Goal: Communication & Community: Answer question/provide support

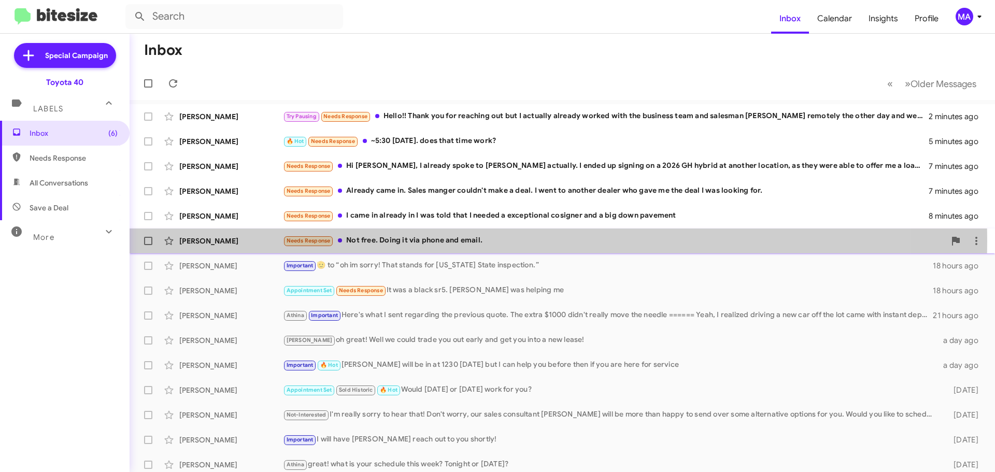
click at [422, 241] on div "Needs Response Not free. Doing it via phone and email." at bounding box center [614, 241] width 662 height 12
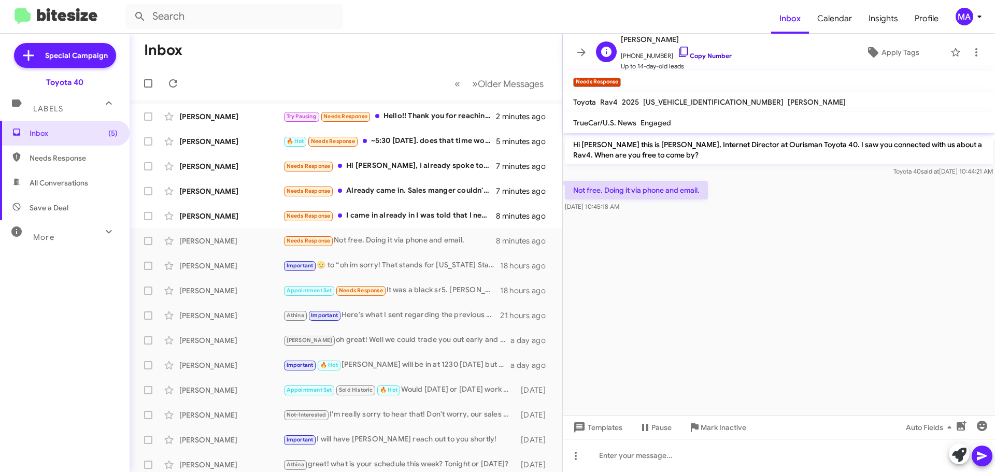
click at [677, 51] on icon at bounding box center [683, 52] width 12 height 12
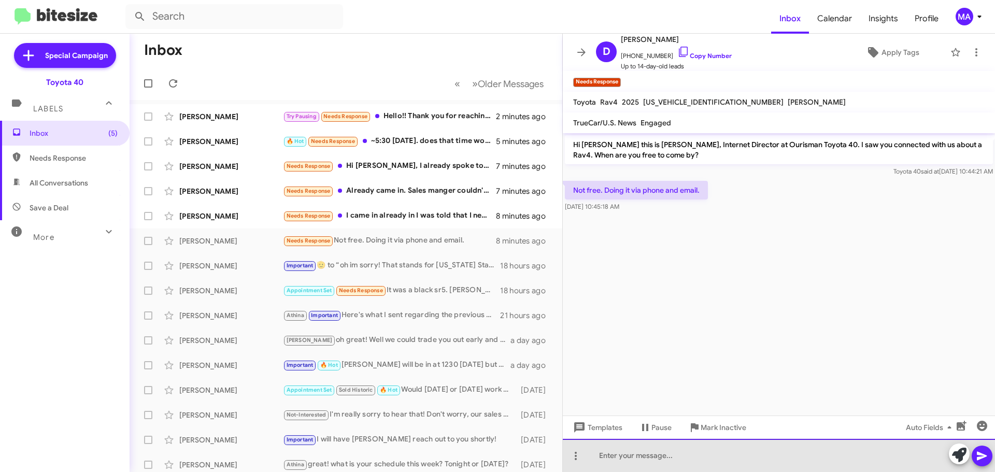
click at [663, 457] on div at bounding box center [779, 455] width 432 height 33
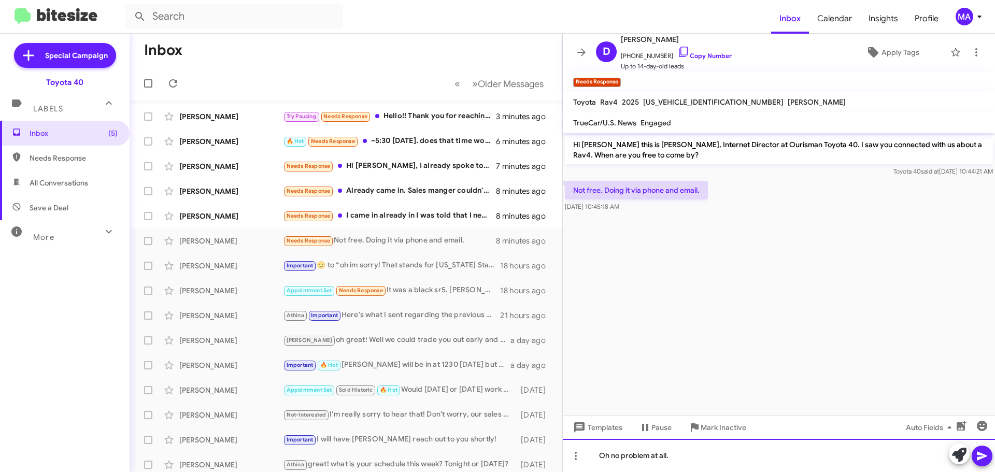
click at [687, 458] on div "Oh no problem at all." at bounding box center [779, 455] width 432 height 33
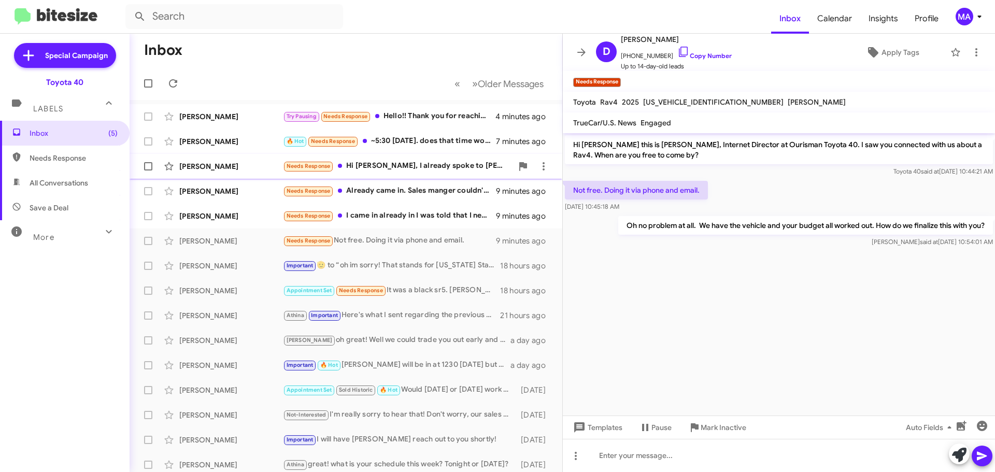
click at [427, 164] on div "Needs Response Hi Morgan, I already spoke to Kaitlyn actually. I ended up signi…" at bounding box center [398, 166] width 230 height 12
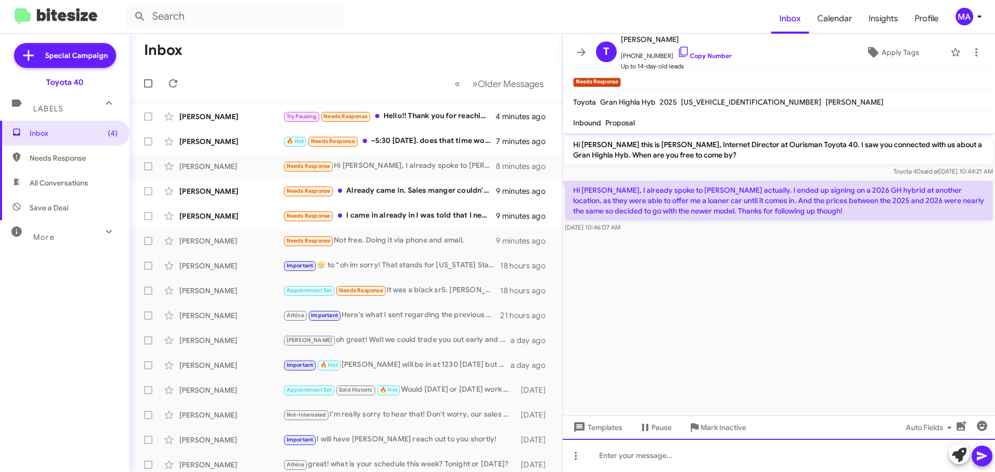
click at [658, 461] on div at bounding box center [779, 455] width 432 height 33
click at [719, 457] on div "aw thats great! Congratulations." at bounding box center [779, 455] width 432 height 33
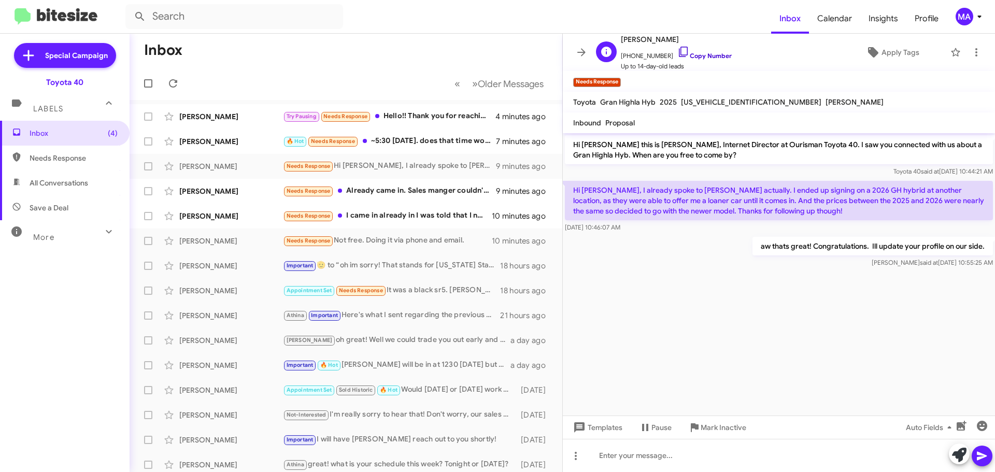
click at [677, 50] on icon at bounding box center [683, 52] width 12 height 12
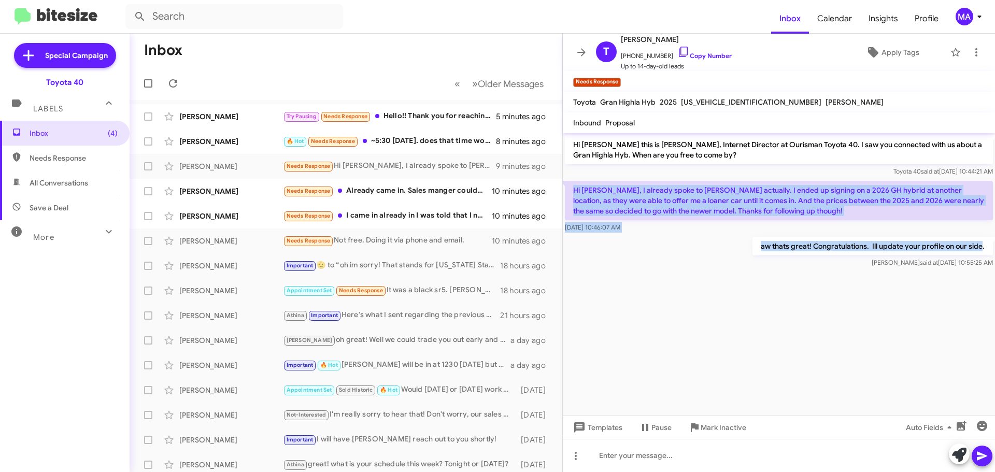
drag, startPoint x: 983, startPoint y: 248, endPoint x: 569, endPoint y: 191, distance: 417.9
click at [569, 191] on div "Hi Tessa this is Morgan Anderson, Internet Director at Ourisman Toyota 40. I sa…" at bounding box center [779, 201] width 432 height 137
copy div "Hi Morgan, I already spoke to Kaitlyn actually. I ended up signing on a 2026 GH…"
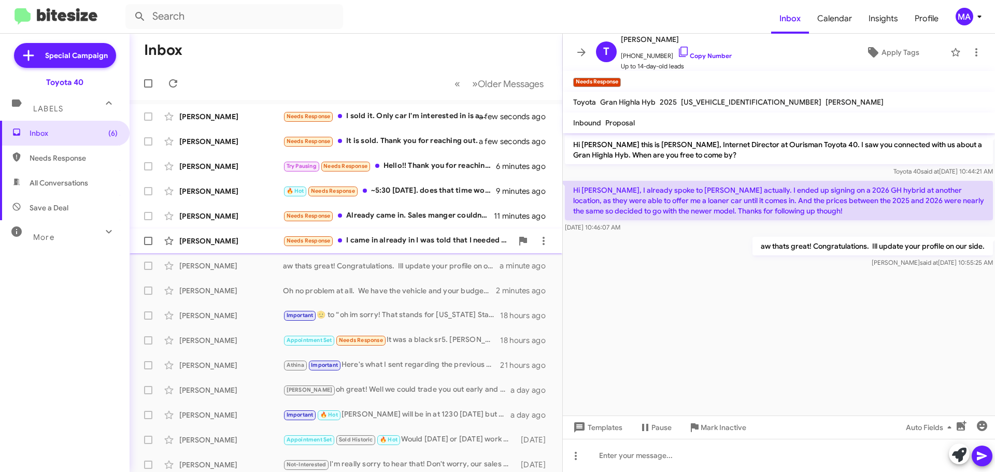
click at [414, 238] on div "Needs Response I came in already in I was told that I needed a exceptional cosi…" at bounding box center [398, 241] width 230 height 12
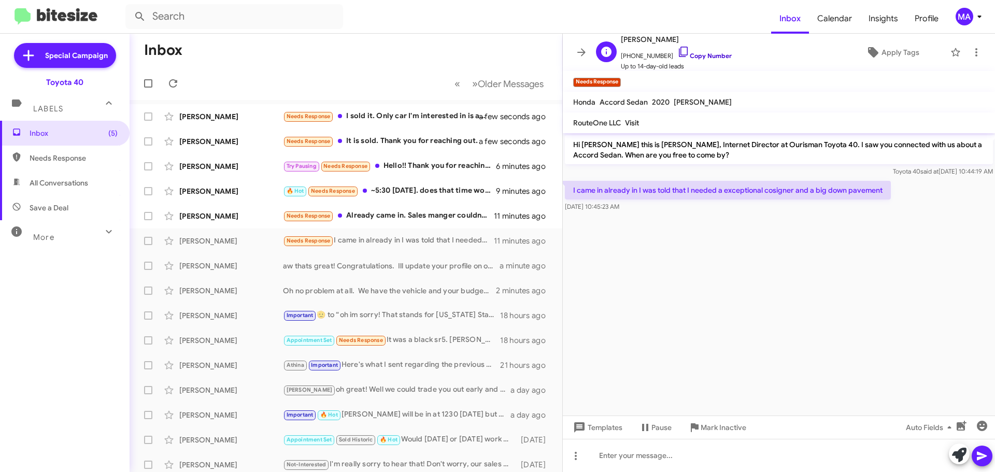
click at [677, 53] on icon at bounding box center [683, 52] width 12 height 12
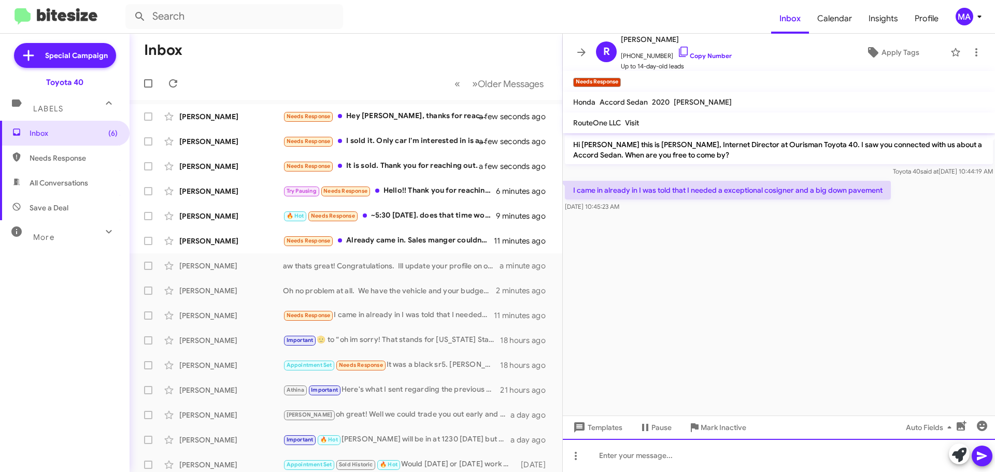
click at [636, 458] on div at bounding box center [779, 455] width 432 height 33
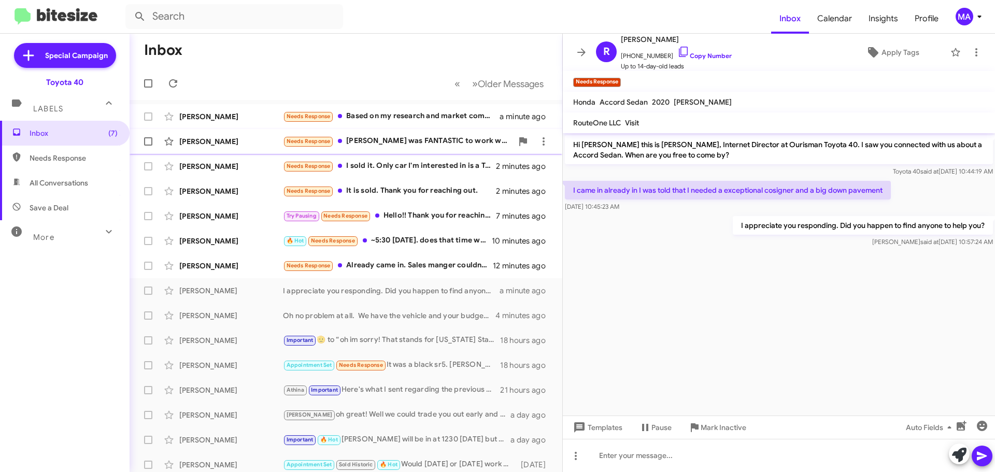
drag, startPoint x: 381, startPoint y: 145, endPoint x: 375, endPoint y: 144, distance: 5.8
click at [380, 145] on div "Needs Response Kaitlyn was FANTASTIC to work with though. She was great and wil…" at bounding box center [398, 141] width 230 height 12
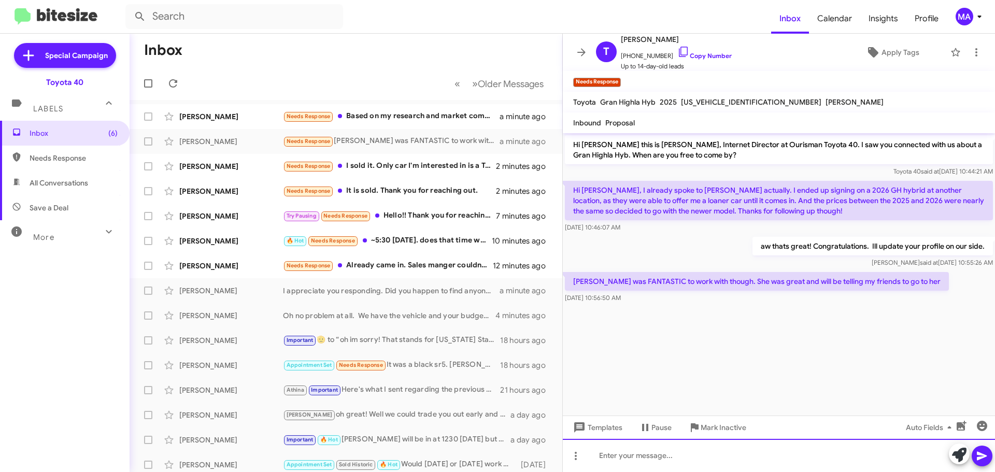
click at [631, 455] on div at bounding box center [779, 455] width 432 height 33
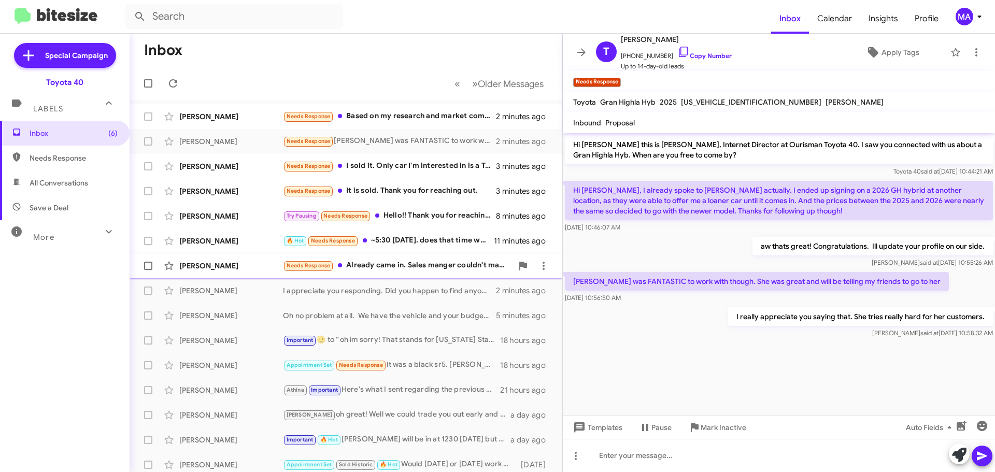
click at [435, 263] on div "Needs Response Already came in. Sales manger couldn't make a deal. I went to an…" at bounding box center [398, 266] width 230 height 12
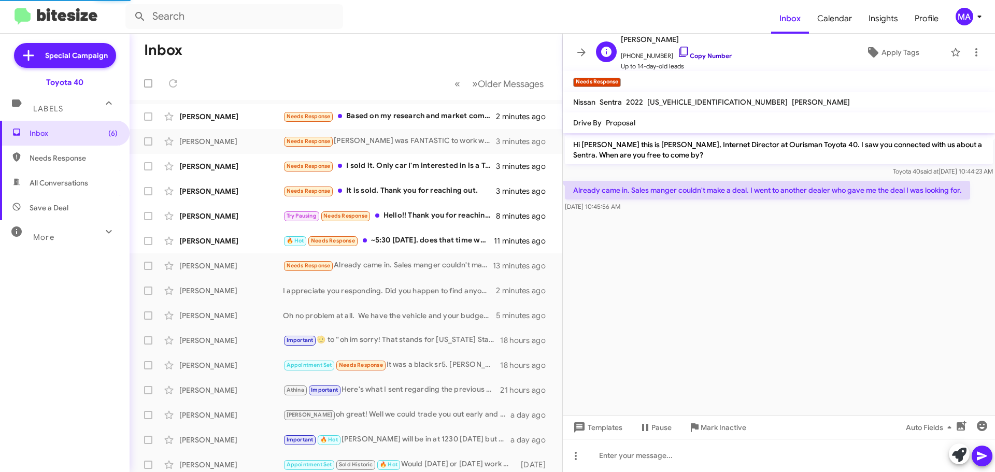
click at [677, 51] on icon at bounding box center [683, 52] width 12 height 12
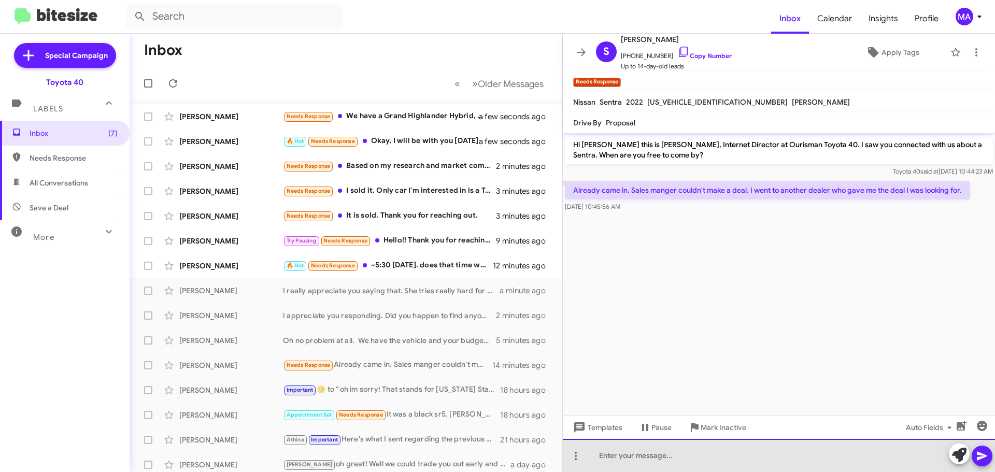
click at [620, 452] on div at bounding box center [779, 455] width 432 height 33
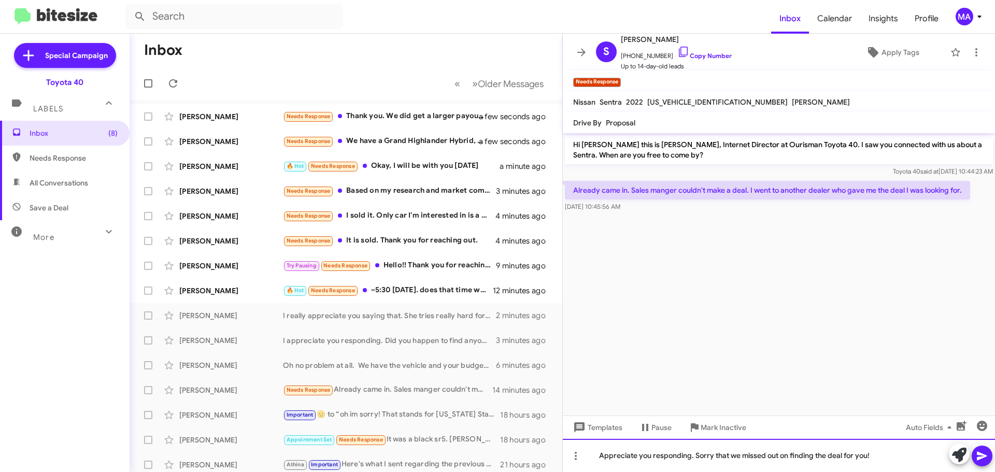
click at [886, 458] on div "Appreciate you responding. Sorry that we missed out on finding the deal for you!" at bounding box center [779, 455] width 432 height 33
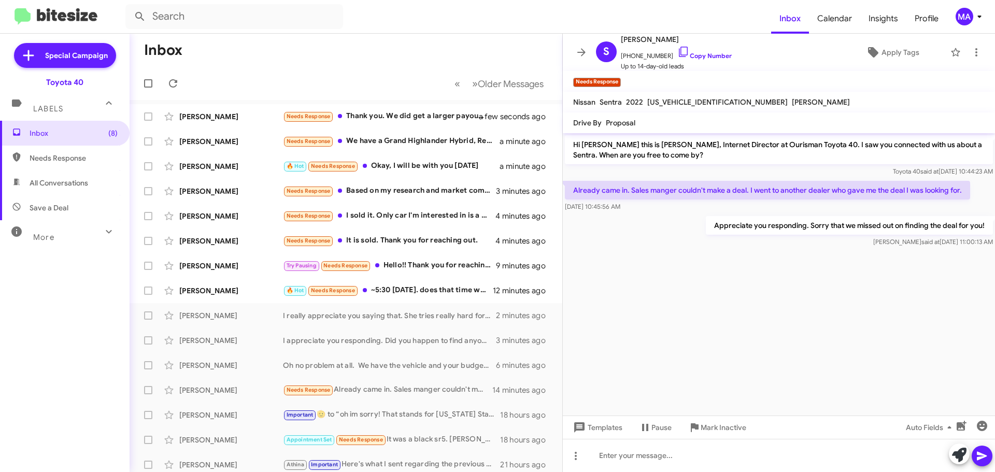
drag, startPoint x: 617, startPoint y: 207, endPoint x: 572, endPoint y: 183, distance: 50.3
click at [572, 183] on div "Already came in. Sales manger couldn't make a deal. I went to another dealer wh…" at bounding box center [767, 196] width 405 height 31
copy div "Already came in. Sales manger couldn't make a deal. I went to another dealer wh…"
click at [700, 317] on cdk-virtual-scroll-viewport "Hi Samuel this is Morgan Anderson, Internet Director at Ourisman Toyota 40. I s…" at bounding box center [779, 274] width 432 height 282
click at [393, 290] on div "🔥 Hot Needs Response ~5:30 today. does that time work?" at bounding box center [398, 290] width 230 height 12
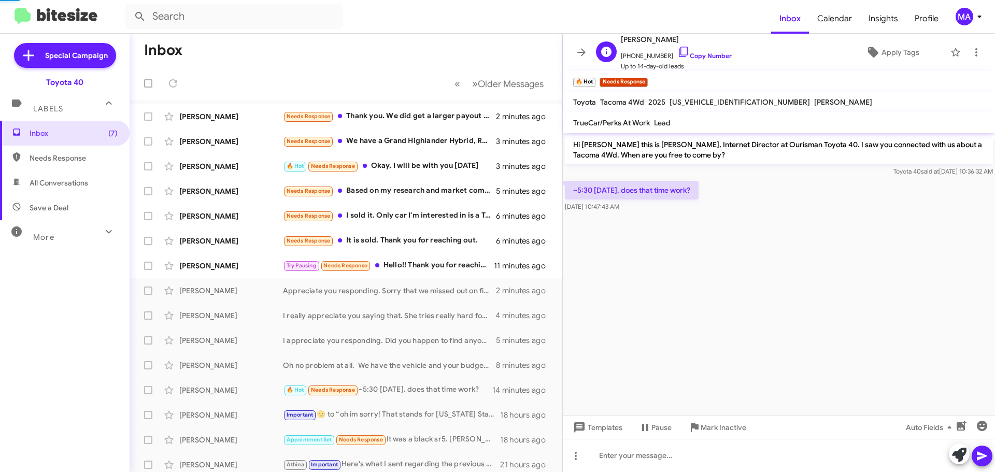
drag, startPoint x: 672, startPoint y: 53, endPoint x: 649, endPoint y: 46, distance: 23.8
click at [677, 53] on icon at bounding box center [683, 52] width 12 height 12
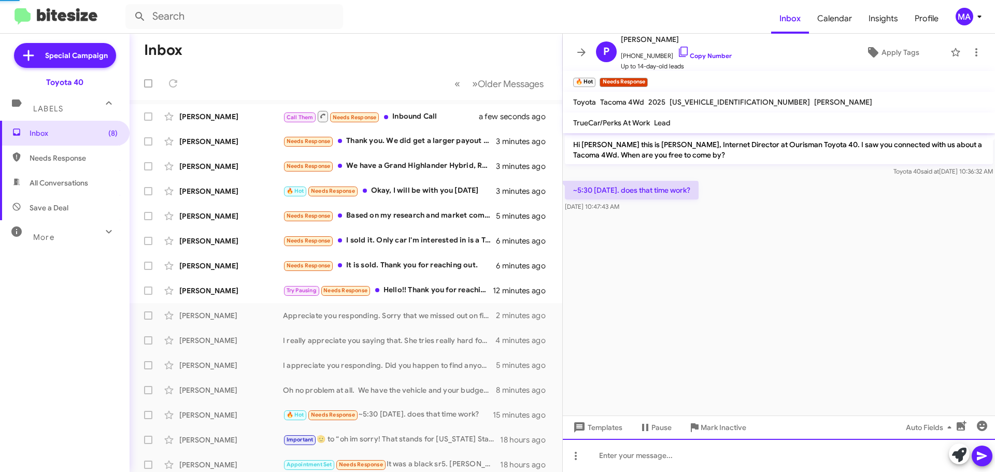
click at [669, 453] on div at bounding box center [779, 455] width 432 height 33
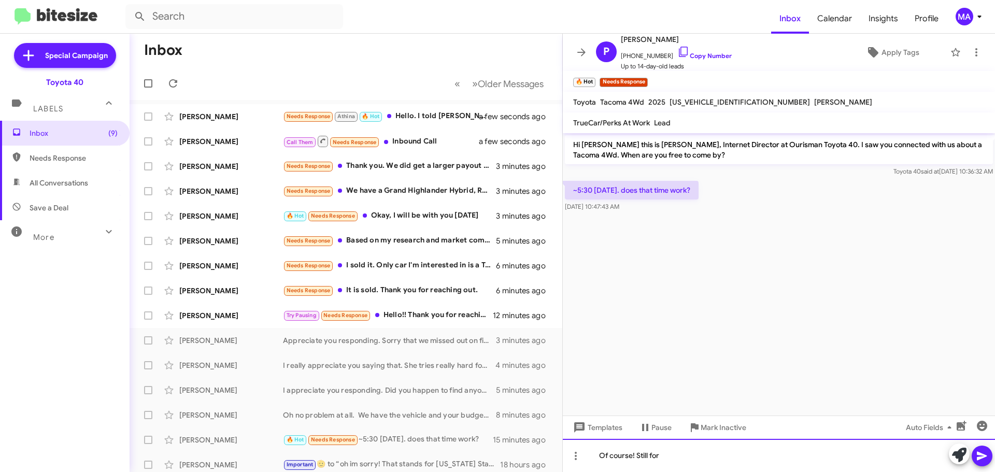
click at [676, 456] on div "Of course! Still for" at bounding box center [779, 455] width 432 height 33
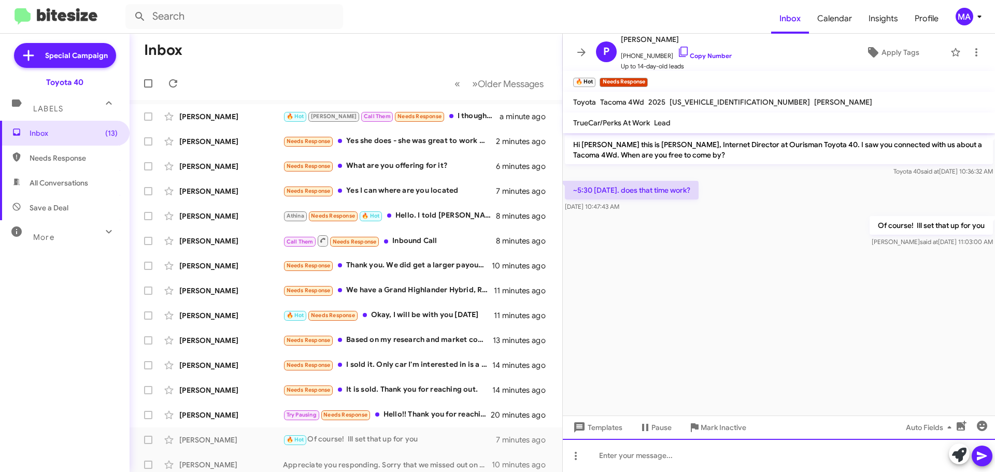
click at [655, 454] on div at bounding box center [779, 455] width 432 height 33
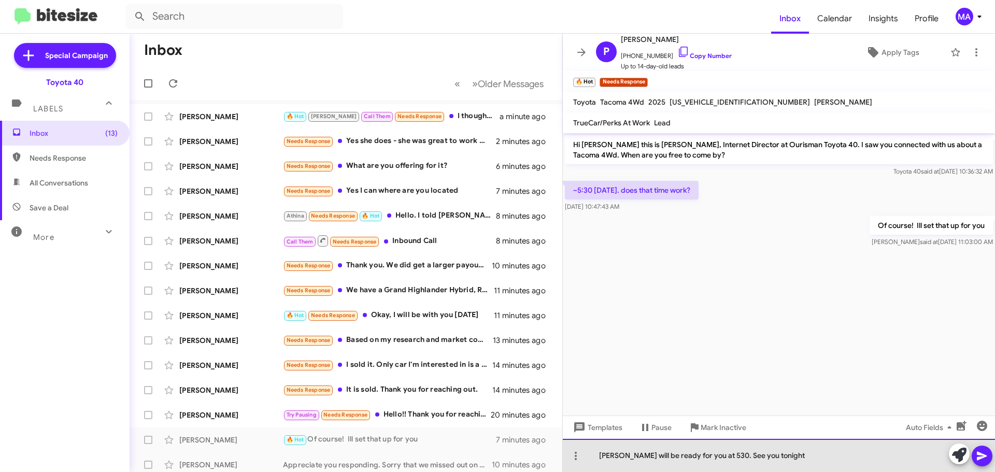
click at [804, 460] on div "[PERSON_NAME] will be ready for you at 530. See you tonight" at bounding box center [779, 455] width 432 height 33
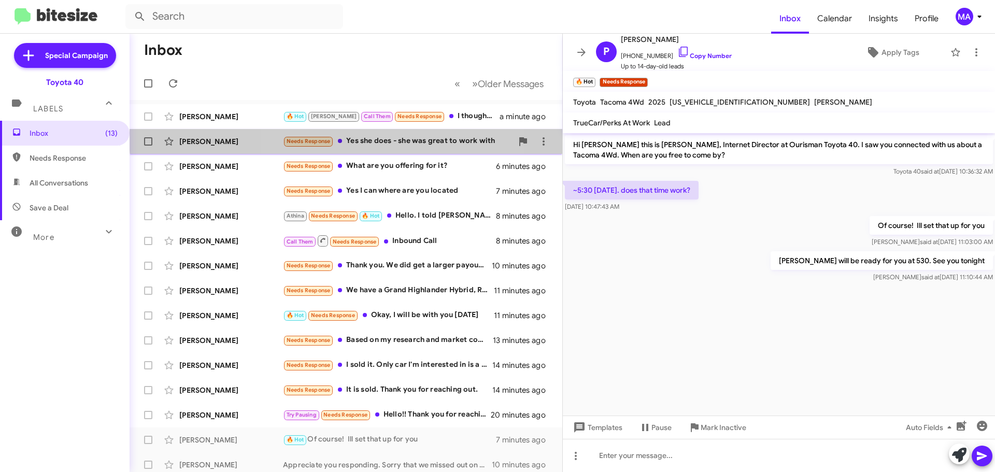
click at [383, 134] on div "Tessa Fager Needs Response Yes she does - she was great to work with 2 minutes …" at bounding box center [346, 141] width 416 height 21
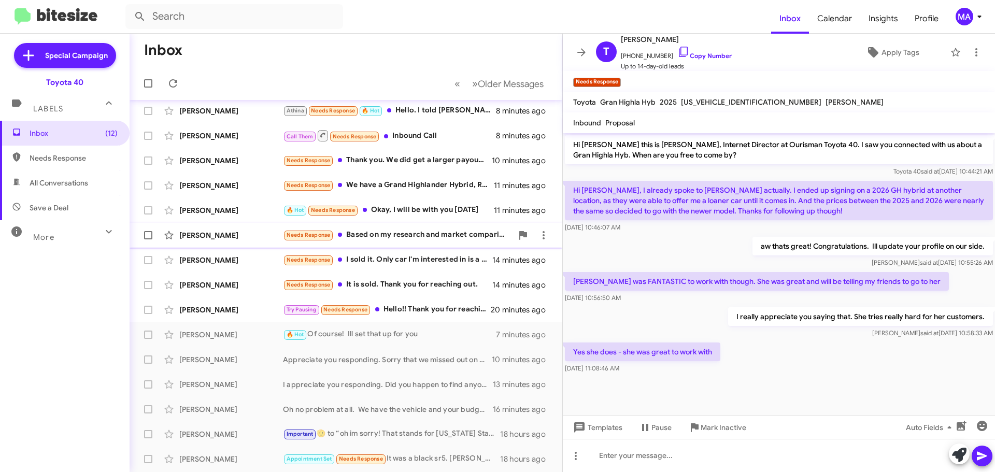
scroll to position [130, 0]
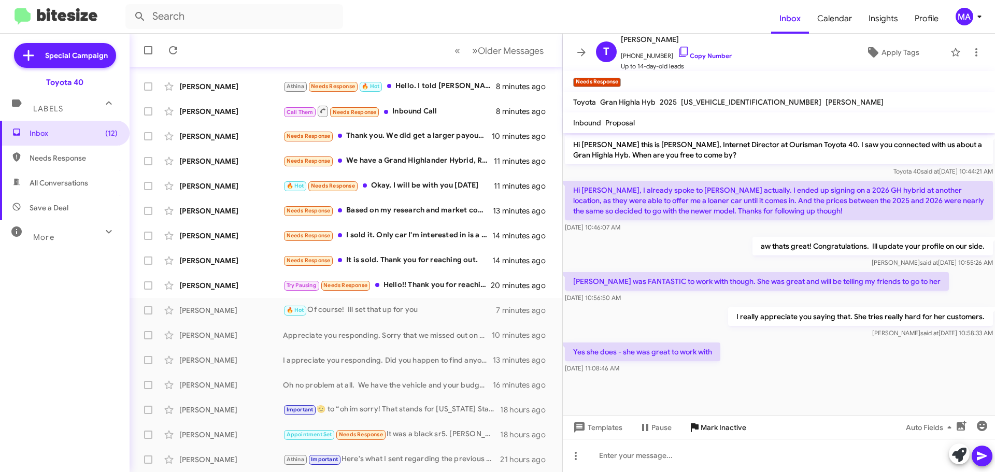
click at [721, 432] on span "Mark Inactive" at bounding box center [724, 427] width 46 height 19
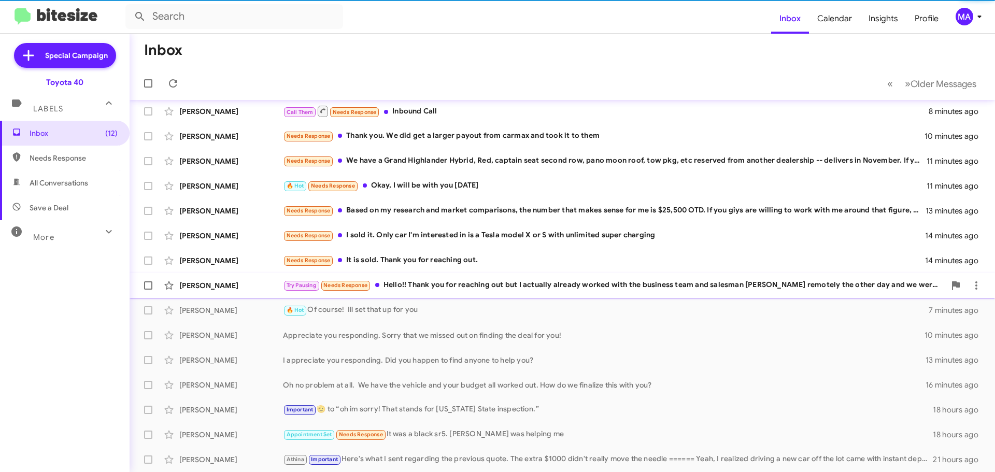
scroll to position [105, 0]
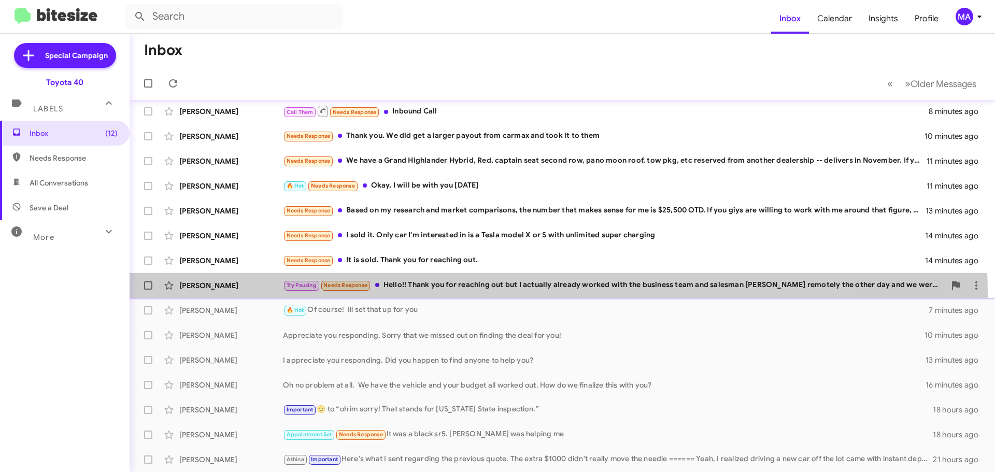
click at [458, 295] on div "Brynna Neal Try Pausing Needs Response Hello!! Thank you for reaching out but I…" at bounding box center [562, 285] width 849 height 21
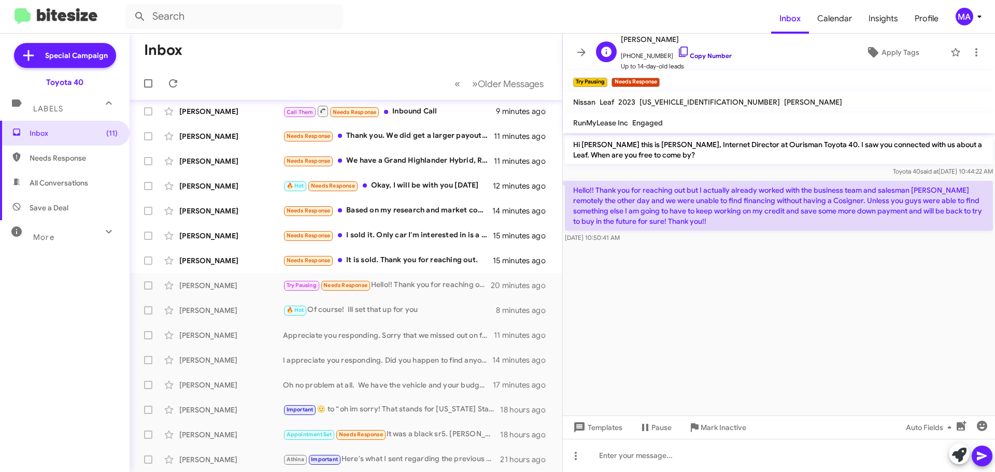
click at [677, 50] on icon at bounding box center [683, 52] width 12 height 12
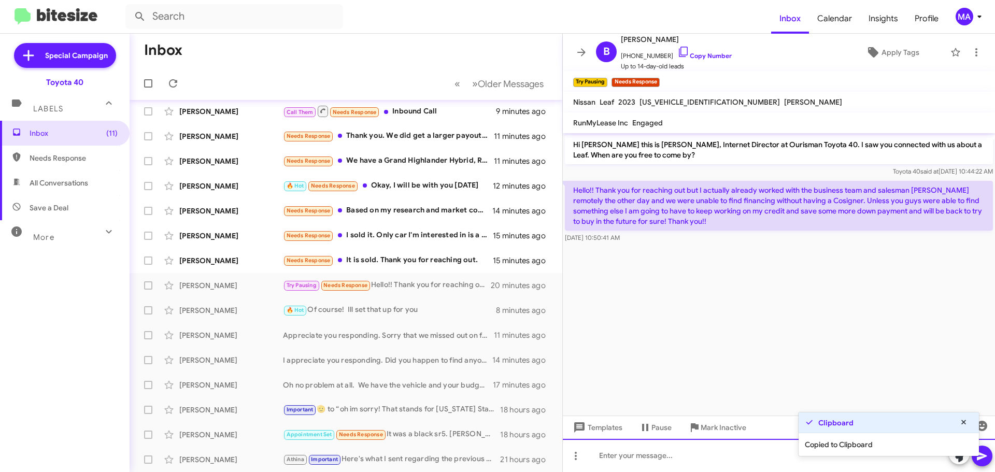
click at [667, 460] on div at bounding box center [779, 455] width 432 height 33
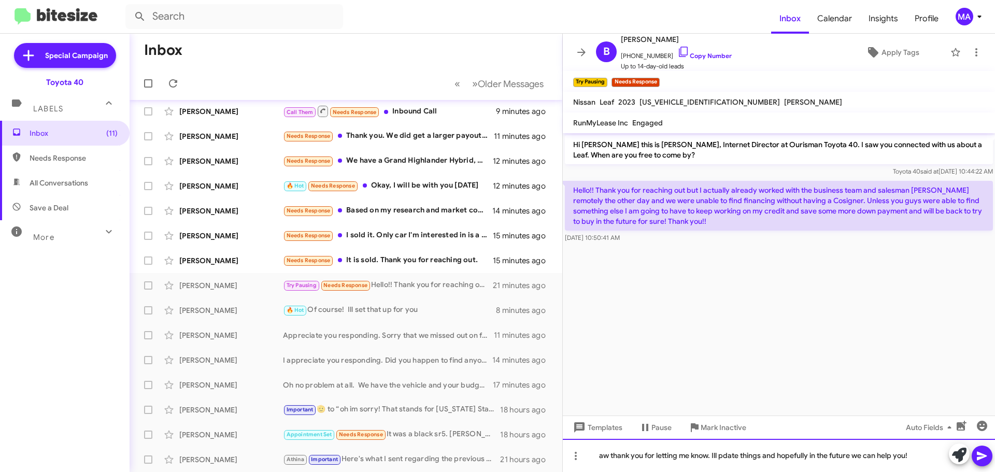
drag, startPoint x: 731, startPoint y: 451, endPoint x: 721, endPoint y: 455, distance: 10.9
click at [720, 454] on div "aw thank you for letting me know. Ill pdate things and hopefully in the future …" at bounding box center [779, 455] width 432 height 33
click at [930, 455] on div "aw thank you for letting me know. Ill update things and hopefully in the future…" at bounding box center [779, 455] width 432 height 33
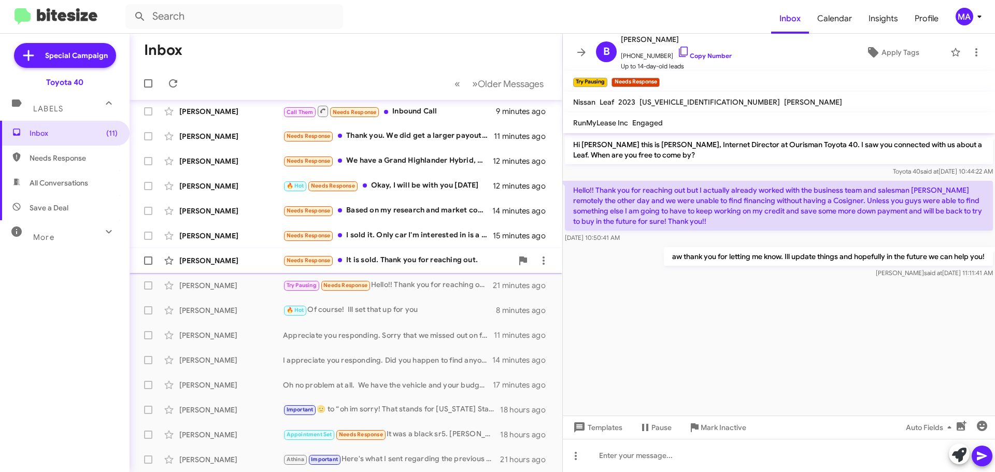
click at [406, 258] on div "Needs Response It is sold. Thank you for reaching out." at bounding box center [398, 260] width 230 height 12
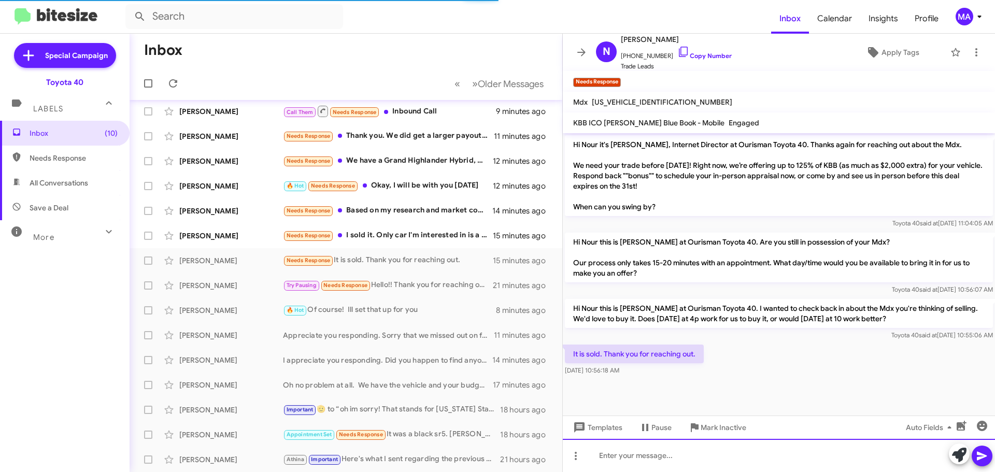
click at [615, 452] on div at bounding box center [779, 455] width 432 height 33
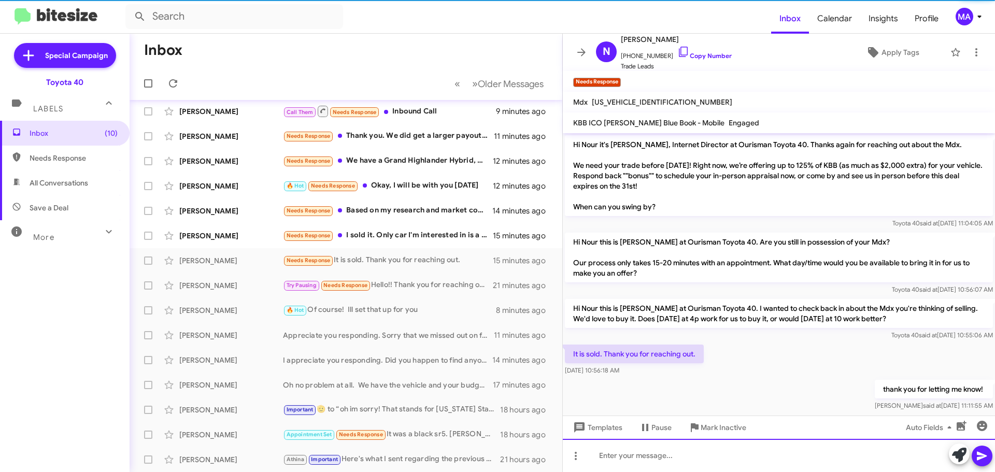
scroll to position [10, 0]
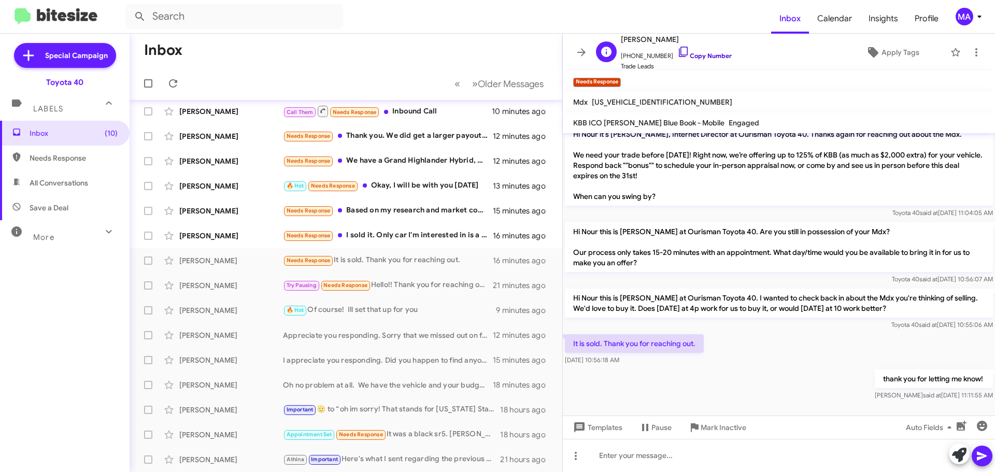
click at [667, 46] on span "+14435288550 Copy Number" at bounding box center [676, 54] width 111 height 16
click at [677, 51] on icon at bounding box center [683, 52] width 12 height 12
drag, startPoint x: 654, startPoint y: 370, endPoint x: 577, endPoint y: 340, distance: 82.4
click at [570, 337] on div "Hi Nour it's Morgan Anderson, Internet Director at Ourisman Toyota 40. Thanks a…" at bounding box center [779, 263] width 432 height 280
copy div "It is sold. Thank you for reaching out. Aug 28, 2025, 10:56:18 AM"
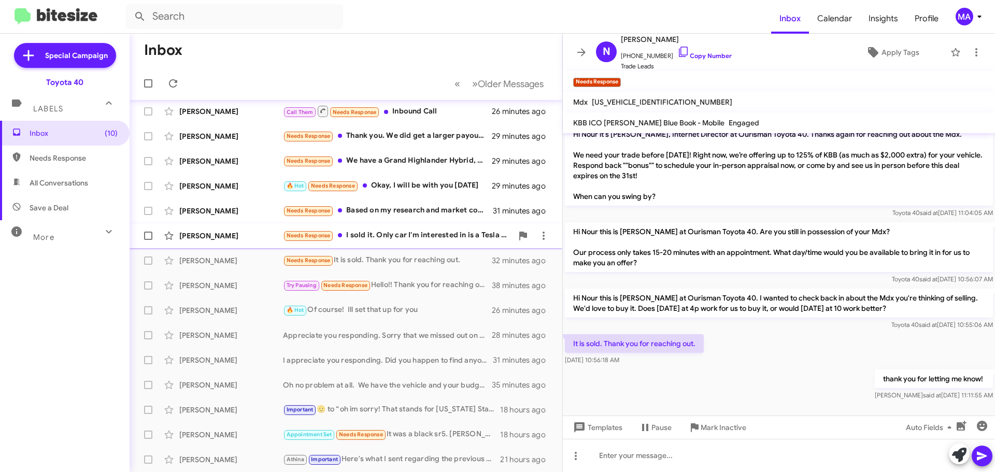
click at [409, 237] on div "Needs Response I sold it. Only car I'm interested in is a Tesla model X or S wi…" at bounding box center [398, 236] width 230 height 12
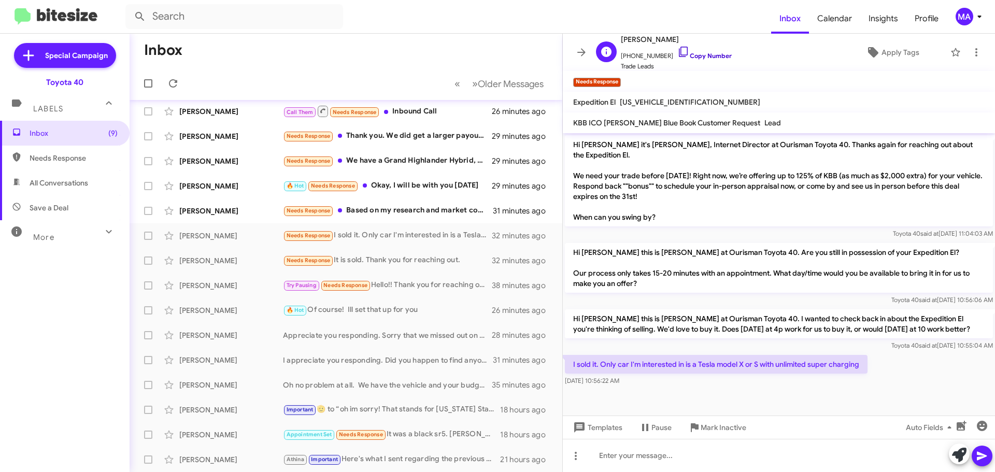
click at [677, 49] on icon at bounding box center [683, 52] width 12 height 12
drag, startPoint x: 652, startPoint y: 380, endPoint x: 571, endPoint y: 362, distance: 82.7
click at [571, 362] on div "I sold it. Only car I'm interested in is a Tesla model X or S with unlimited su…" at bounding box center [716, 370] width 303 height 31
copy div "I sold it. Only car I'm interested in is a Tesla model X or S with unlimited su…"
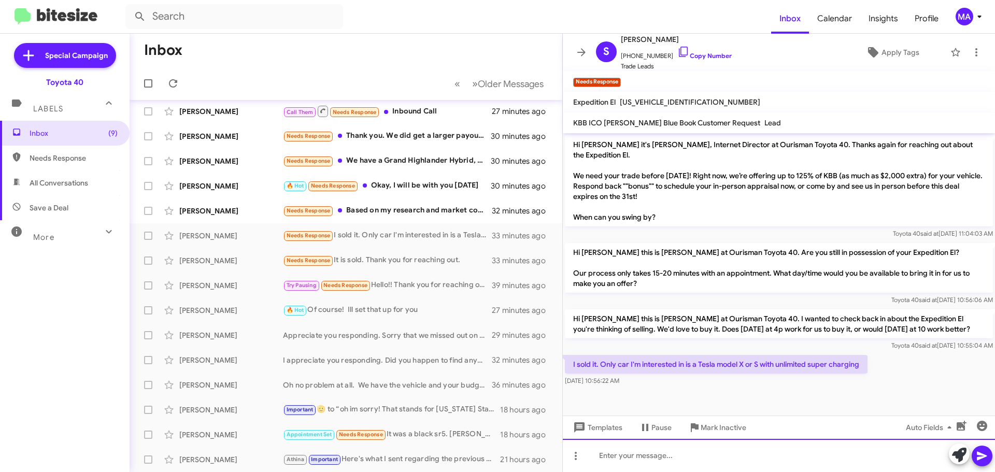
click at [689, 454] on div at bounding box center [779, 455] width 432 height 33
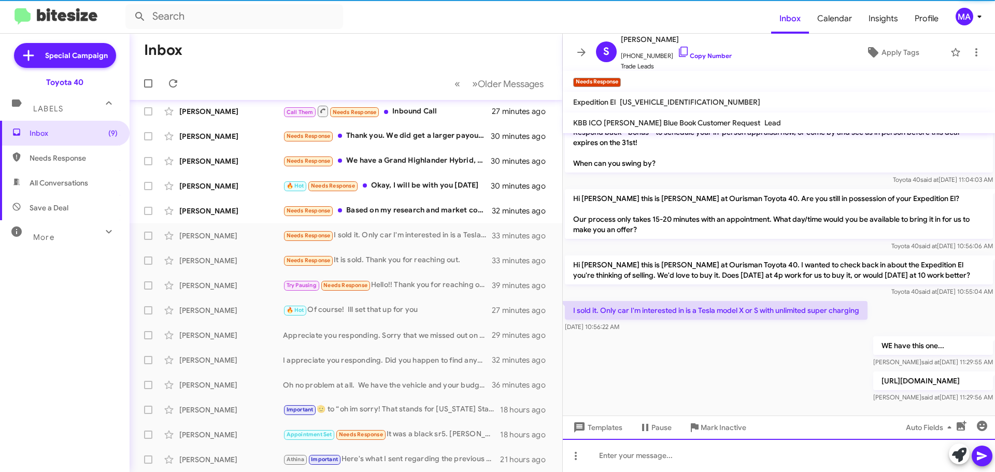
scroll to position [59, 0]
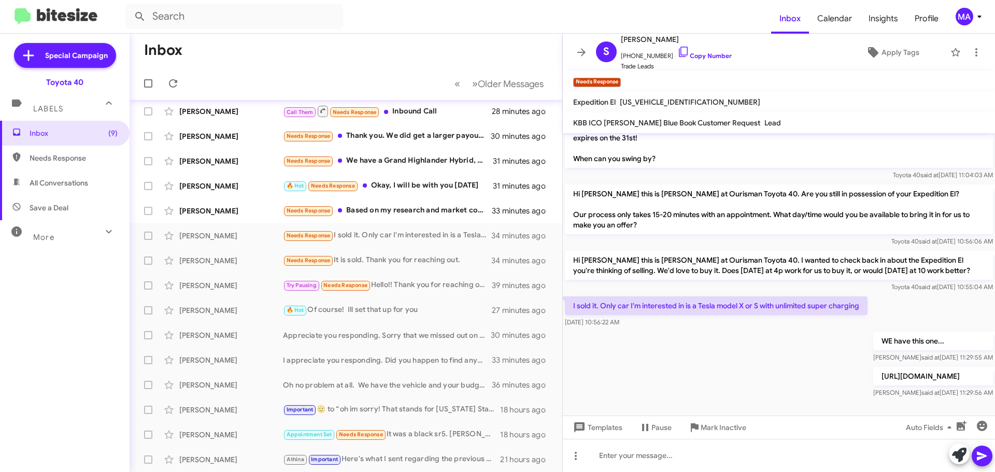
drag, startPoint x: 643, startPoint y: 325, endPoint x: 565, endPoint y: 300, distance: 81.9
click at [565, 300] on div "I sold it. Only car I'm interested in is a Tesla model X or S with unlimited su…" at bounding box center [716, 311] width 303 height 31
copy div "I sold it. Only car I'm interested in is a Tesla model X or S with unlimited su…"
click at [406, 205] on div "Needs Response Based on my research and market comparisons, the number that mak…" at bounding box center [398, 211] width 230 height 12
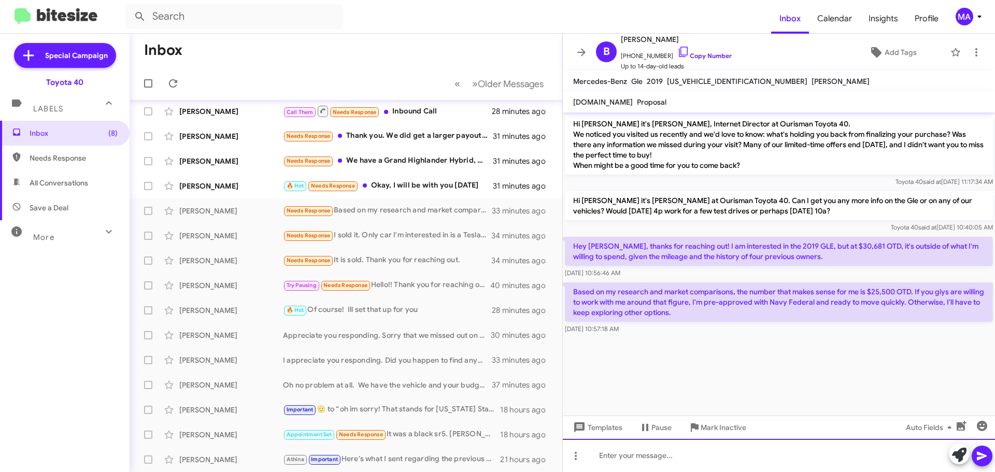
click at [664, 461] on div at bounding box center [779, 455] width 432 height 33
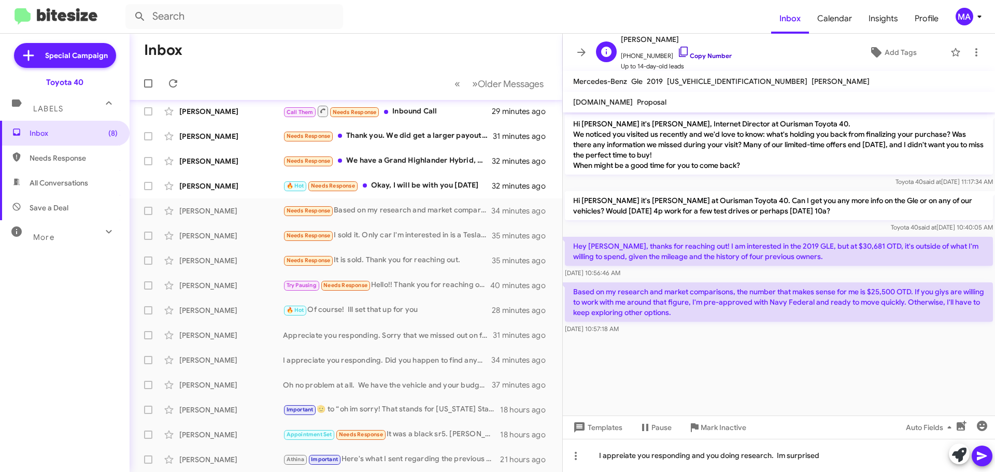
click at [677, 53] on icon at bounding box center [683, 52] width 12 height 12
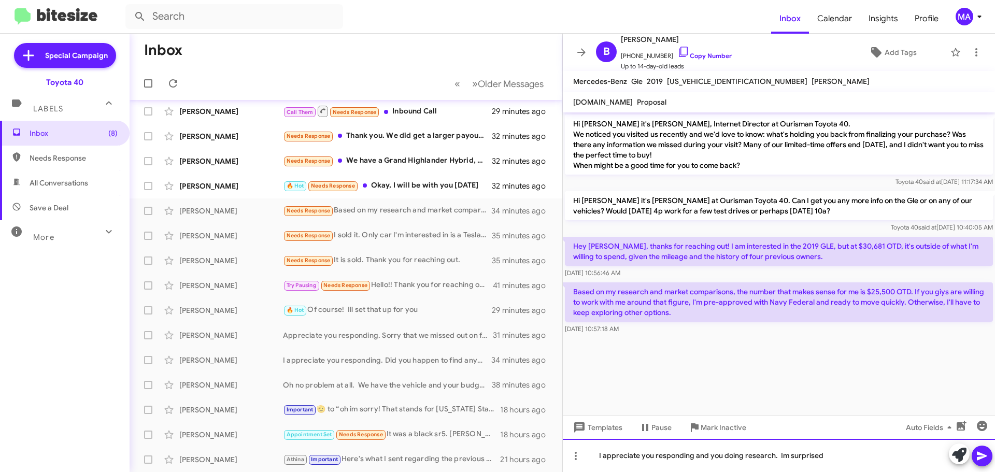
click at [827, 452] on div "I appreciate you responding and you doing research. Im surprised" at bounding box center [779, 455] width 432 height 33
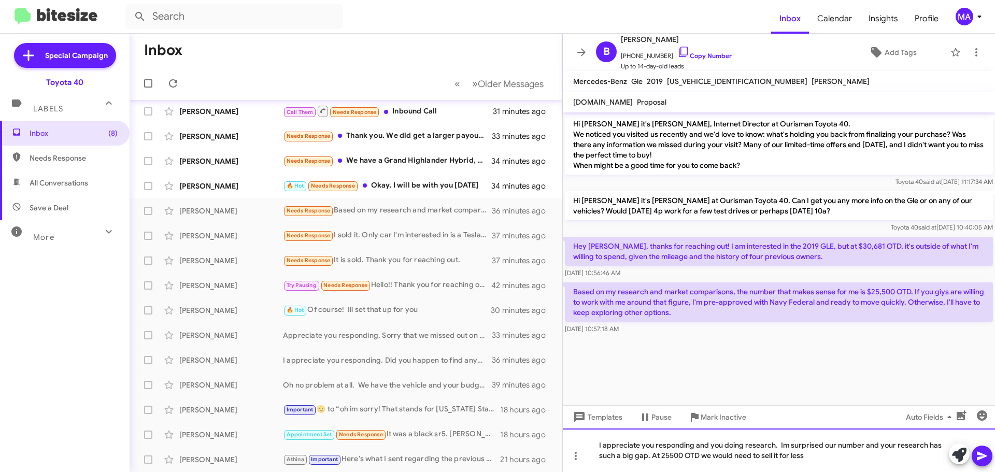
click at [823, 457] on div "I appreciate you responding and you doing research. Im surprised our number and…" at bounding box center [779, 451] width 432 height 44
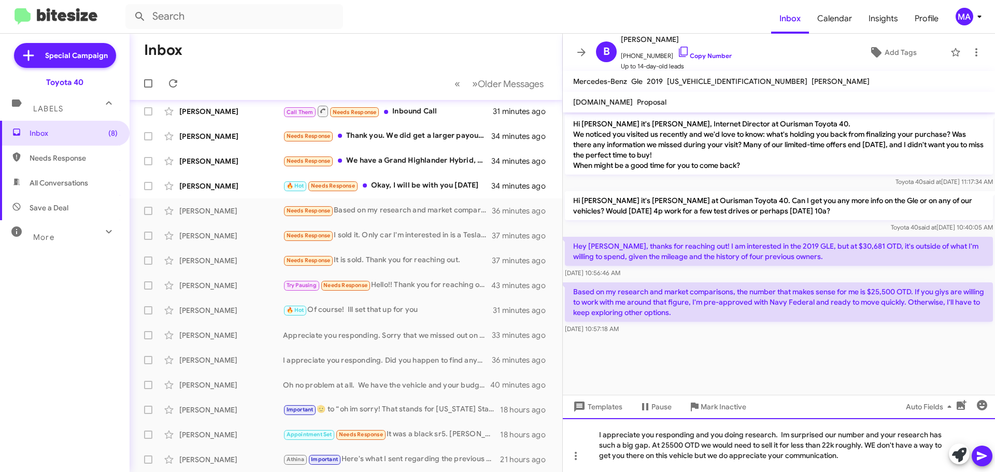
click at [859, 449] on div "I appreciate you responding and you doing research. Im surprised our number and…" at bounding box center [779, 445] width 432 height 54
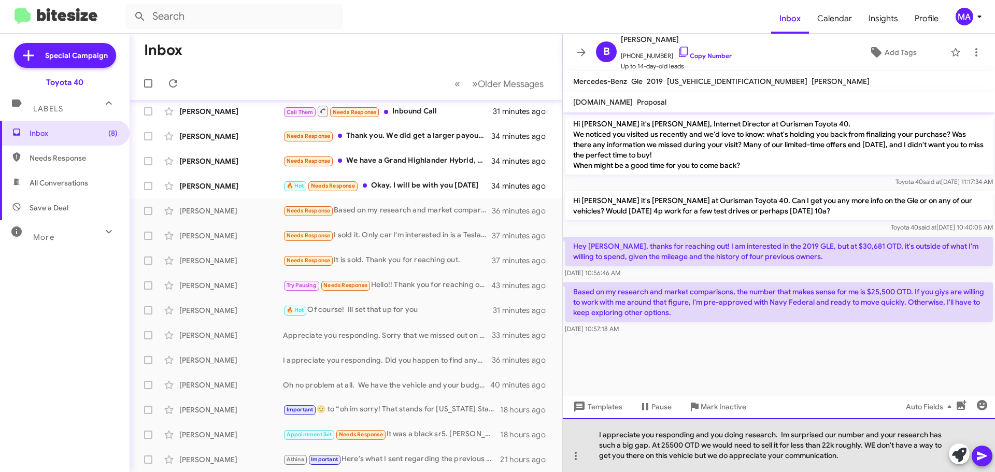
click at [846, 461] on div "I appreciate you responding and you doing research. Im surprised our number and…" at bounding box center [779, 445] width 432 height 54
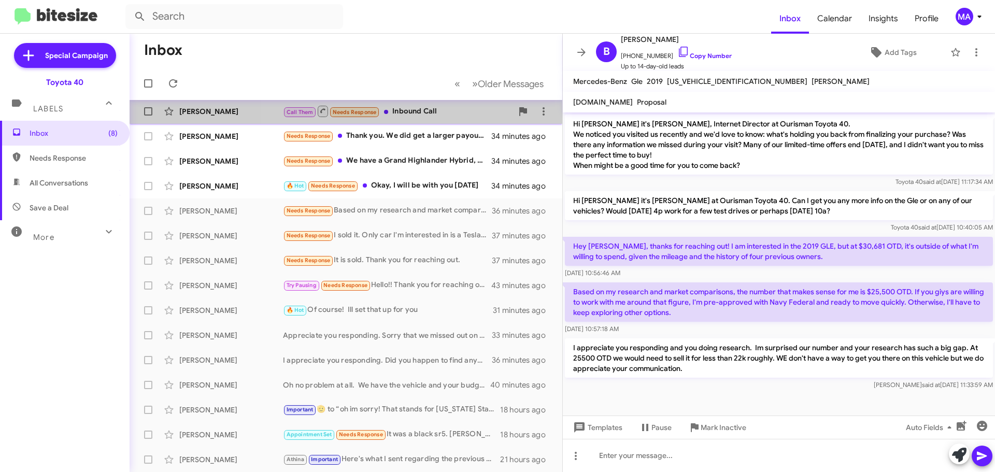
click at [416, 109] on div "Call Them Needs Response Inbound Call" at bounding box center [398, 111] width 230 height 13
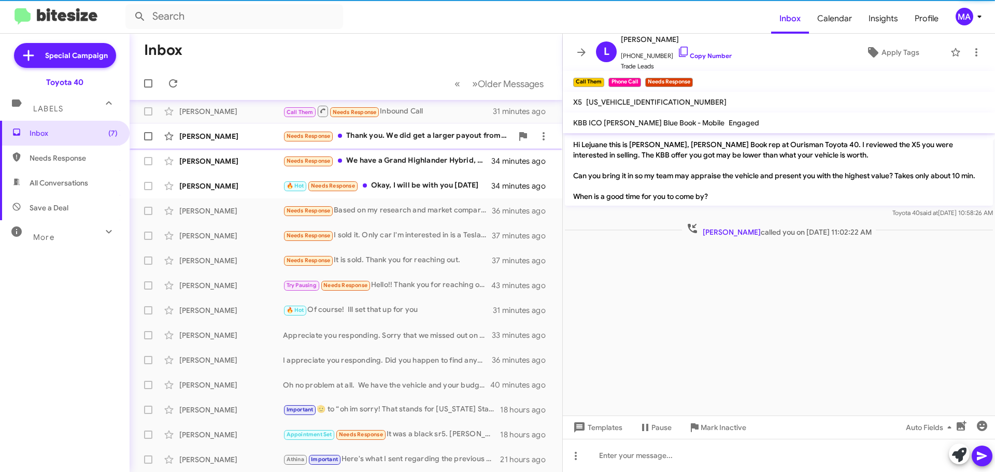
click at [415, 134] on div "Needs Response Thank you. We did get a larger payout from carmax and took it to…" at bounding box center [398, 136] width 230 height 12
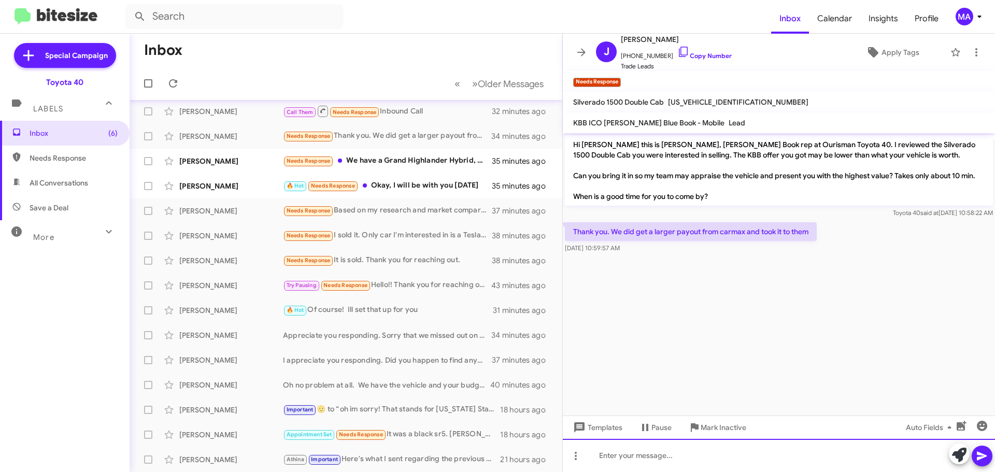
click at [637, 457] on div at bounding box center [779, 455] width 432 height 33
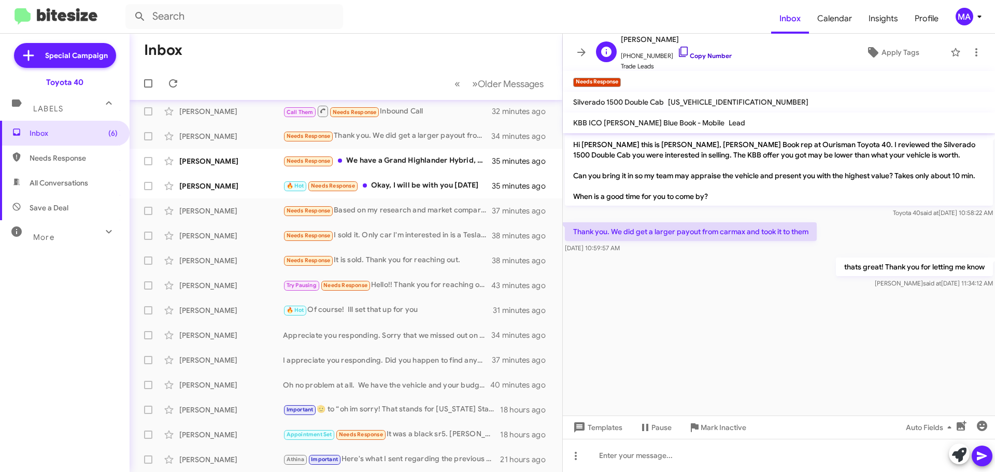
click at [677, 52] on icon at bounding box center [683, 52] width 12 height 12
click at [669, 288] on div "thats great! Thank you for letting me know Morgan said at Aug 28, 2025, 11:34:1…" at bounding box center [779, 272] width 432 height 35
drag, startPoint x: 666, startPoint y: 253, endPoint x: 572, endPoint y: 229, distance: 97.3
click at [572, 229] on div "Thank you. We did get a larger payout from carmax and took it to them Aug 28, 2…" at bounding box center [691, 237] width 252 height 31
copy div "Thank you. We did get a larger payout from carmax and took it to them Aug 28, 2…"
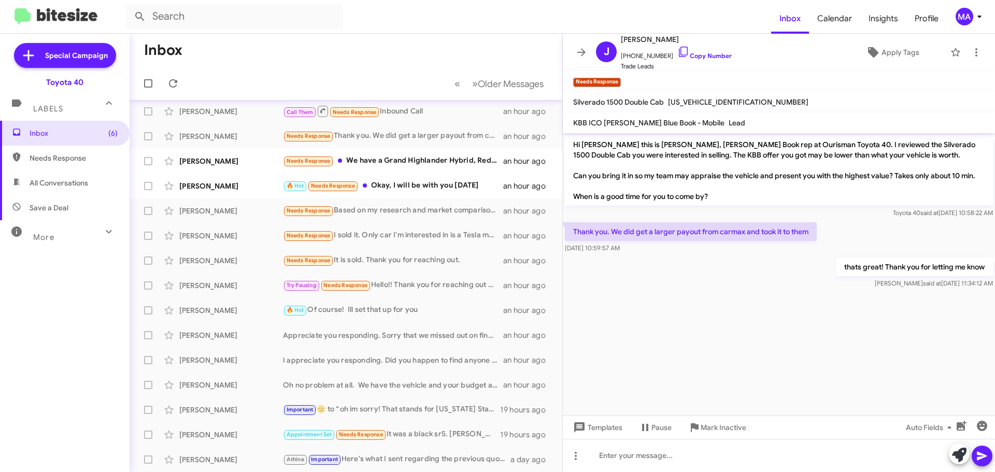
click at [657, 256] on div "thats great! Thank you for letting me know Morgan said at Aug 28, 2025, 11:34:1…" at bounding box center [779, 272] width 432 height 35
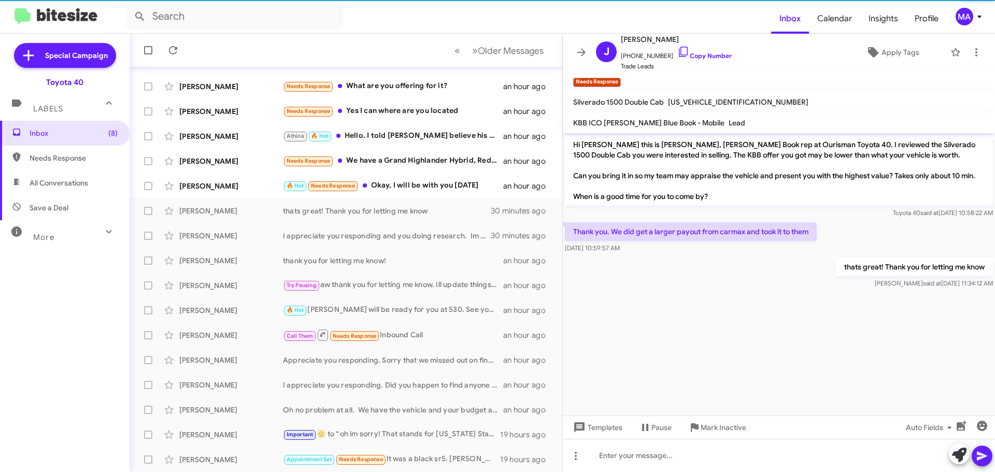
scroll to position [130, 0]
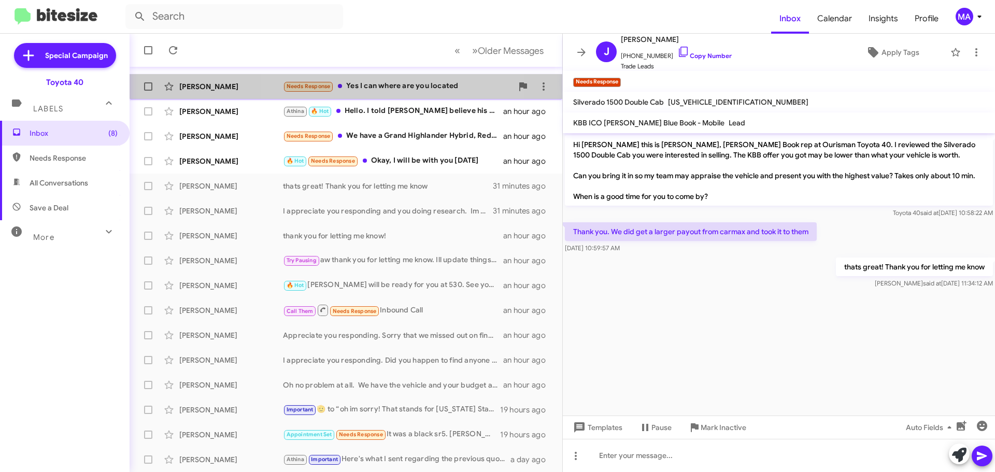
click at [387, 82] on div "Needs Response Yes I can where are you located" at bounding box center [398, 86] width 230 height 12
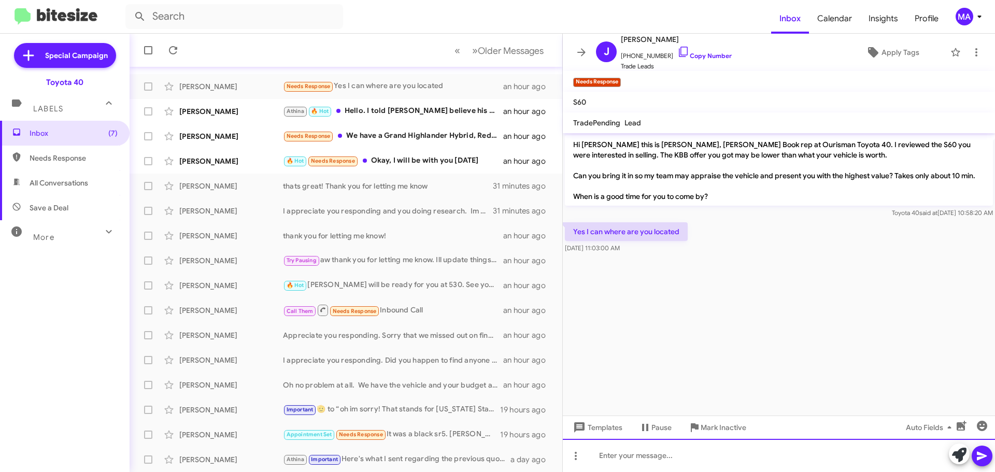
click at [648, 455] on div at bounding box center [779, 455] width 432 height 33
click at [643, 455] on div at bounding box center [779, 455] width 432 height 33
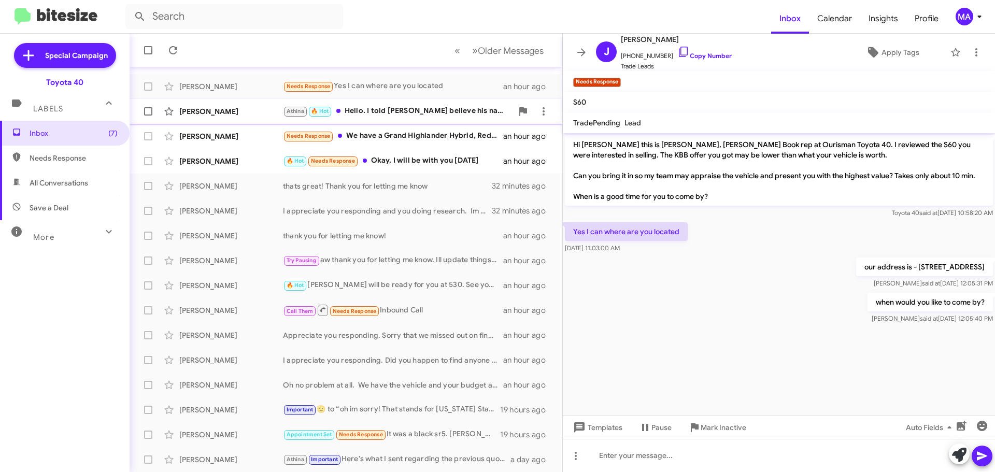
click at [411, 110] on div "Athina 🔥 Hot Hello. I told Kevin I believe his name is that I would be by on Sa…" at bounding box center [398, 111] width 230 height 12
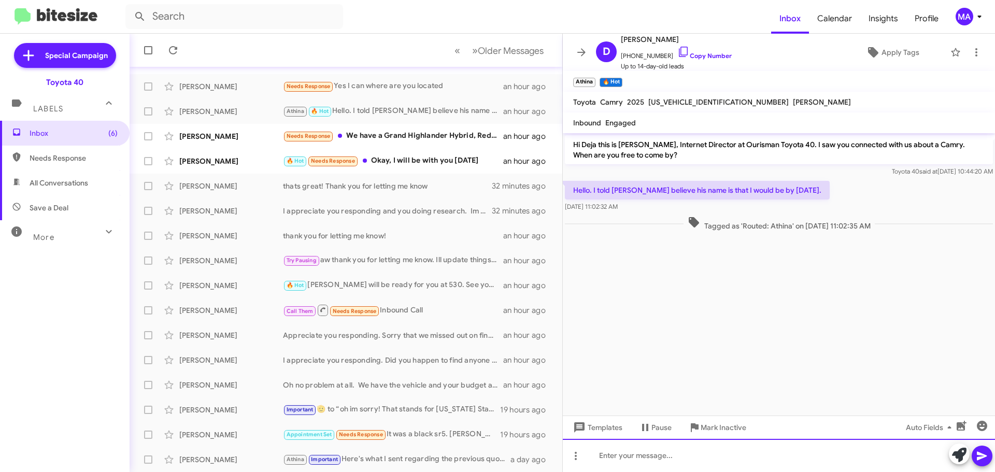
click at [628, 461] on div at bounding box center [779, 455] width 432 height 33
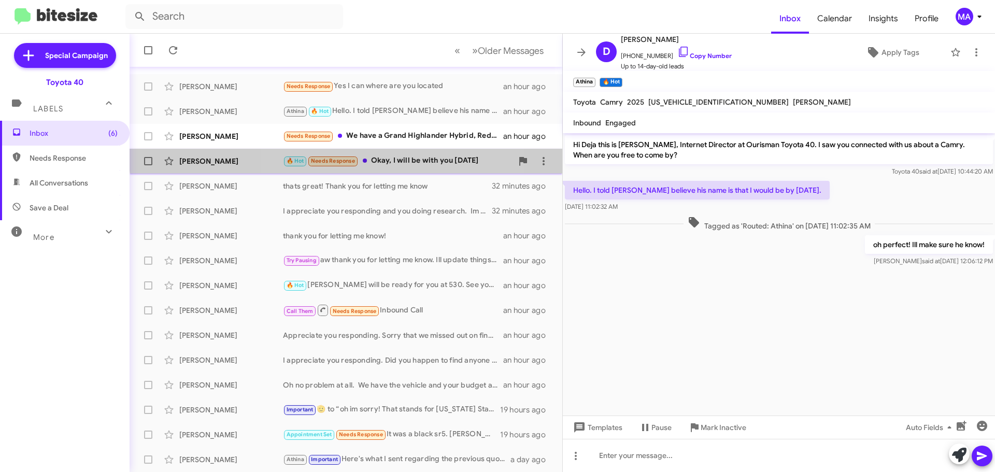
click at [402, 155] on div "🔥 Hot Needs Response Okay, I will be with you tomorrow" at bounding box center [398, 161] width 230 height 12
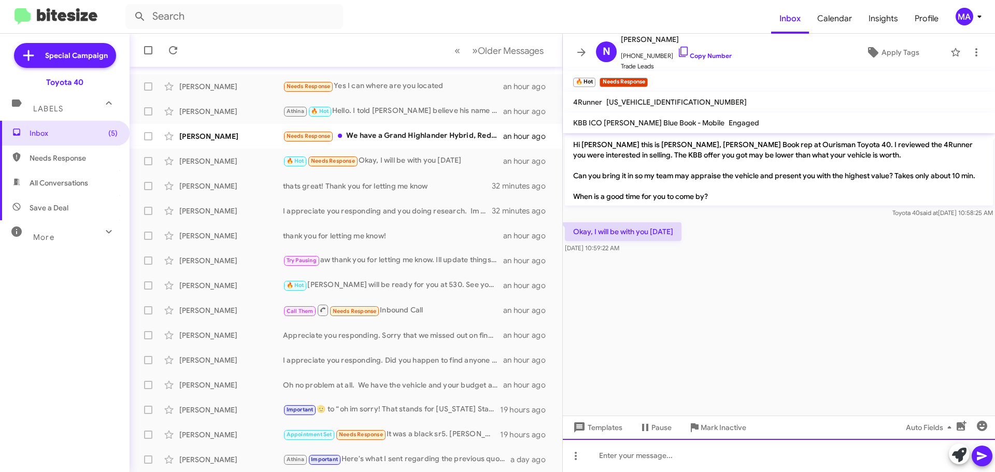
click at [630, 458] on div at bounding box center [779, 455] width 432 height 33
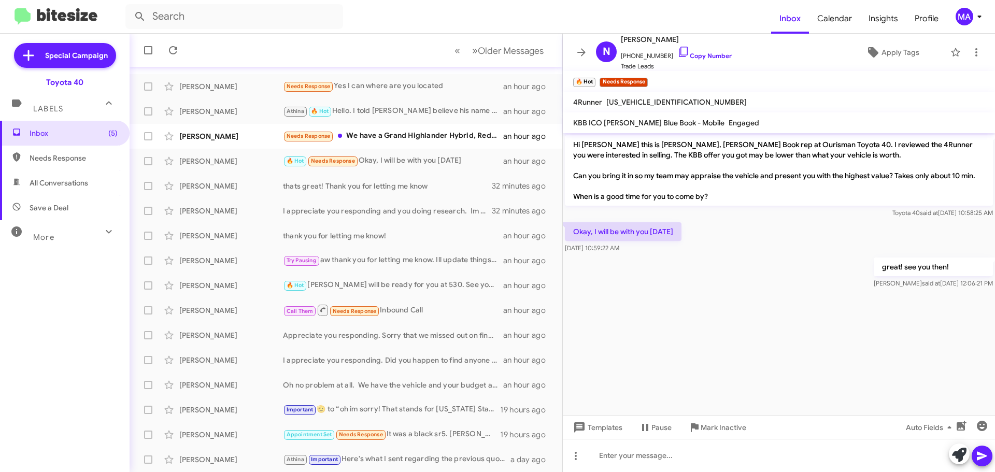
drag, startPoint x: 674, startPoint y: 48, endPoint x: 330, endPoint y: 51, distance: 344.1
click at [677, 48] on icon at bounding box center [683, 52] width 12 height 12
click at [366, 109] on div "Athina 🔥 Hot Hello. I told Kevin I believe his name is that I would be by on Sa…" at bounding box center [398, 111] width 230 height 12
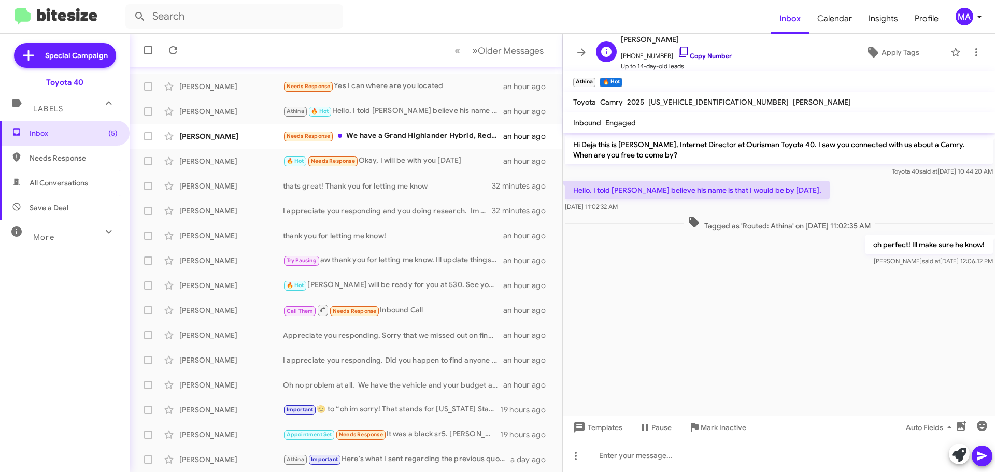
click at [677, 52] on icon at bounding box center [683, 52] width 12 height 12
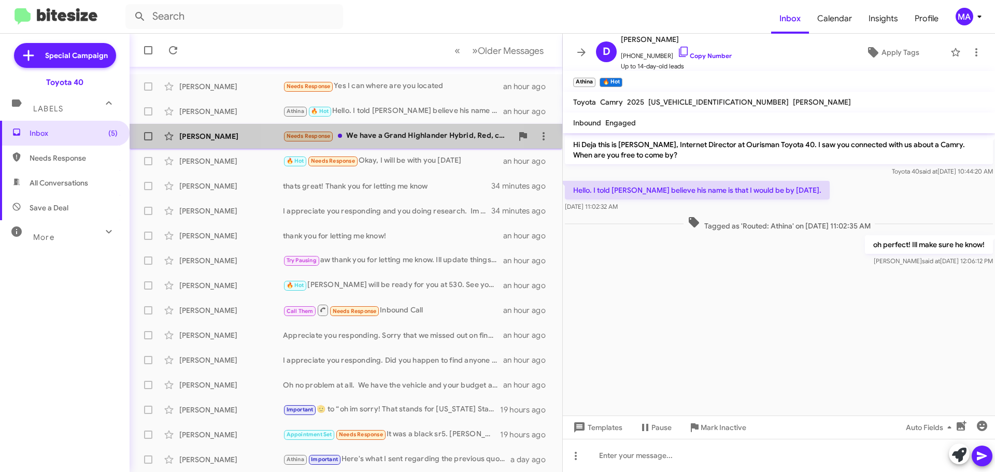
click at [391, 135] on div "Needs Response We have a Grand Highlander Hybrid, Red, captain seat second row,…" at bounding box center [398, 136] width 230 height 12
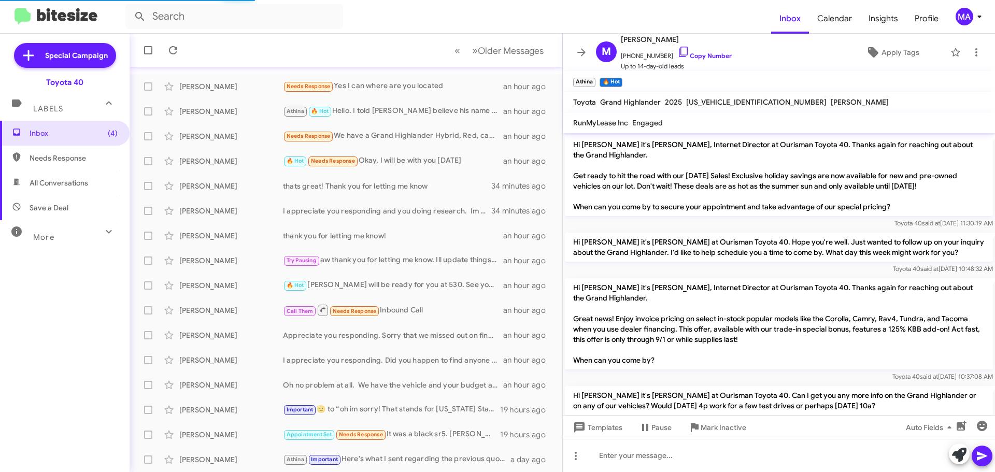
scroll to position [83, 0]
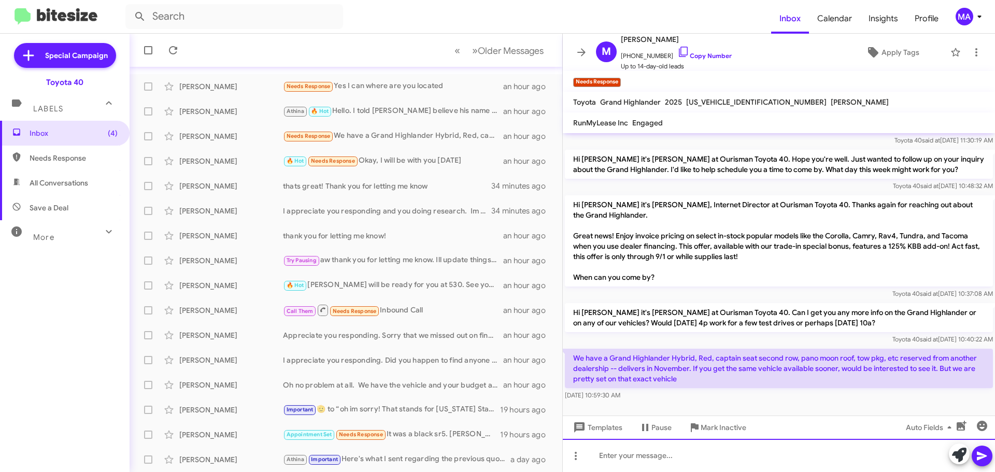
click at [626, 461] on div at bounding box center [779, 455] width 432 height 33
click at [931, 459] on div "Appreciate you responding. Doesn't look like I have a 2025 option coming in cur…" at bounding box center [779, 455] width 432 height 33
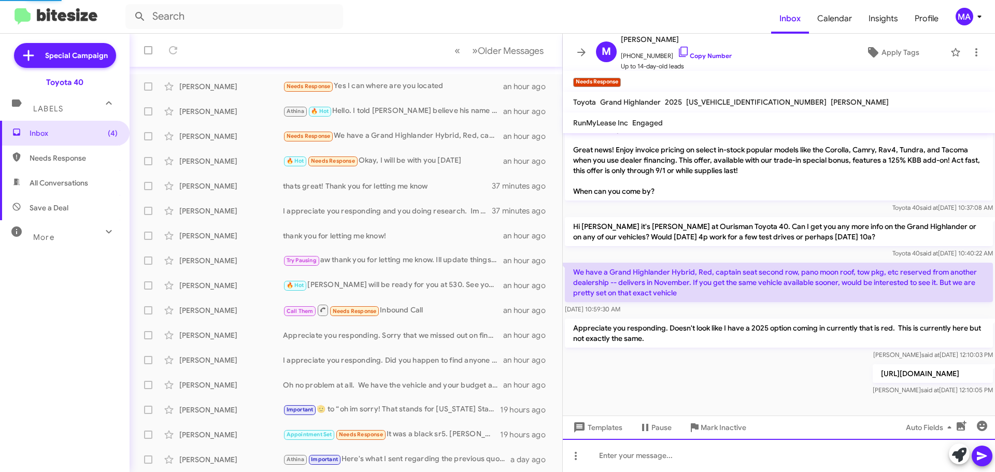
scroll to position [0, 0]
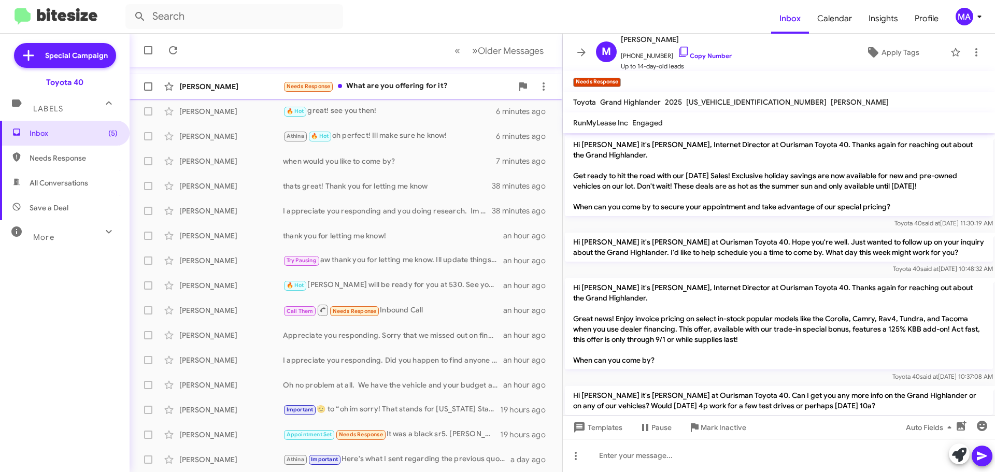
click at [387, 78] on div "Austin Goering Needs Response What are you offering for it? an hour ago" at bounding box center [346, 86] width 416 height 21
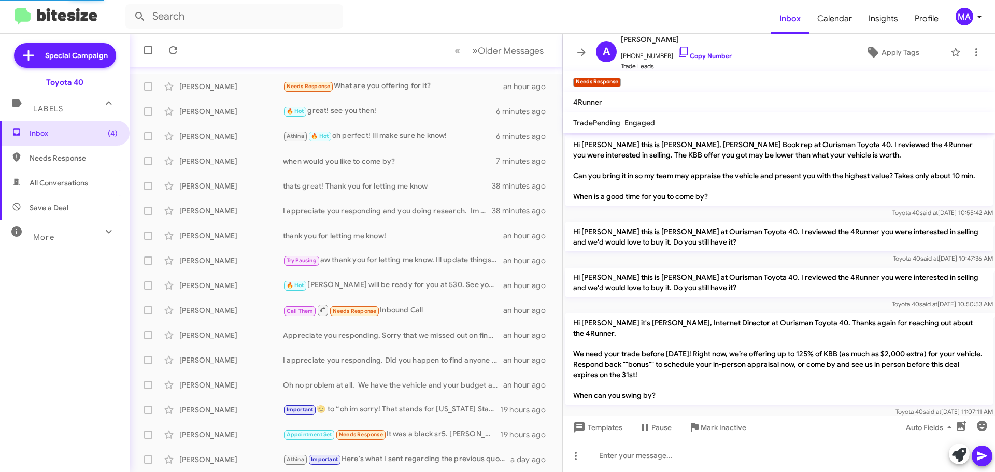
scroll to position [179, 0]
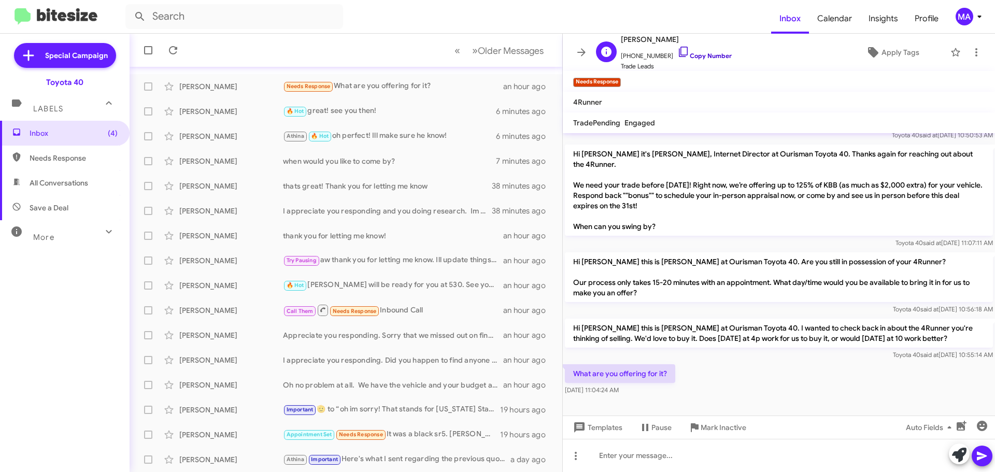
click at [677, 51] on icon at bounding box center [683, 52] width 12 height 12
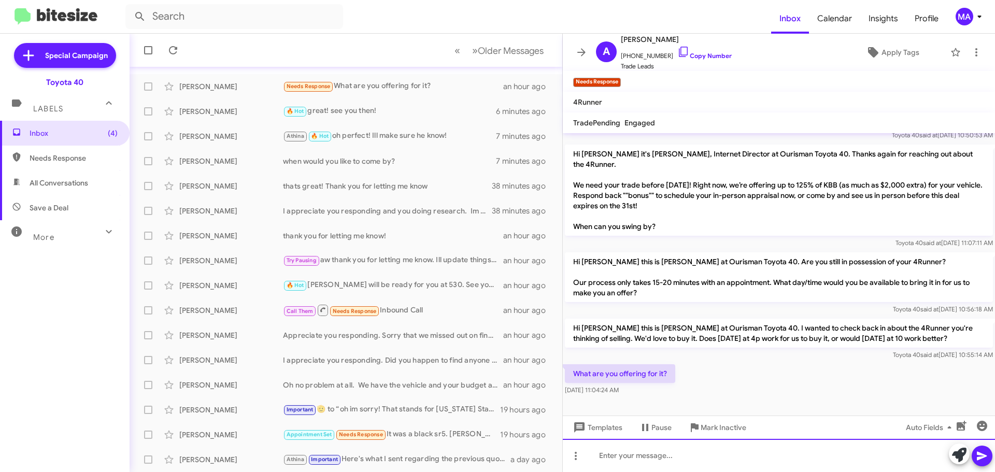
click at [612, 459] on div at bounding box center [779, 455] width 432 height 33
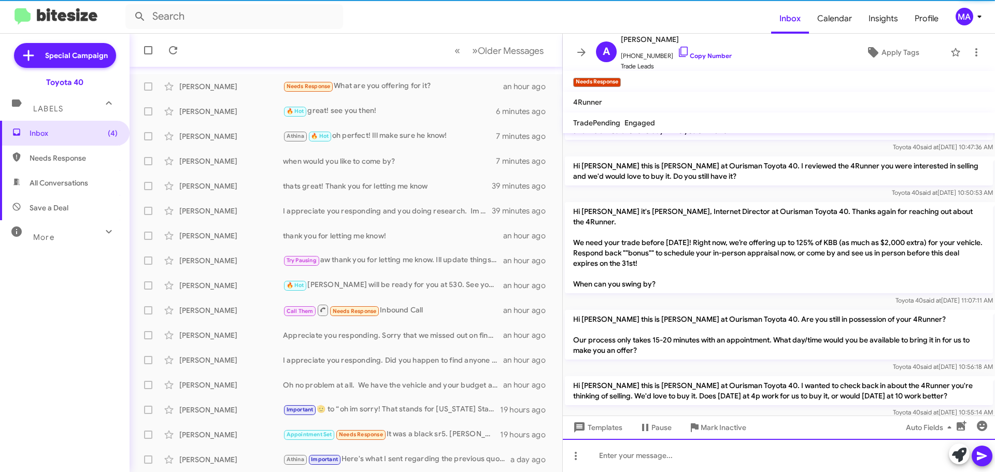
scroll to position [217, 0]
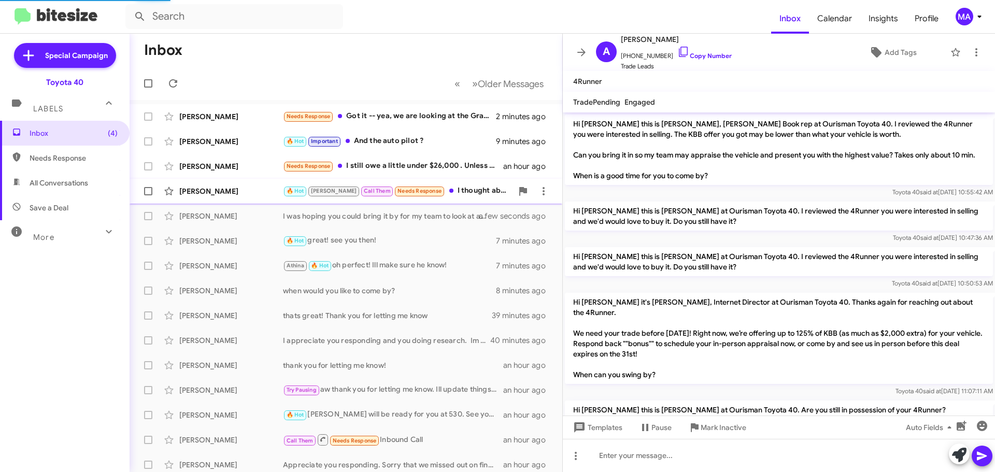
scroll to position [196, 0]
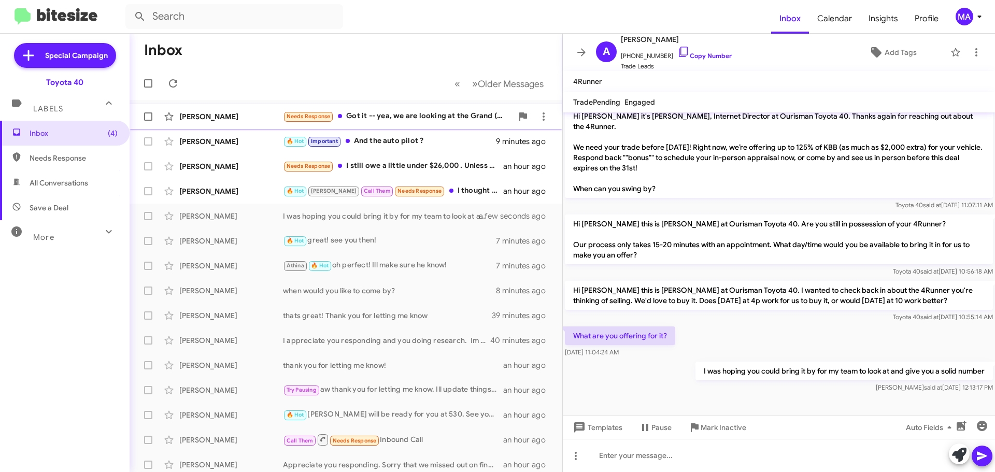
click at [395, 116] on div "Needs Response Got it -- yea, we are looking at the Grand (we are trading in ou…" at bounding box center [398, 116] width 230 height 12
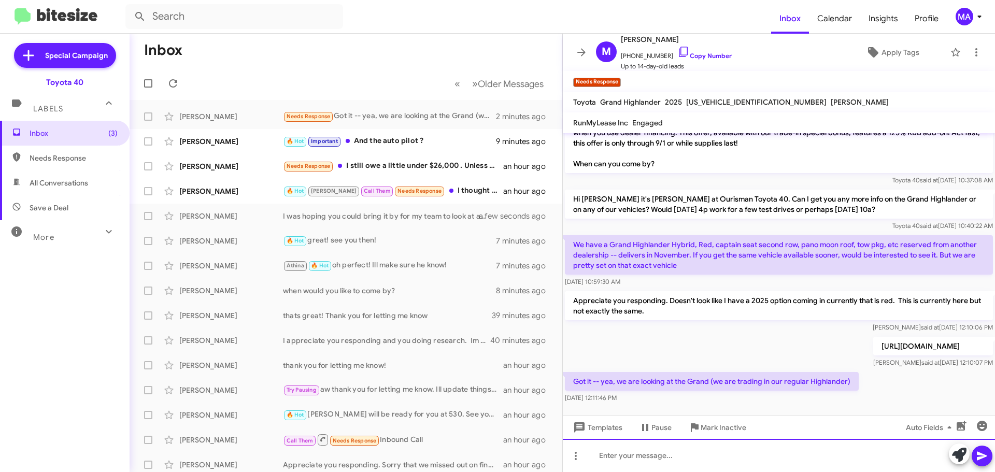
click at [665, 455] on div at bounding box center [779, 455] width 432 height 33
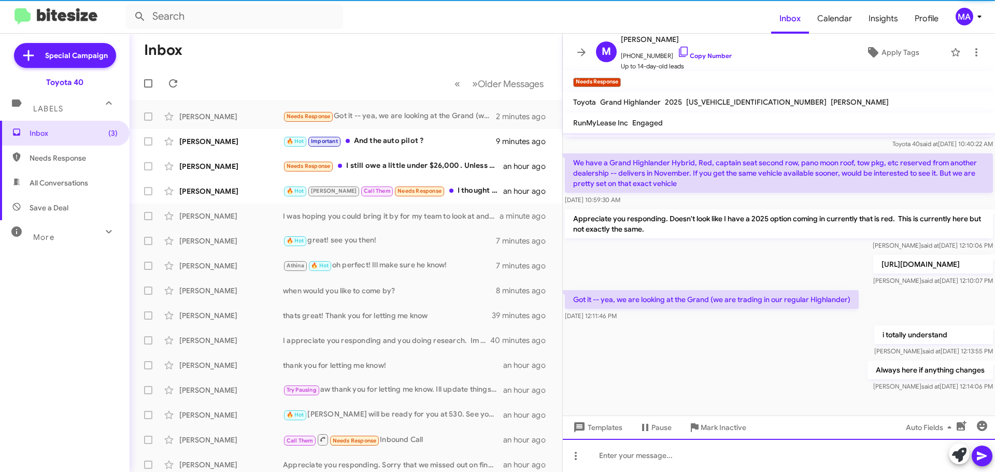
scroll to position [293, 0]
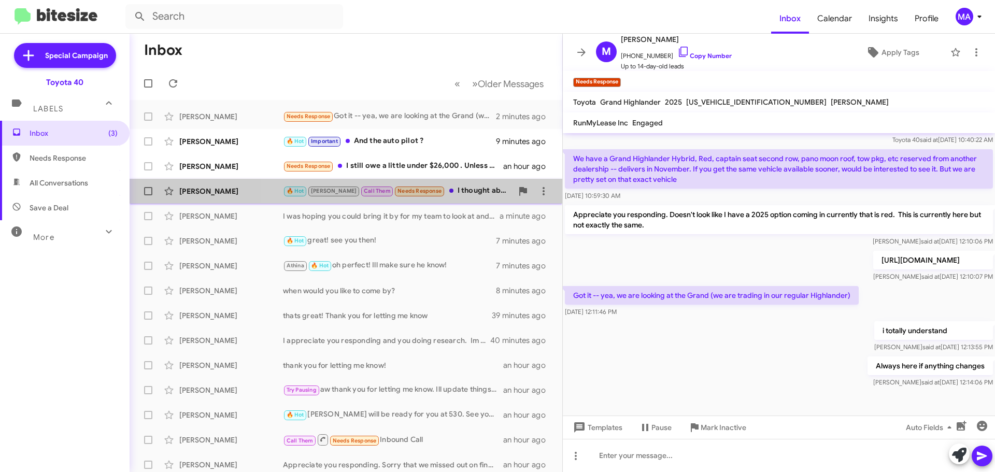
click at [429, 186] on div "🔥 Hot Liz Call Them Needs Response I thought about the offer. I can't accept it…" at bounding box center [398, 191] width 230 height 12
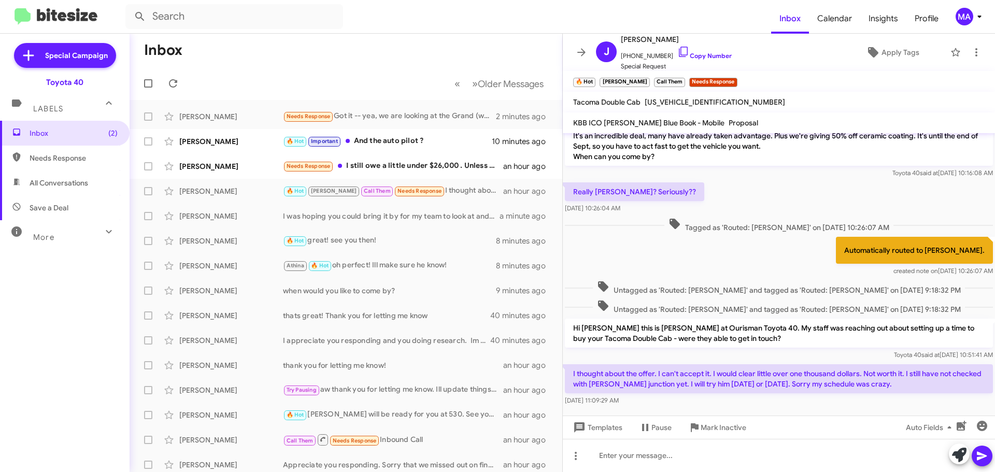
scroll to position [645, 0]
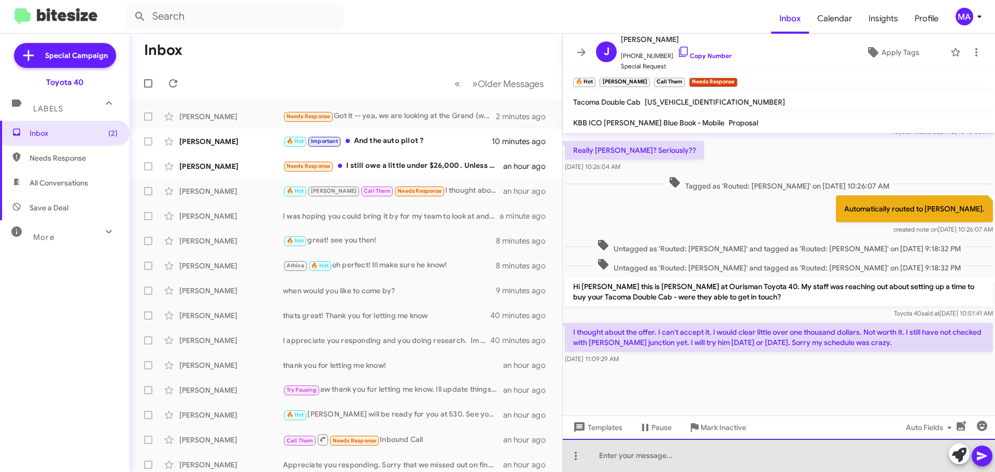
click at [654, 458] on div at bounding box center [779, 455] width 432 height 33
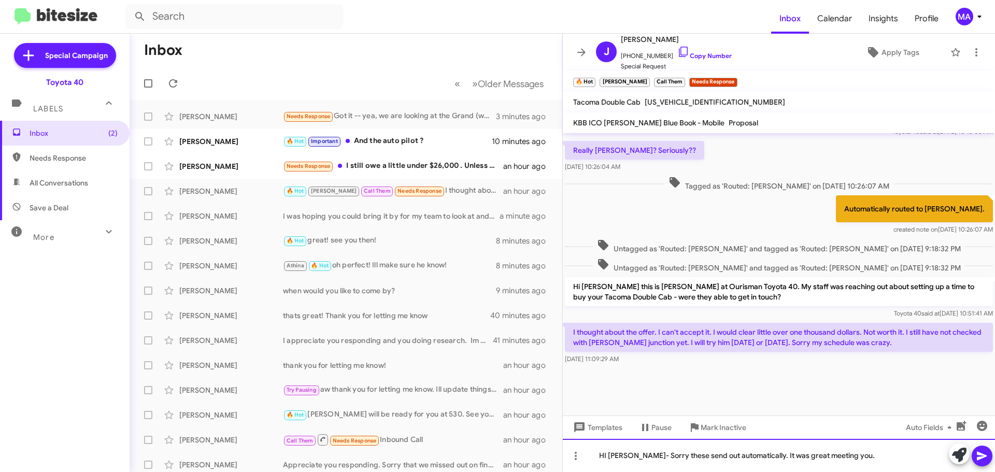
click at [855, 454] on div "HI Mr John- Sorry these send out automatically. It was great meeting you." at bounding box center [779, 455] width 432 height 33
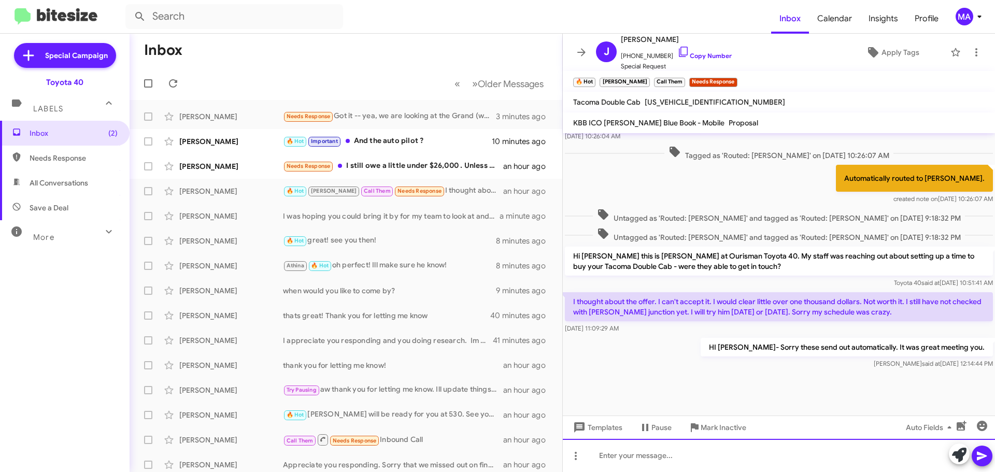
scroll to position [682, 0]
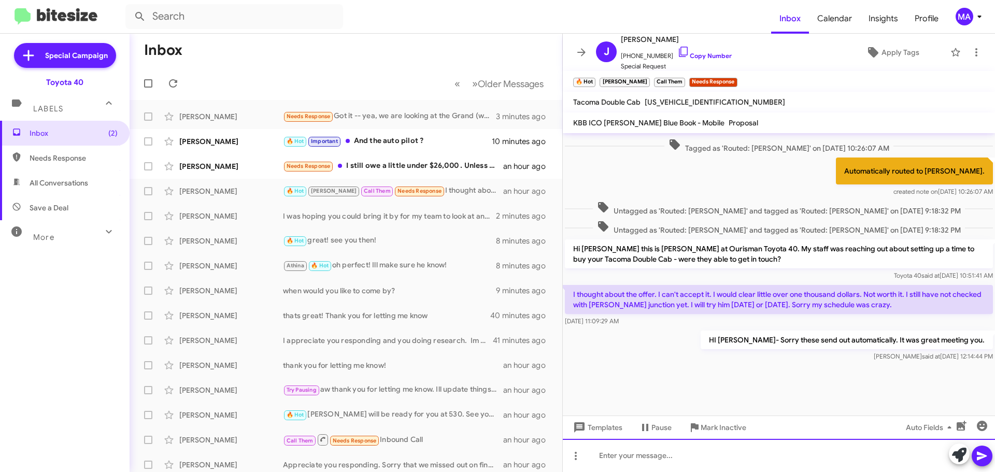
click at [669, 459] on div at bounding box center [779, 455] width 432 height 33
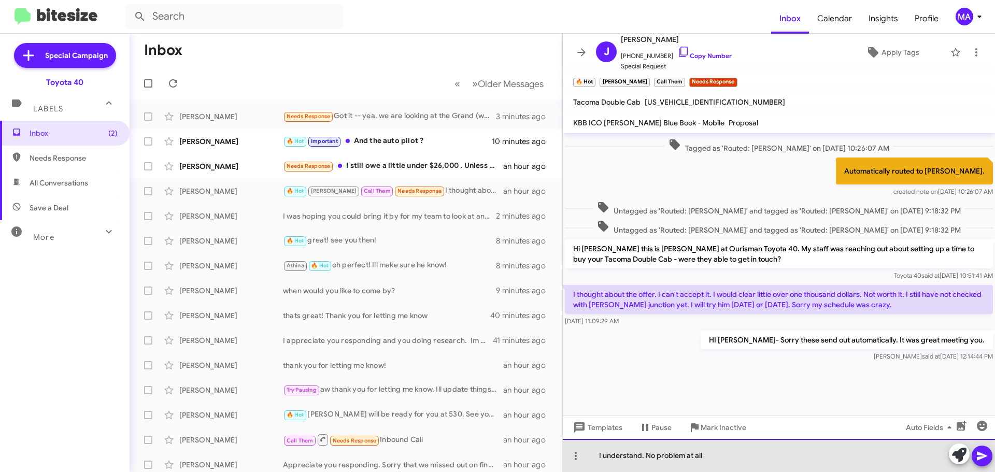
click at [721, 459] on div "I understand. No problem at all" at bounding box center [779, 455] width 432 height 33
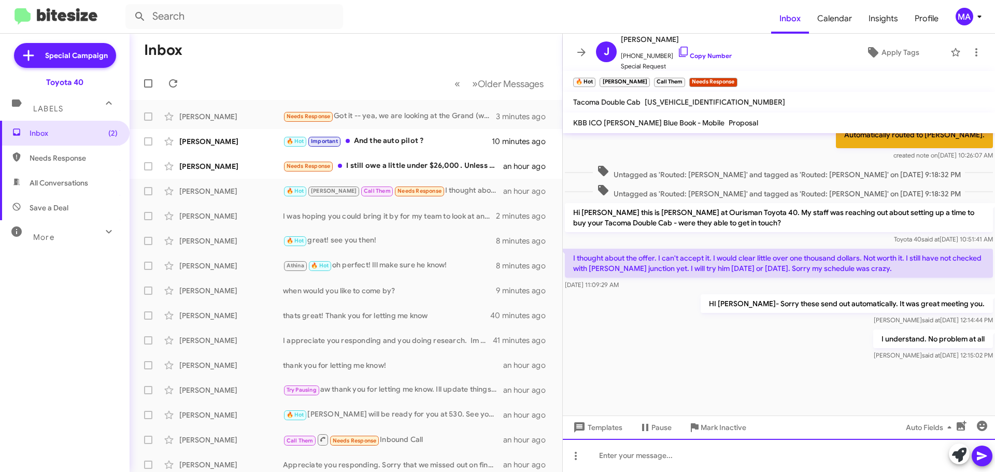
scroll to position [720, 0]
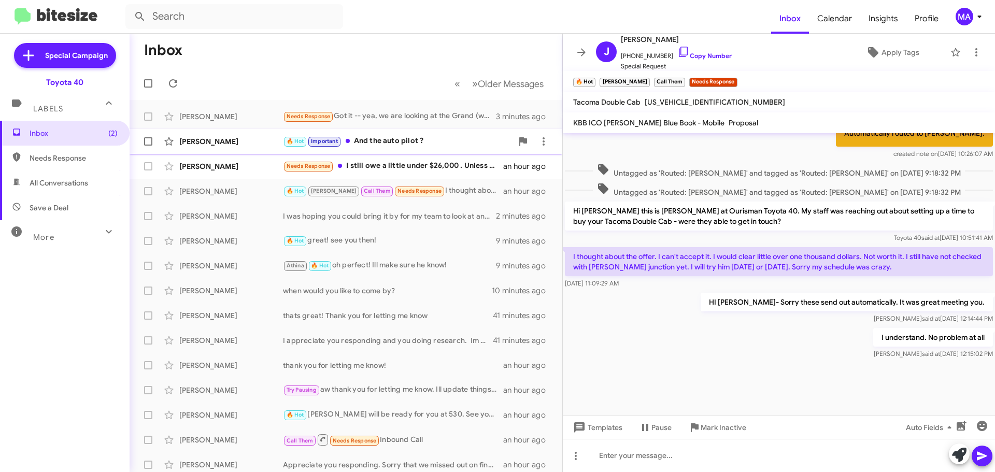
click at [404, 139] on div "🔥 Hot Important And the auto pilot ?" at bounding box center [398, 141] width 230 height 12
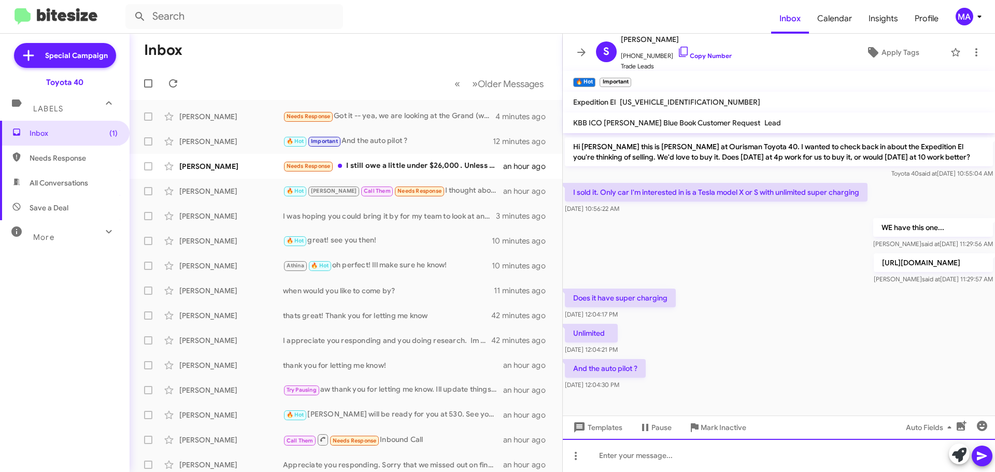
click at [632, 458] on div at bounding box center [779, 455] width 432 height 33
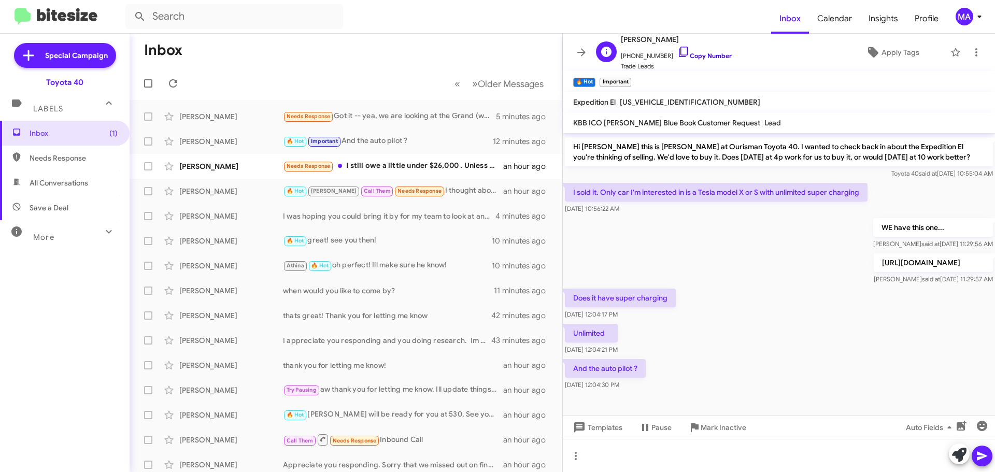
click at [677, 48] on icon at bounding box center [683, 52] width 12 height 12
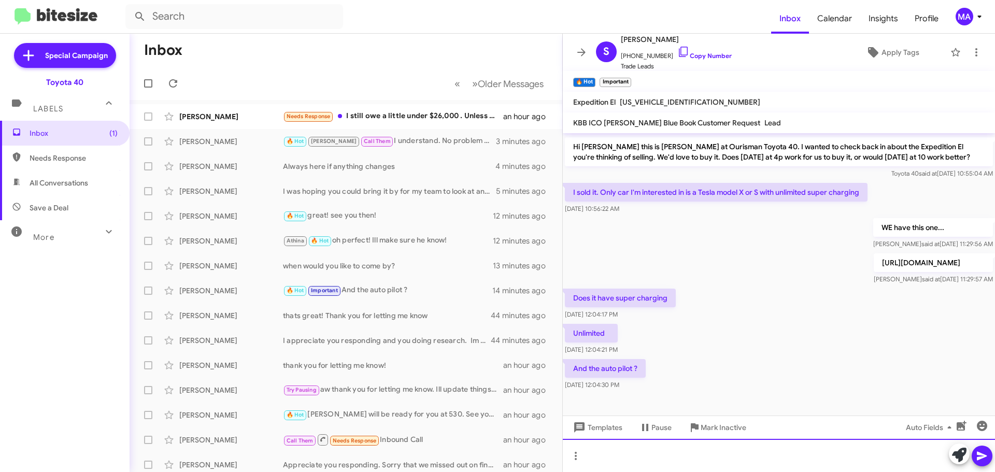
click at [596, 457] on div at bounding box center [779, 455] width 432 height 33
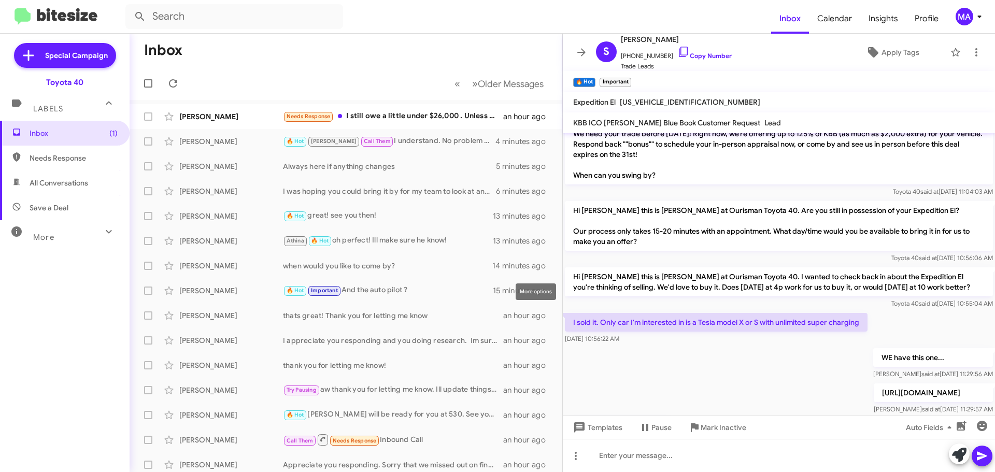
scroll to position [248, 0]
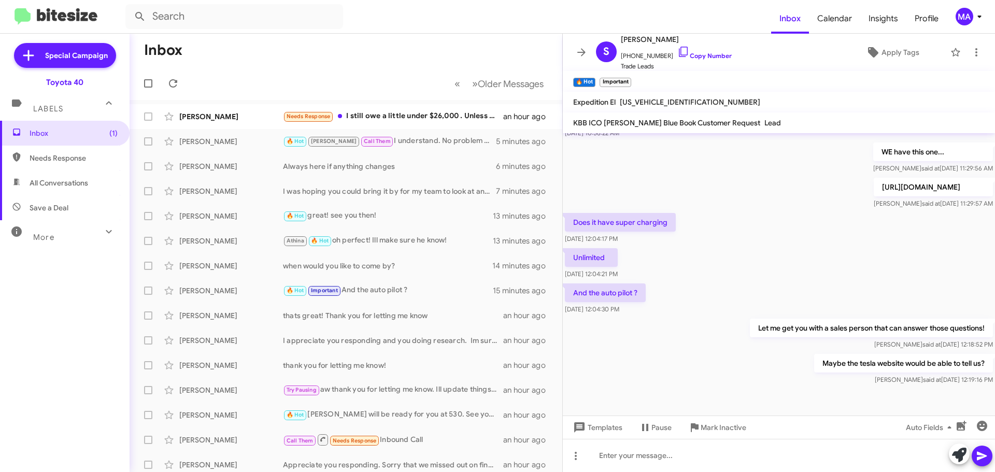
drag, startPoint x: 662, startPoint y: 310, endPoint x: 572, endPoint y: 222, distance: 125.7
click at [571, 221] on div "Hi Spencer it's Morgan Anderson, Internet Director at Ourisman Toyota 40. Thank…" at bounding box center [779, 136] width 432 height 502
copy div "Does it have super charging Aug 28, 2025, 12:04:17 PM Unlimited Aug 28, 2025, 1…"
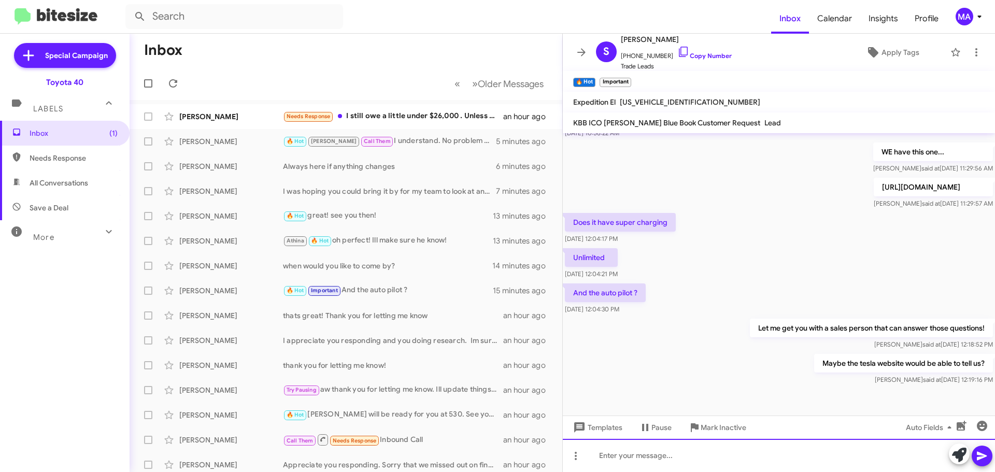
click at [649, 461] on div at bounding box center [779, 455] width 432 height 33
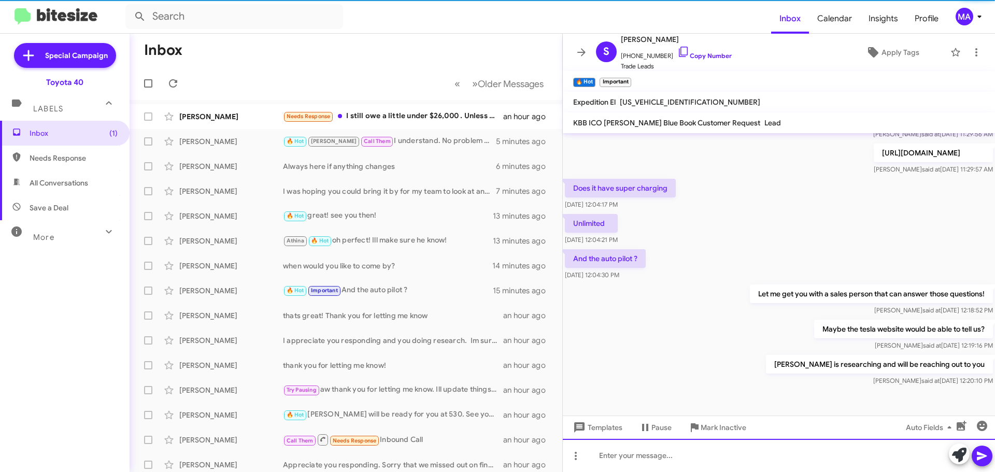
scroll to position [286, 0]
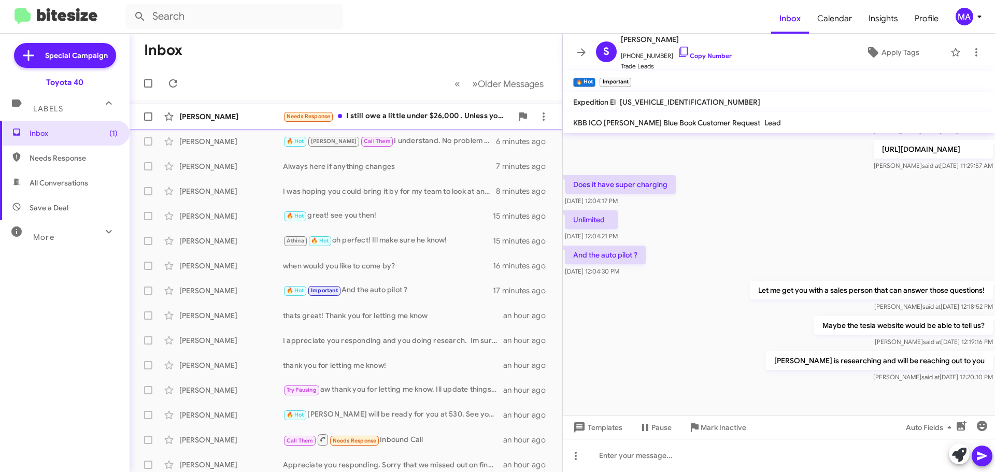
click at [370, 117] on div "Needs Response I still owe a little under $26,000 . Unless you can get me out o…" at bounding box center [398, 116] width 230 height 12
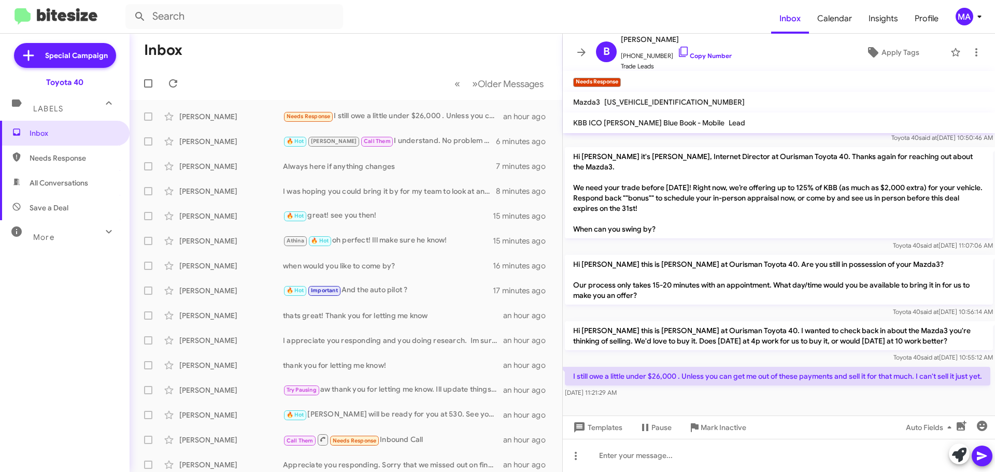
drag, startPoint x: 671, startPoint y: 50, endPoint x: 529, endPoint y: 65, distance: 142.8
click at [677, 50] on icon at bounding box center [683, 52] width 12 height 12
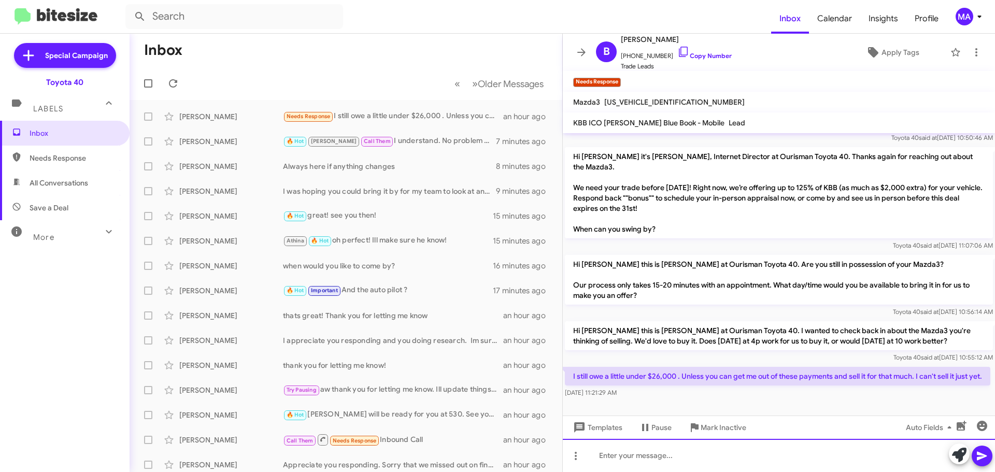
click at [638, 456] on div at bounding box center [779, 455] width 432 height 33
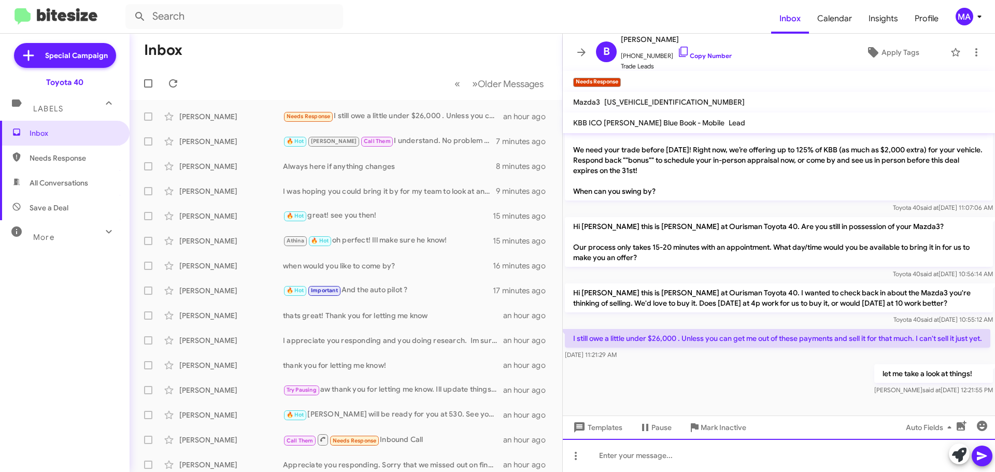
scroll to position [179, 0]
click at [653, 454] on div at bounding box center [779, 455] width 432 height 33
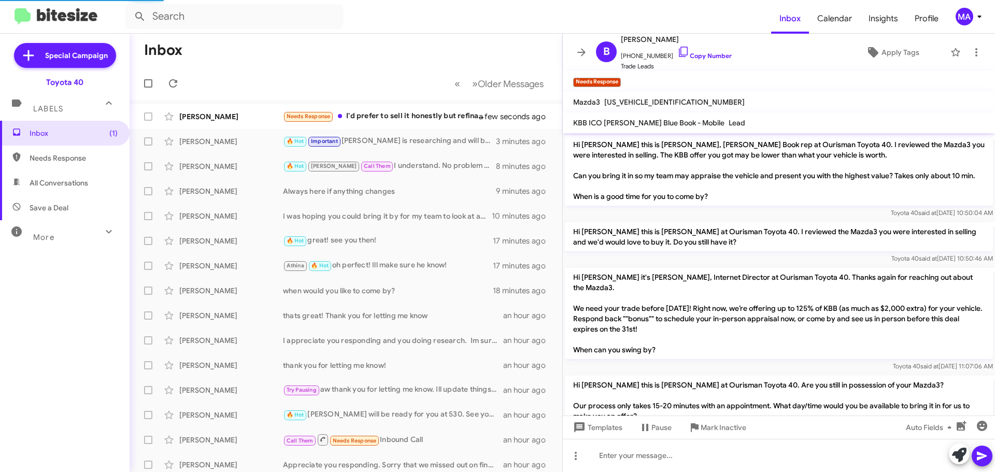
scroll to position [255, 0]
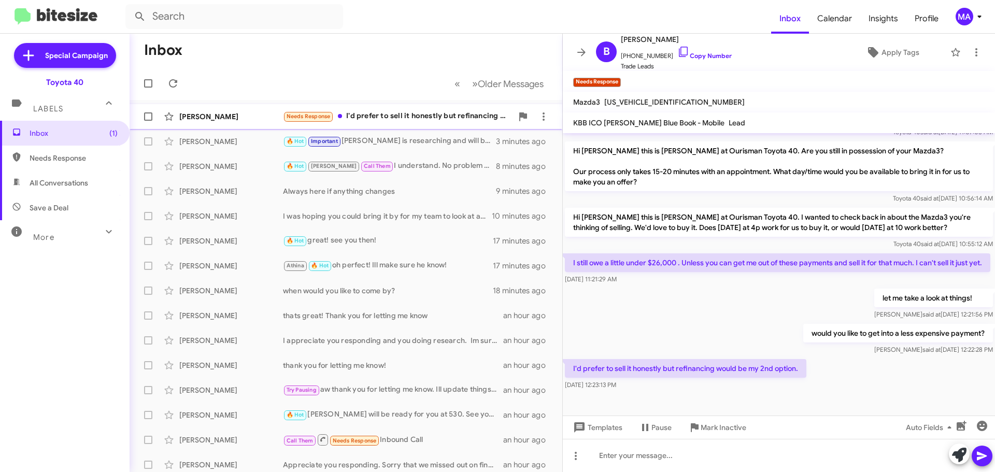
click at [417, 117] on div "Needs Response I'd prefer to sell it honestly but refinancing would be my 2nd o…" at bounding box center [398, 116] width 230 height 12
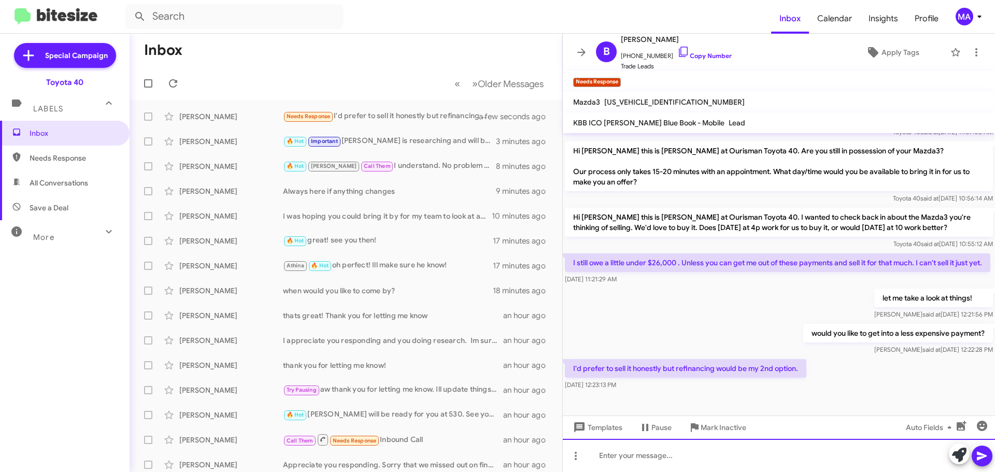
click at [677, 460] on div at bounding box center [779, 455] width 432 height 33
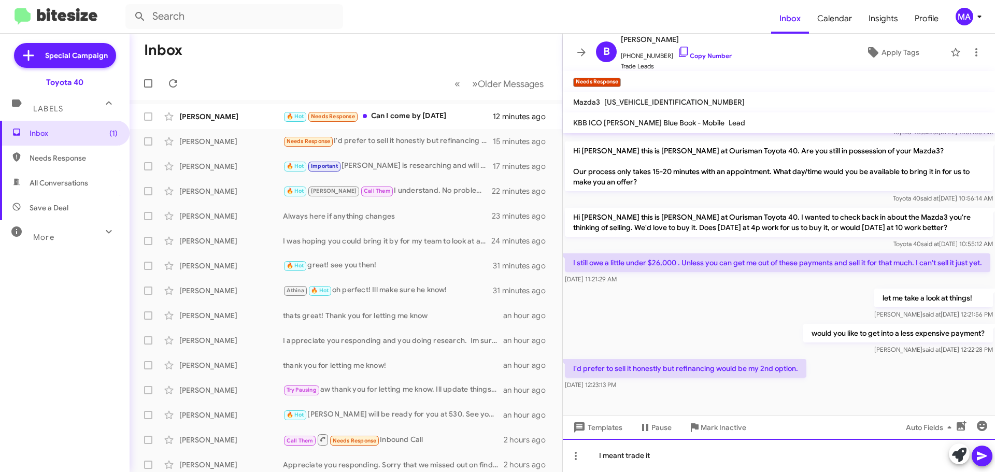
click at [667, 460] on div "I meant trade it" at bounding box center [779, 455] width 432 height 33
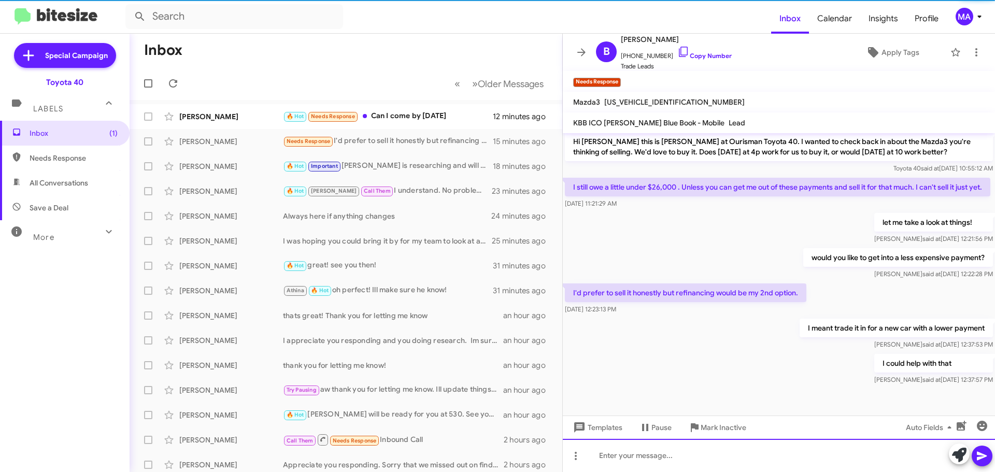
scroll to position [331, 0]
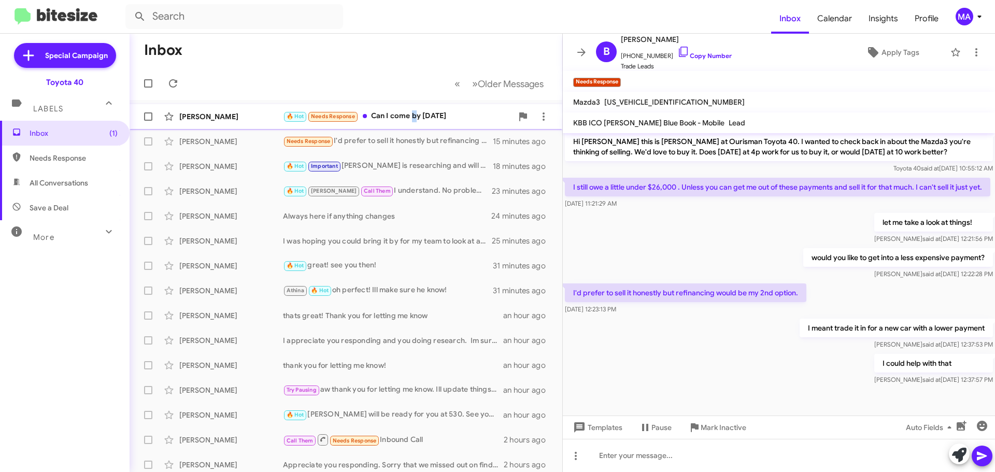
click at [415, 119] on div "🔥 Hot Needs Response Can I come by next Tuesday" at bounding box center [398, 116] width 230 height 12
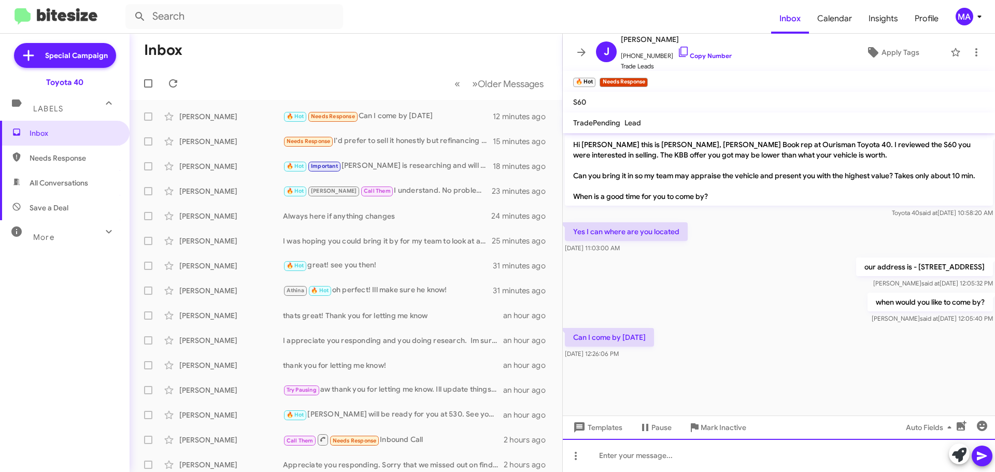
click at [672, 458] on div at bounding box center [779, 455] width 432 height 33
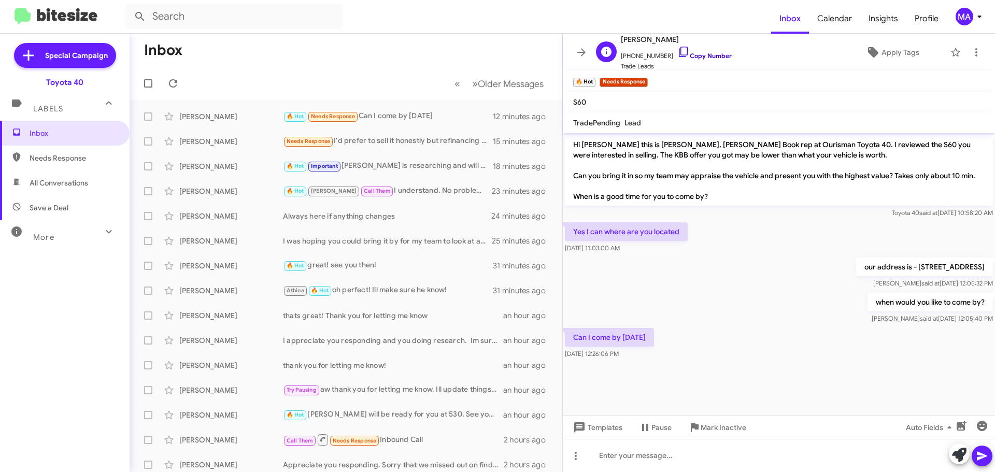
click at [677, 50] on icon at bounding box center [683, 52] width 12 height 12
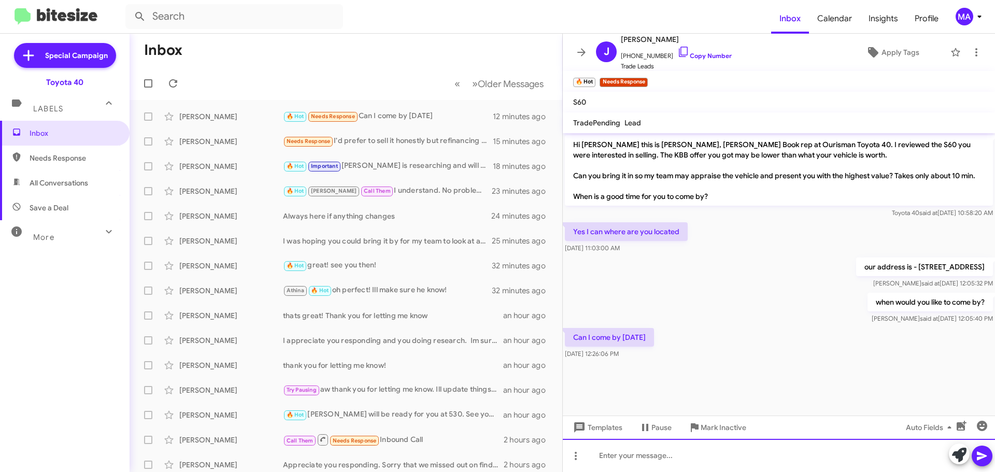
click at [631, 464] on div at bounding box center [779, 455] width 432 height 33
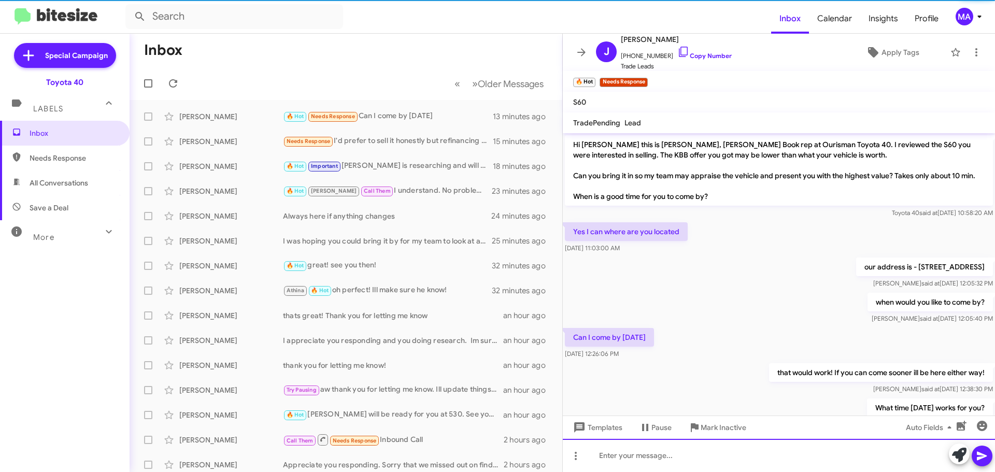
scroll to position [45, 0]
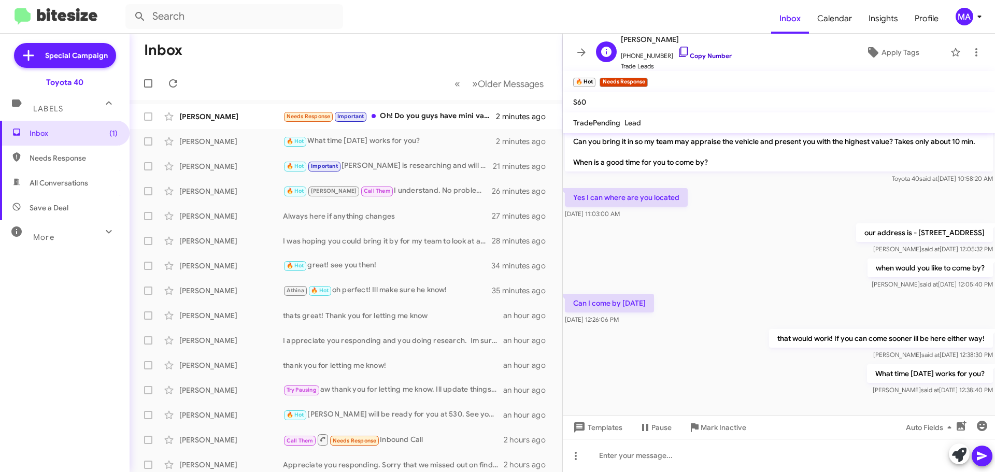
click at [677, 51] on icon at bounding box center [683, 52] width 12 height 12
click at [426, 114] on div "Needs Response Important Oh! Do you guys have mini vans available?" at bounding box center [398, 116] width 230 height 12
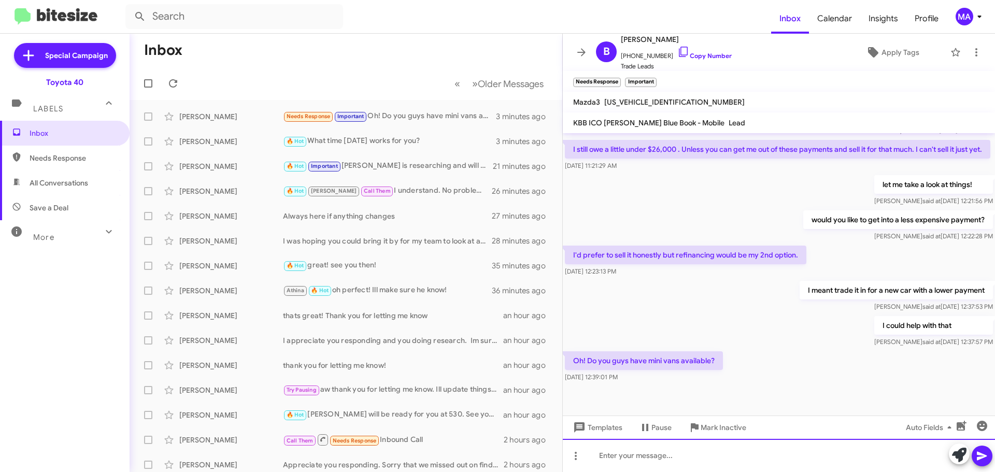
click at [659, 457] on div at bounding box center [779, 455] width 432 height 33
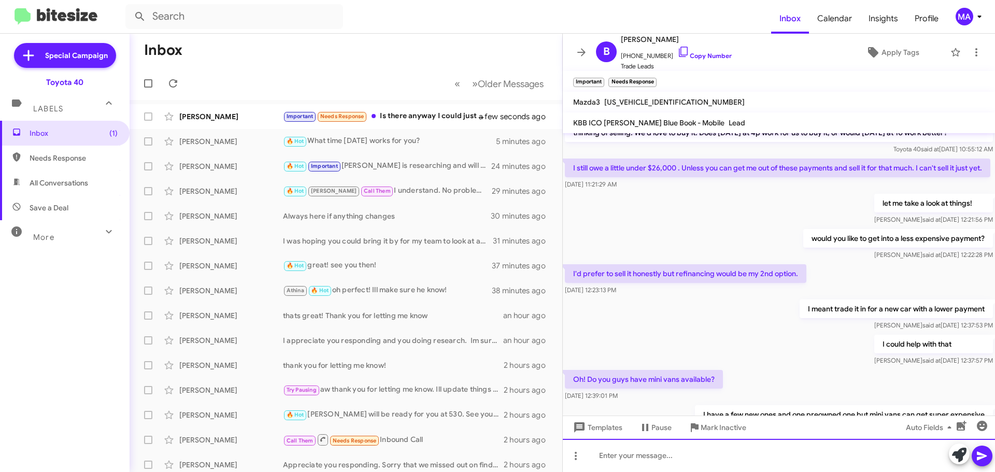
scroll to position [444, 0]
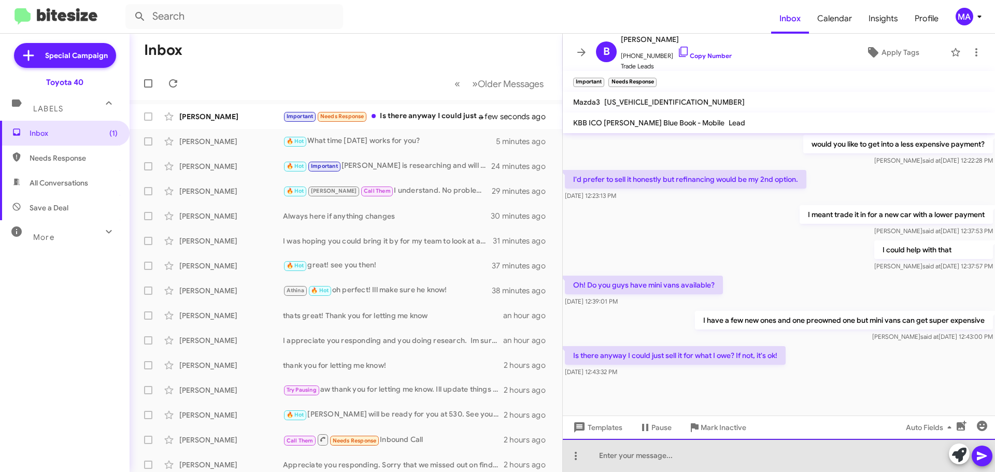
click at [679, 461] on div at bounding box center [779, 455] width 432 height 33
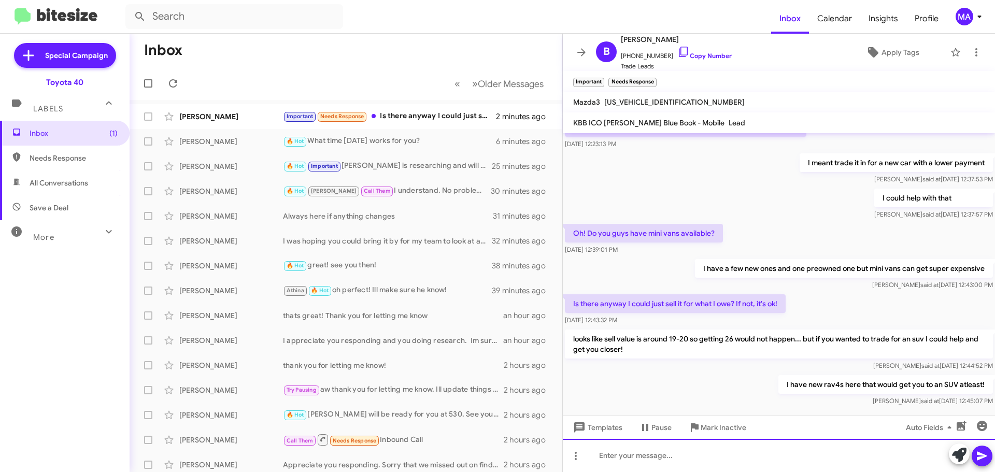
scroll to position [530, 0]
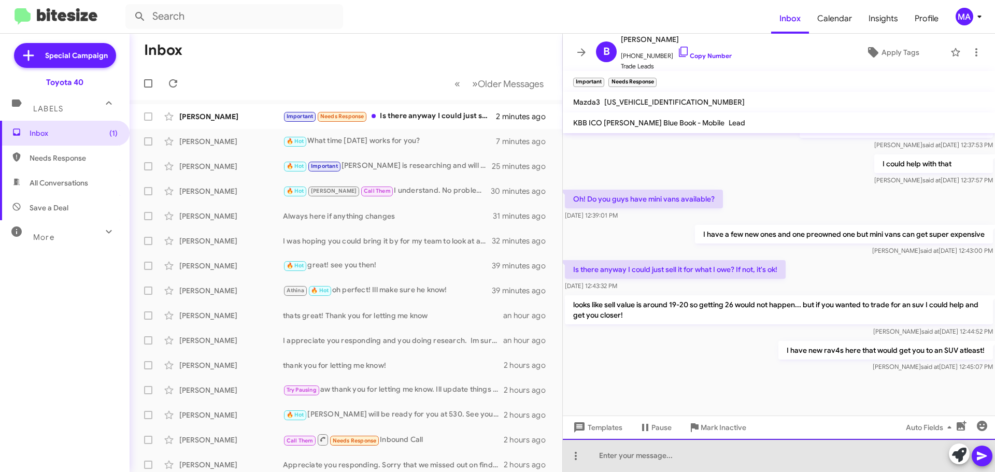
click at [649, 454] on div at bounding box center [779, 455] width 432 height 33
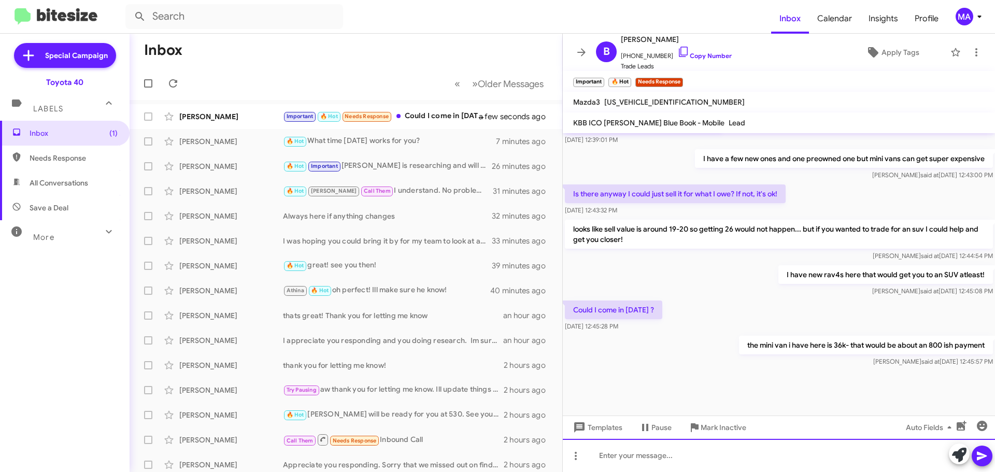
scroll to position [606, 0]
click at [653, 458] on div at bounding box center [779, 455] width 432 height 33
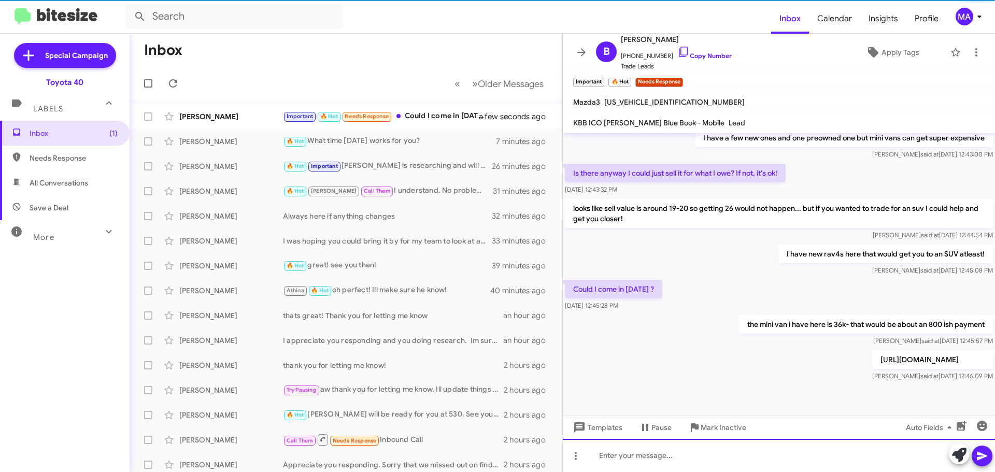
scroll to position [0, 0]
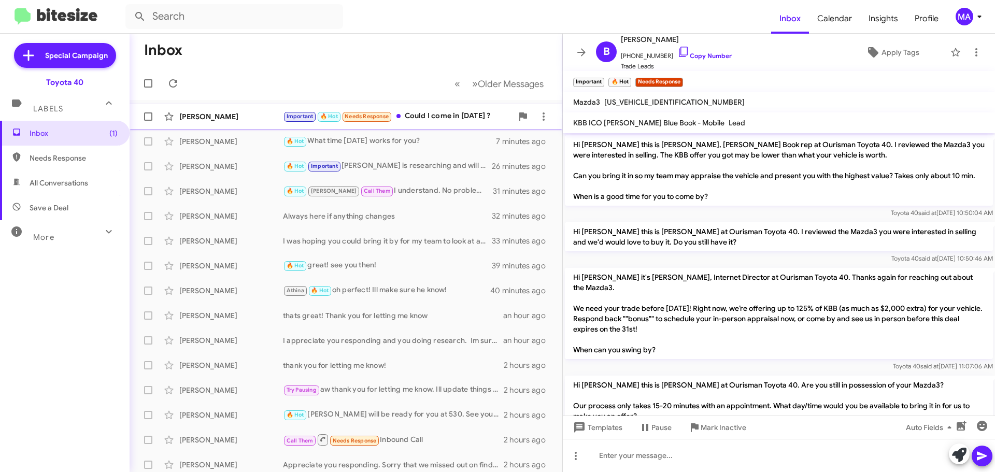
click at [433, 116] on div "Important 🔥 Hot Needs Response Could I come in this Saturday ?" at bounding box center [398, 116] width 230 height 12
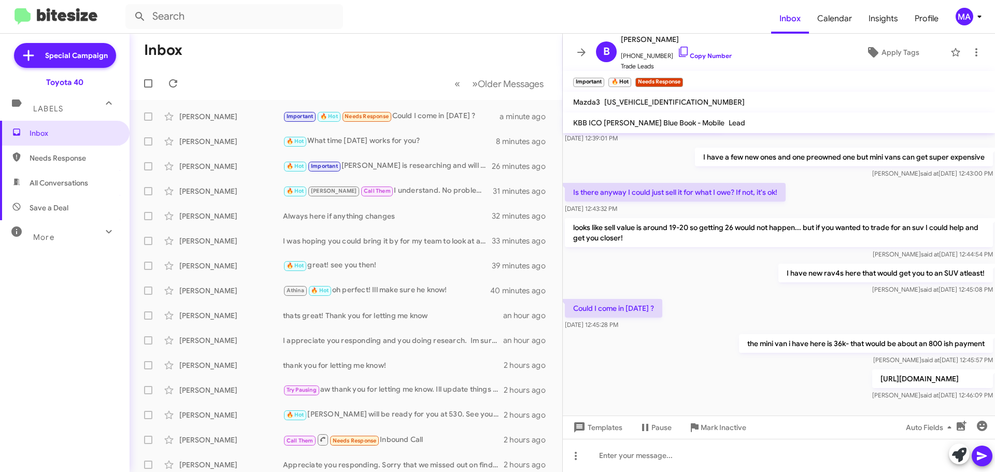
scroll to position [644, 0]
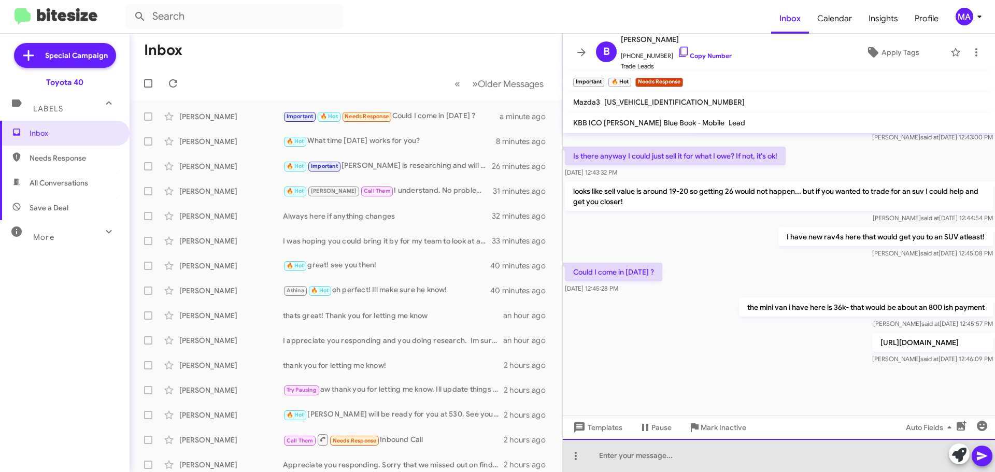
click at [672, 457] on div at bounding box center [779, 455] width 432 height 33
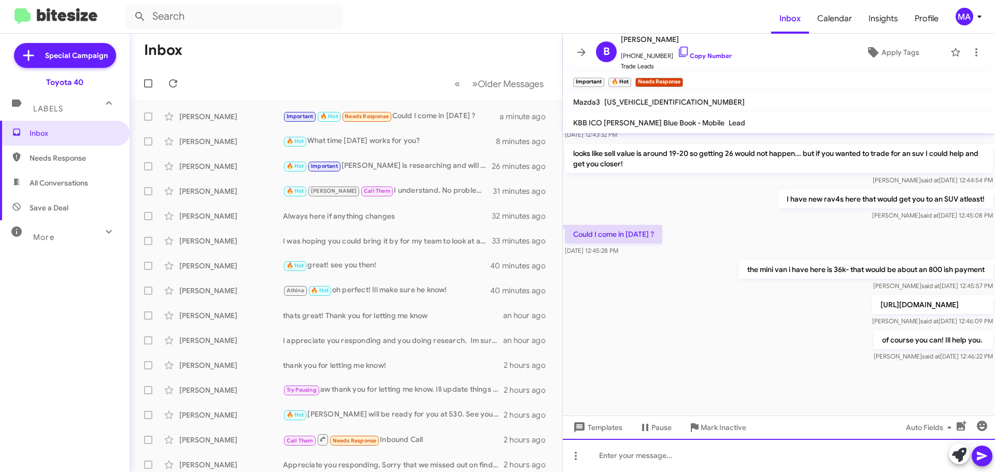
scroll to position [681, 0]
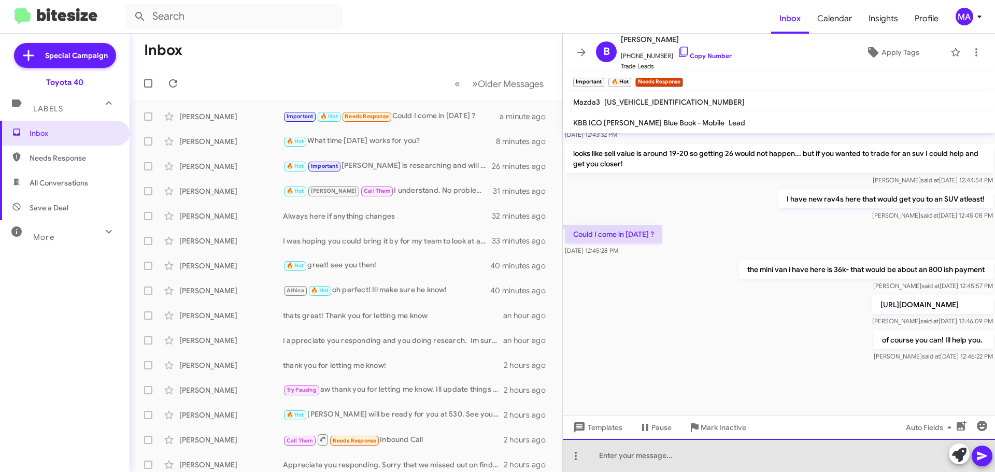
click at [672, 457] on div at bounding box center [779, 455] width 432 height 33
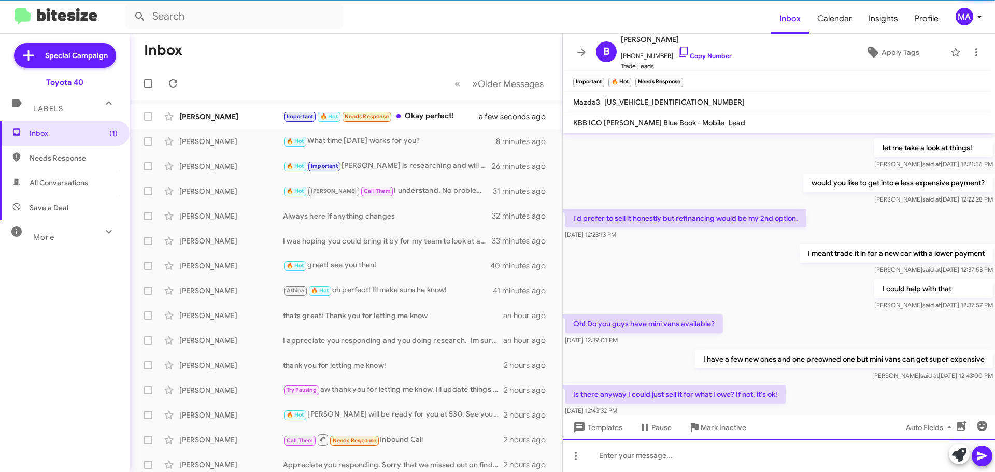
scroll to position [0, 0]
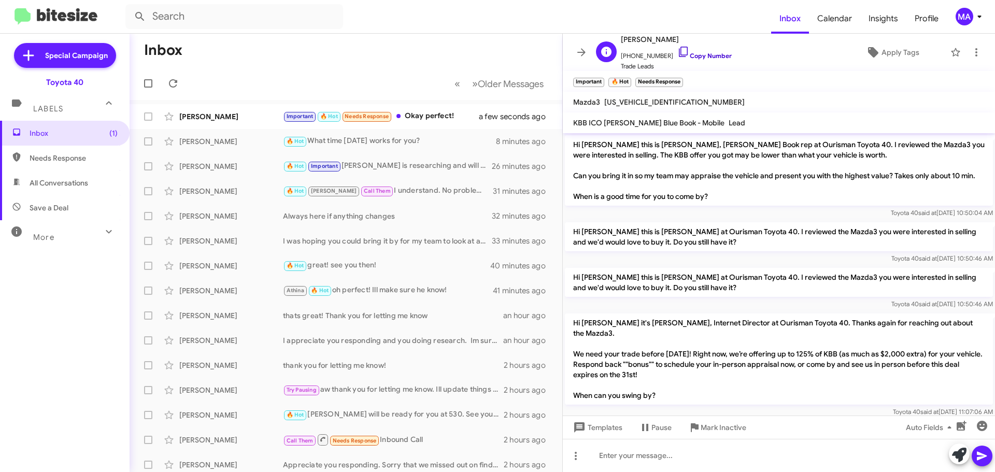
click at [677, 49] on icon at bounding box center [683, 52] width 12 height 12
click at [677, 51] on icon at bounding box center [683, 52] width 12 height 12
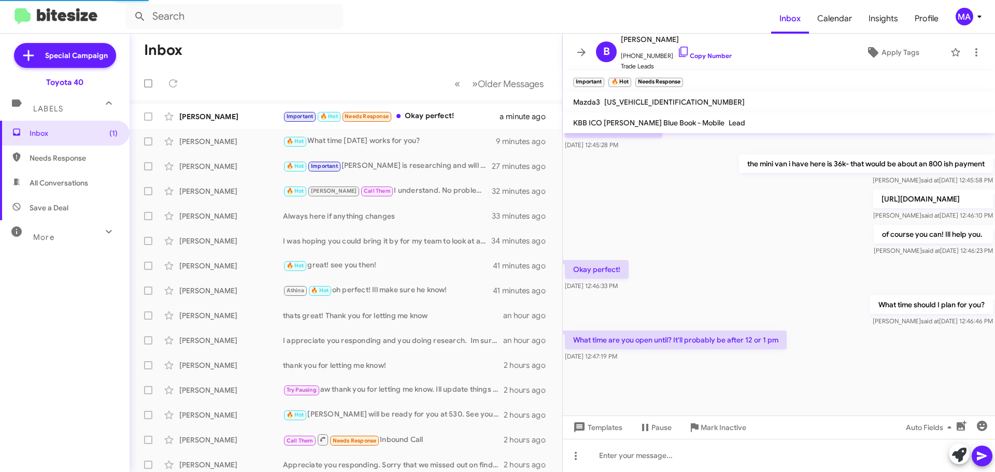
scroll to position [536, 0]
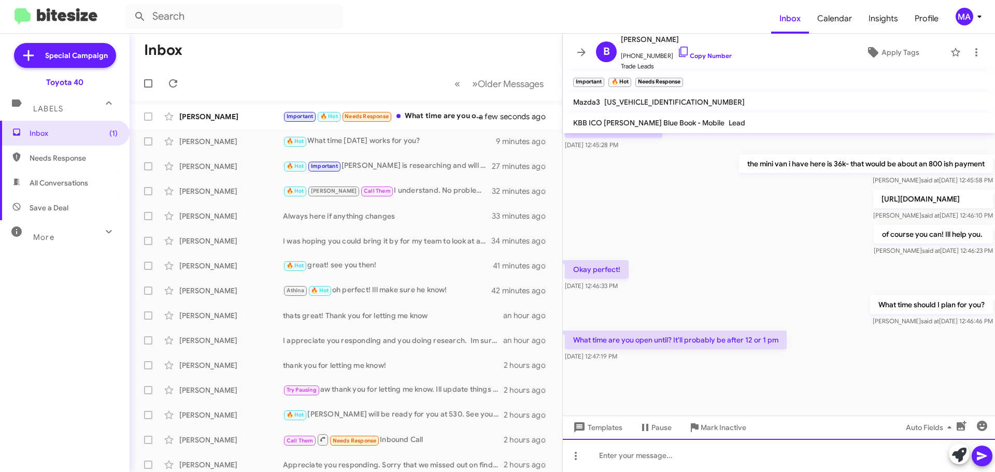
click at [661, 462] on div at bounding box center [779, 455] width 432 height 33
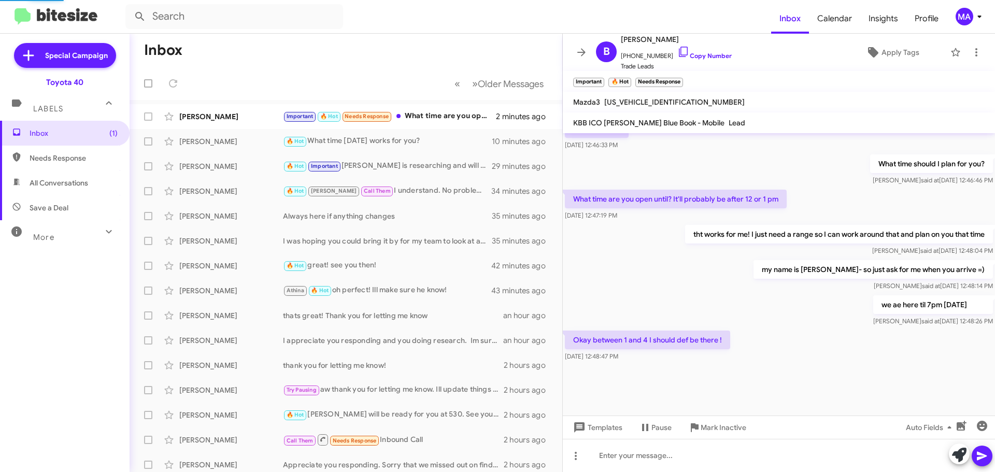
scroll to position [484, 0]
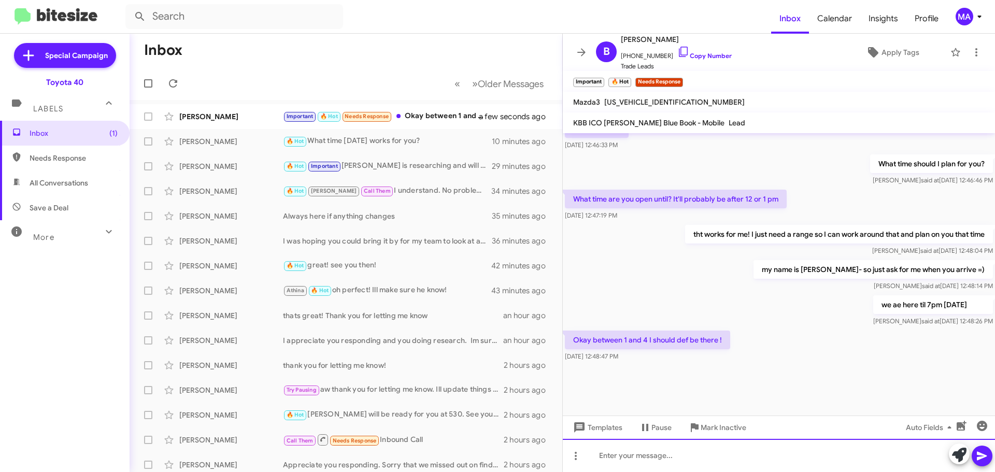
click at [645, 459] on div at bounding box center [779, 455] width 432 height 33
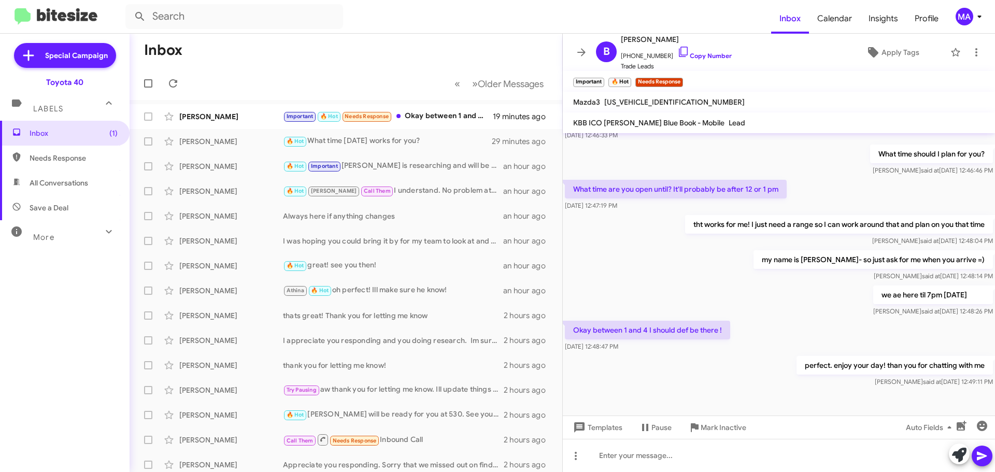
scroll to position [984, 0]
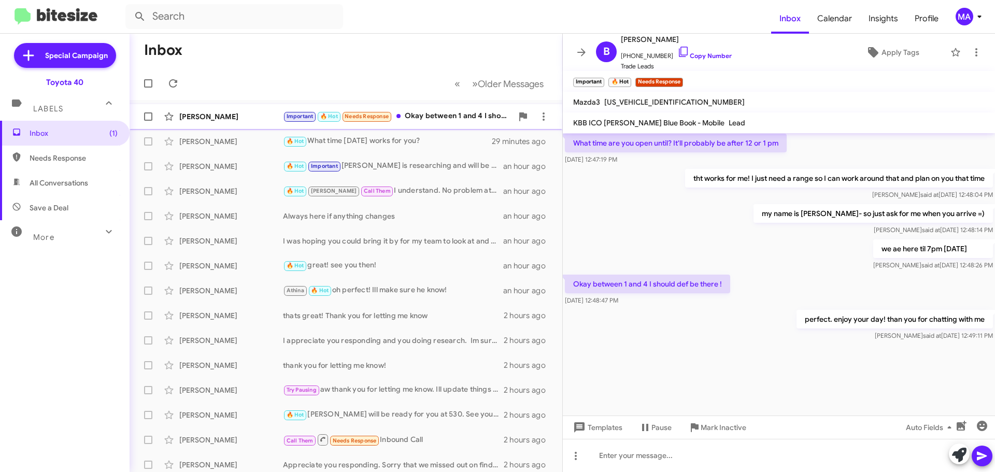
click at [448, 118] on div "Important 🔥 Hot Needs Response Okay between 1 and 4 I should def be there !" at bounding box center [398, 116] width 230 height 12
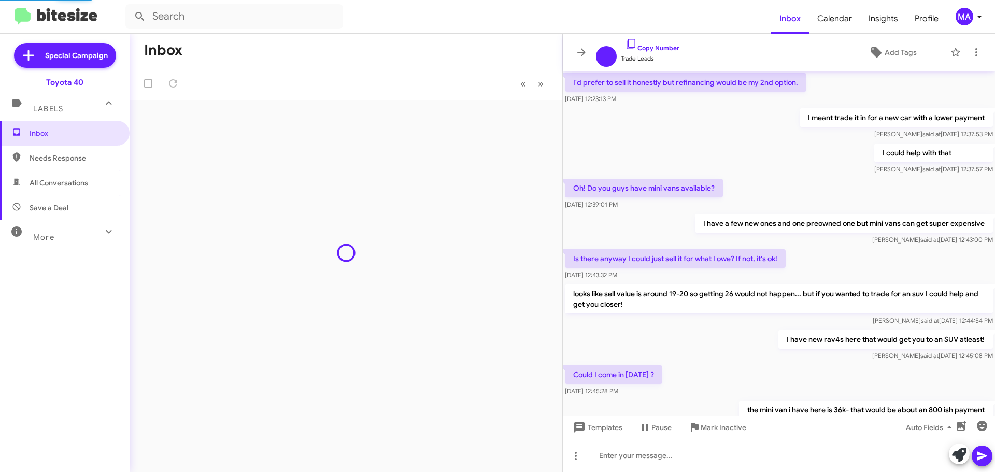
scroll to position [422, 0]
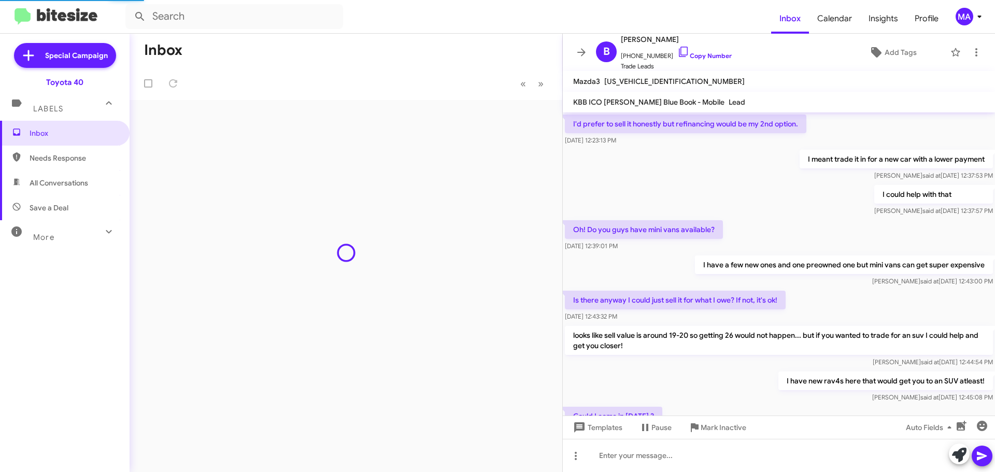
scroll to position [464, 0]
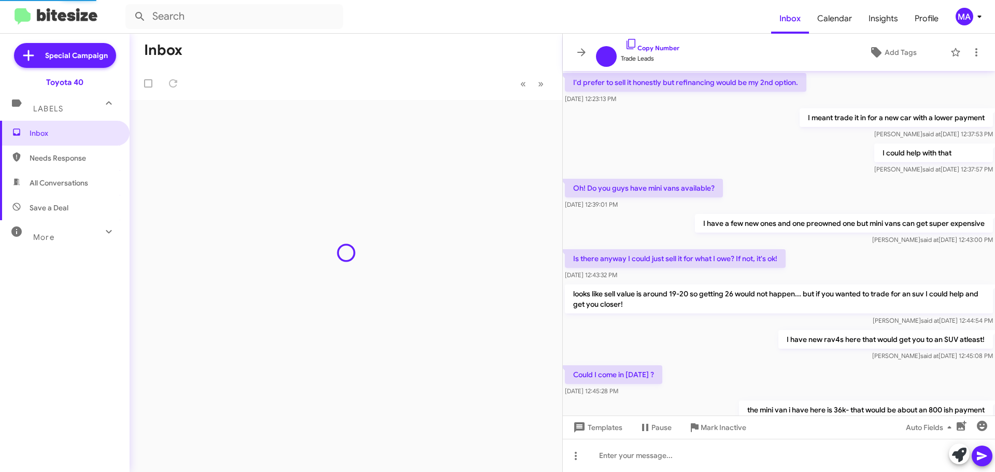
scroll to position [422, 0]
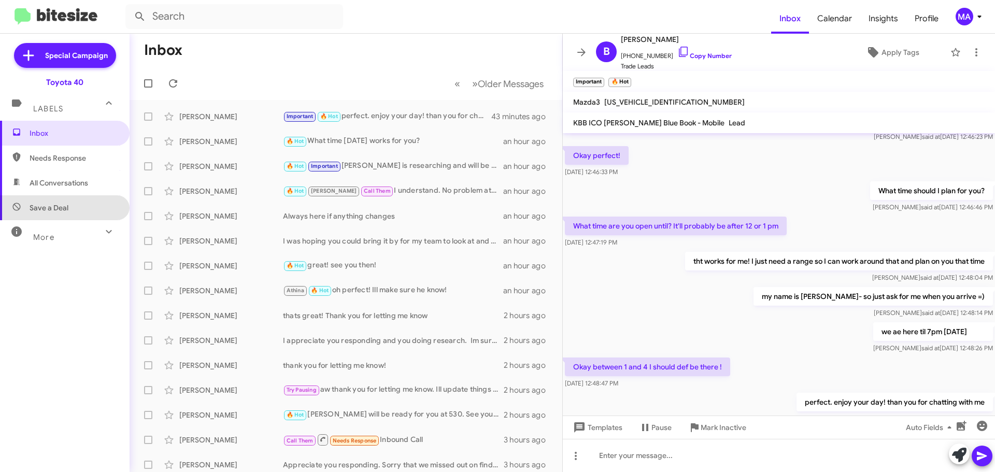
click at [76, 210] on span "Save a Deal" at bounding box center [65, 207] width 130 height 25
type input "in:not-interested"
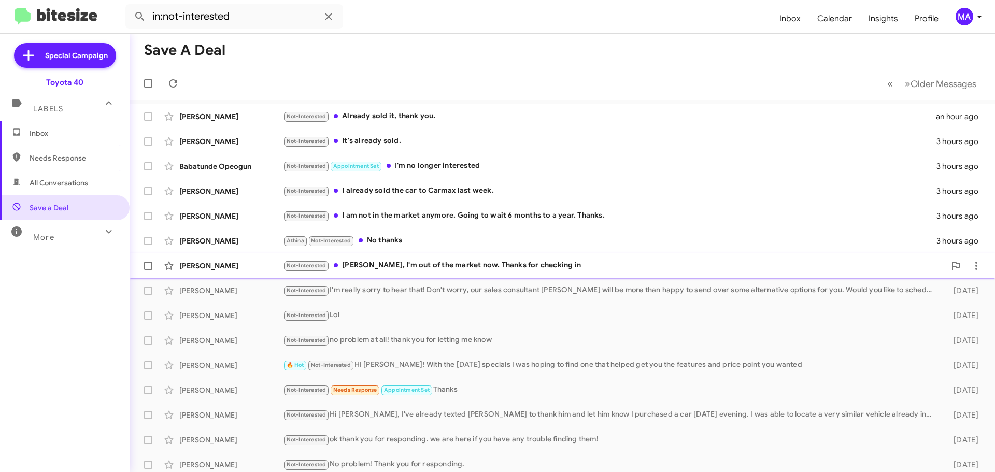
click at [543, 268] on div "Not-Interested Morgan, I'm out of the market now. Thanks for checking in" at bounding box center [614, 266] width 662 height 12
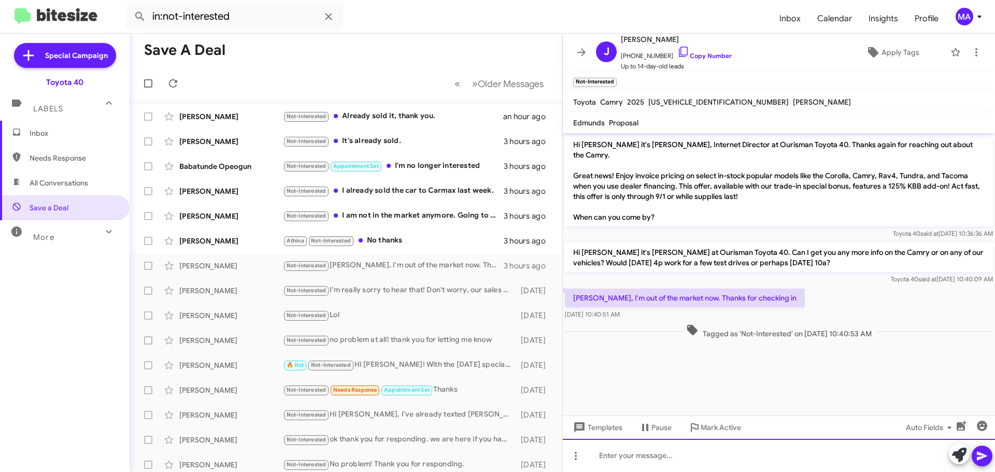
click at [647, 458] on div at bounding box center [779, 455] width 432 height 33
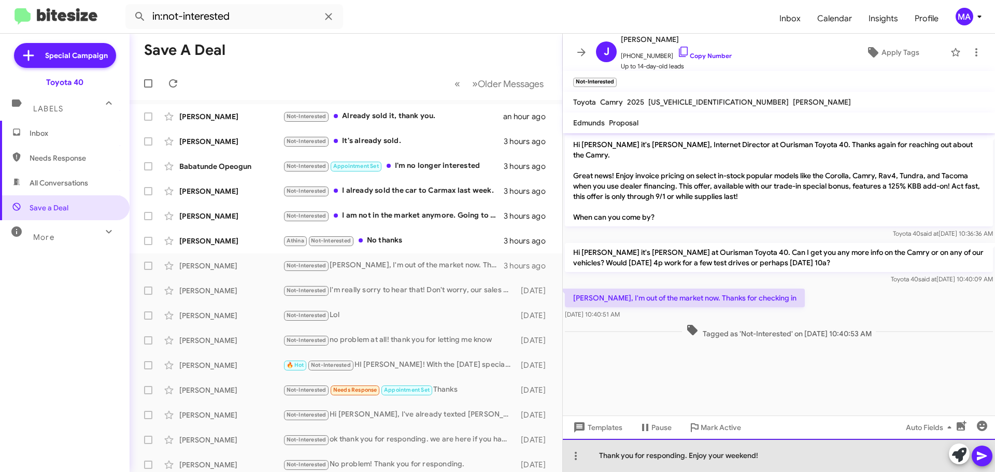
click at [776, 455] on div "Thank you for responding. Enjoy your weekend!" at bounding box center [779, 455] width 432 height 33
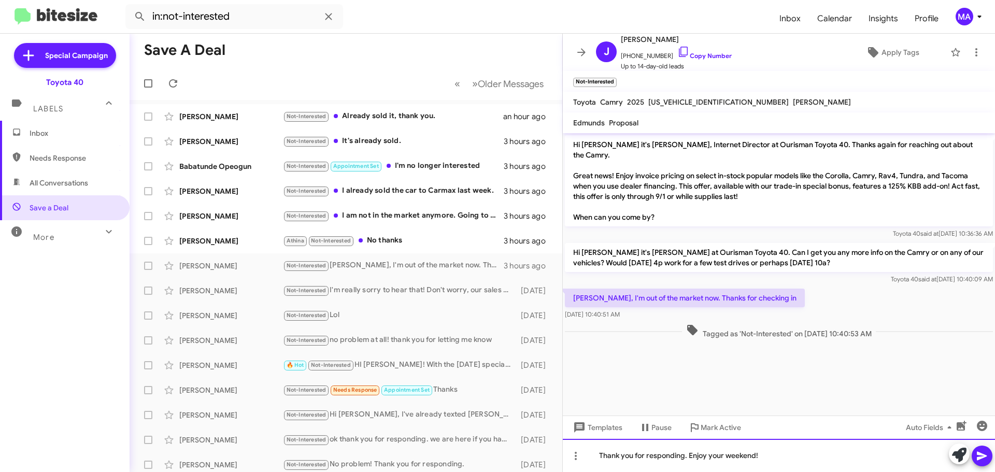
copy div "Thank you for responding. Enjoy your weekend!"
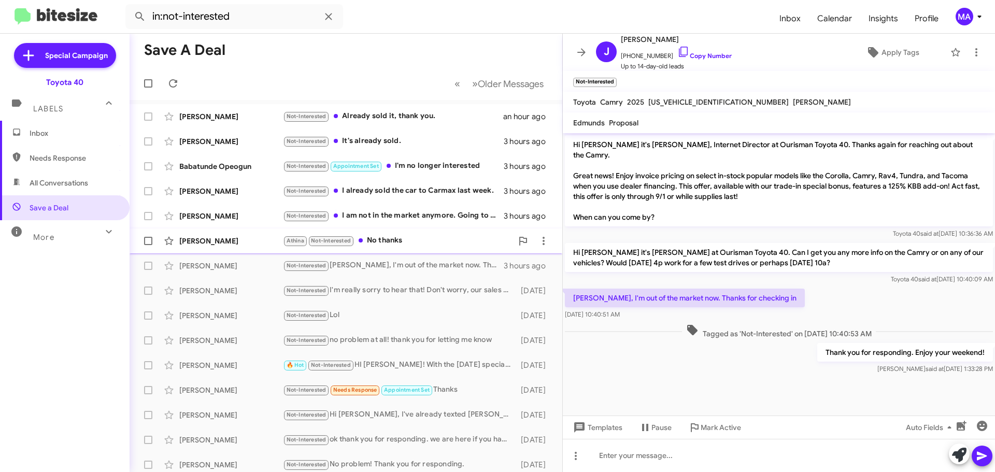
click at [411, 239] on div "Athina Not-Interested No thanks" at bounding box center [398, 241] width 230 height 12
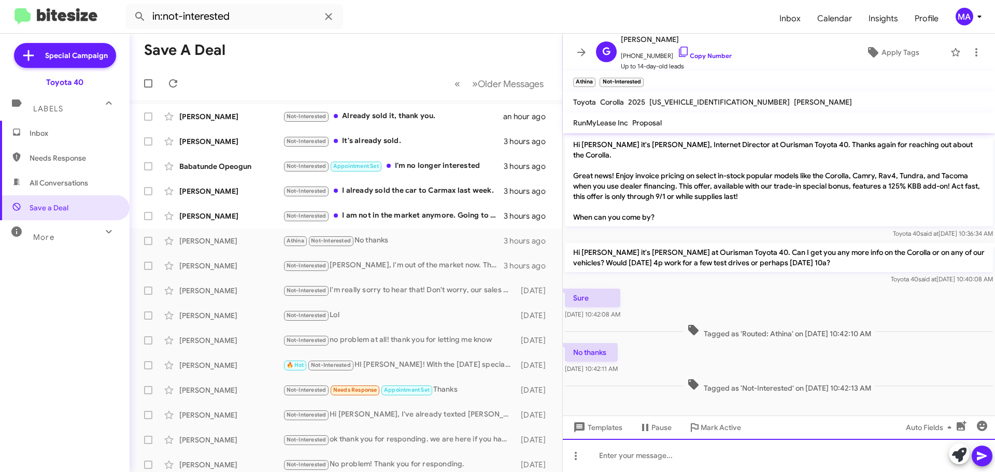
click at [648, 461] on div at bounding box center [779, 455] width 432 height 33
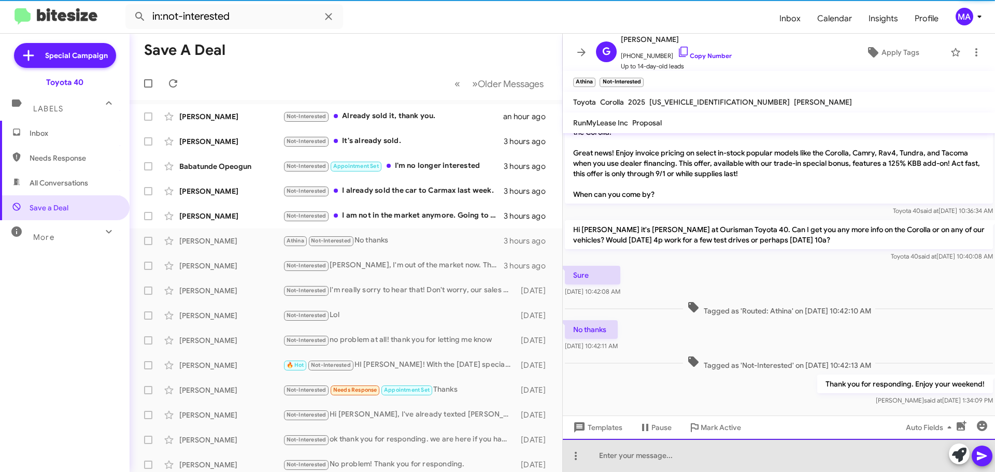
click at [640, 457] on div at bounding box center [779, 455] width 432 height 33
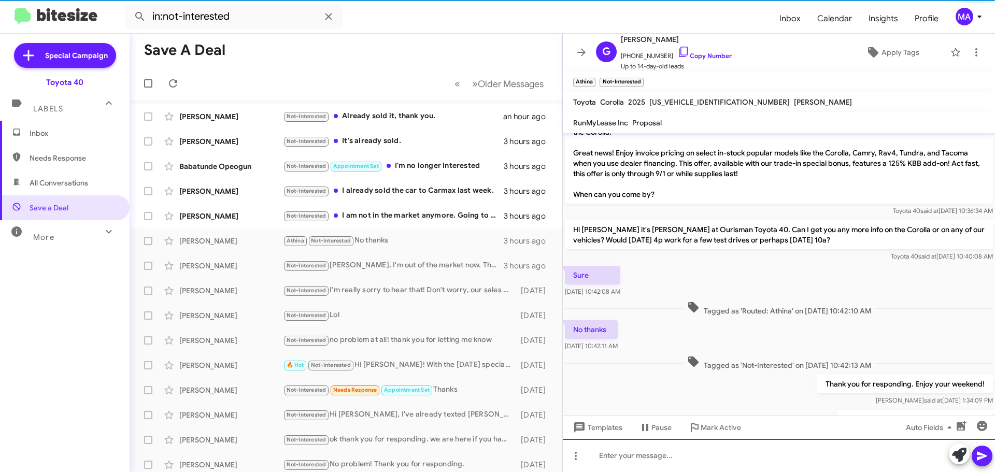
scroll to position [61, 0]
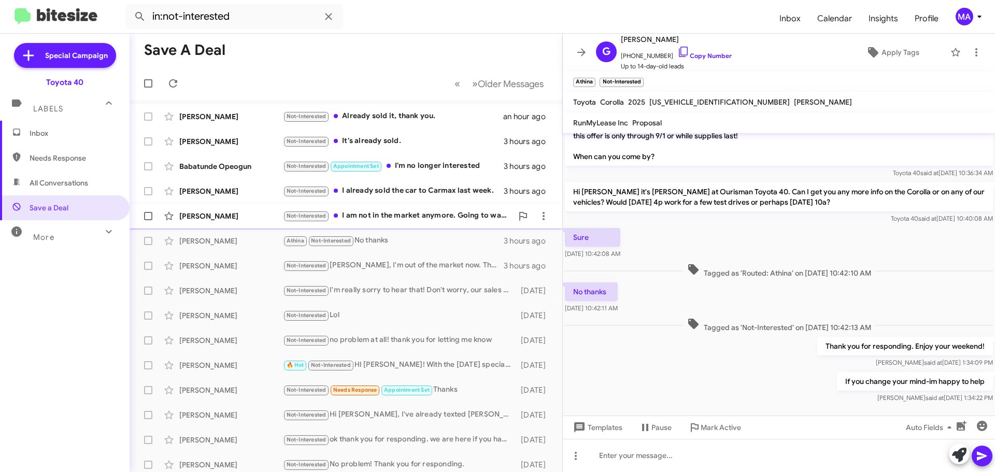
click at [433, 219] on div "Not-Interested I am not in the market anymore. Going to wait 6 months to a year…" at bounding box center [398, 216] width 230 height 12
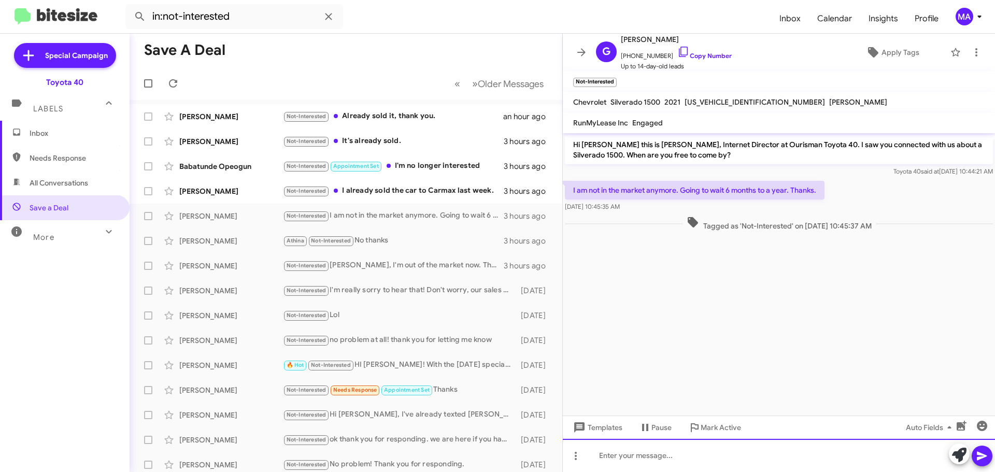
click at [676, 460] on div at bounding box center [779, 455] width 432 height 33
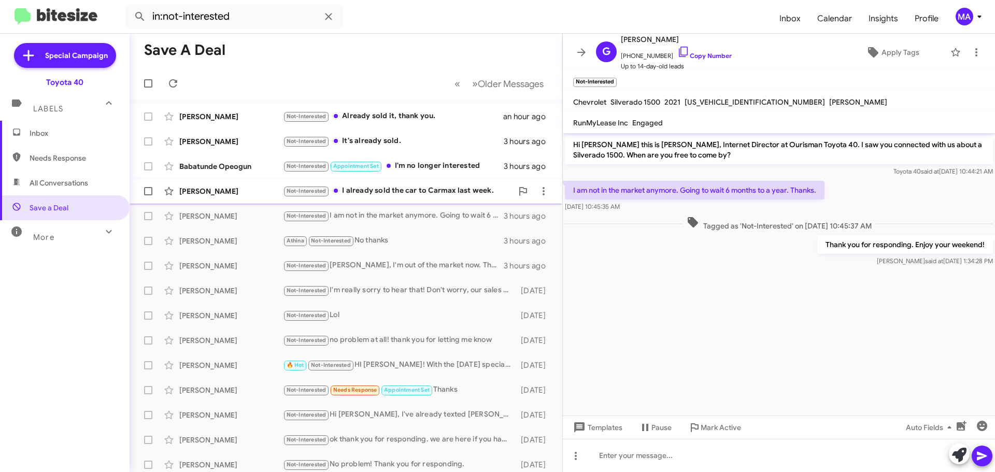
click at [429, 192] on div "Not-Interested I already sold the car to Carmax last week." at bounding box center [398, 191] width 230 height 12
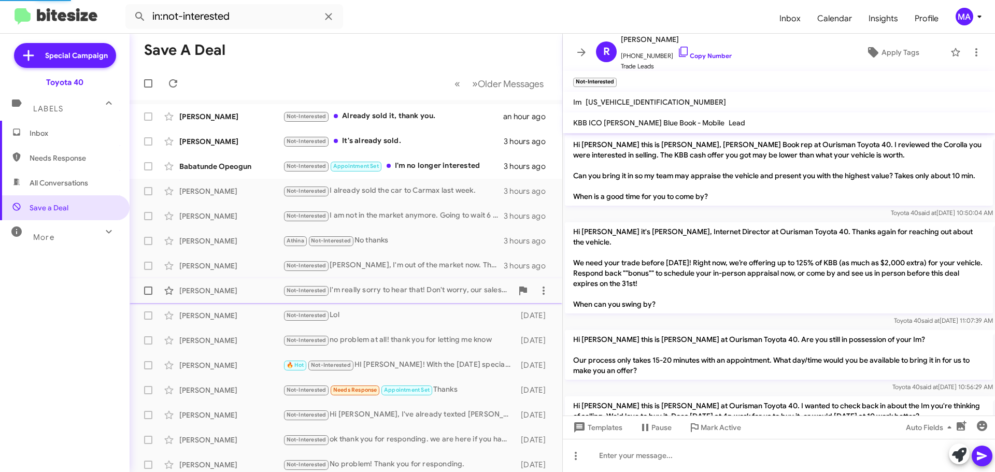
scroll to position [105, 0]
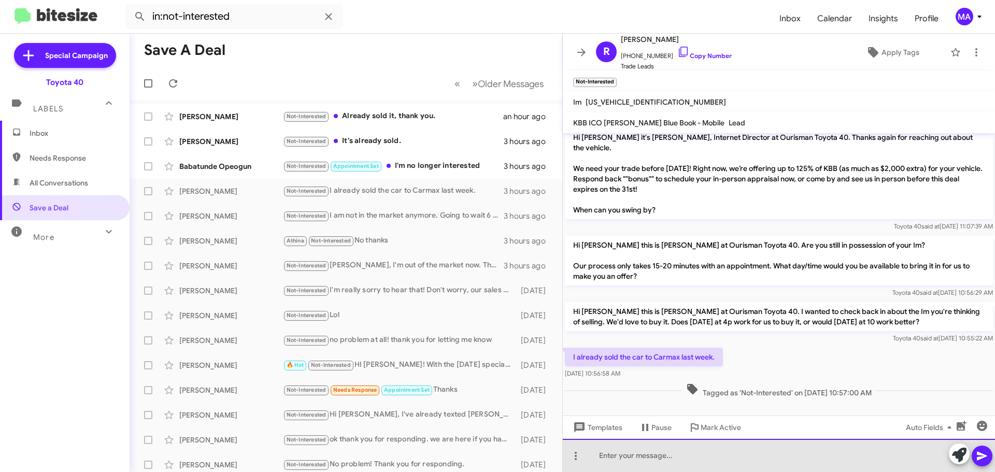
click at [653, 455] on div at bounding box center [779, 455] width 432 height 33
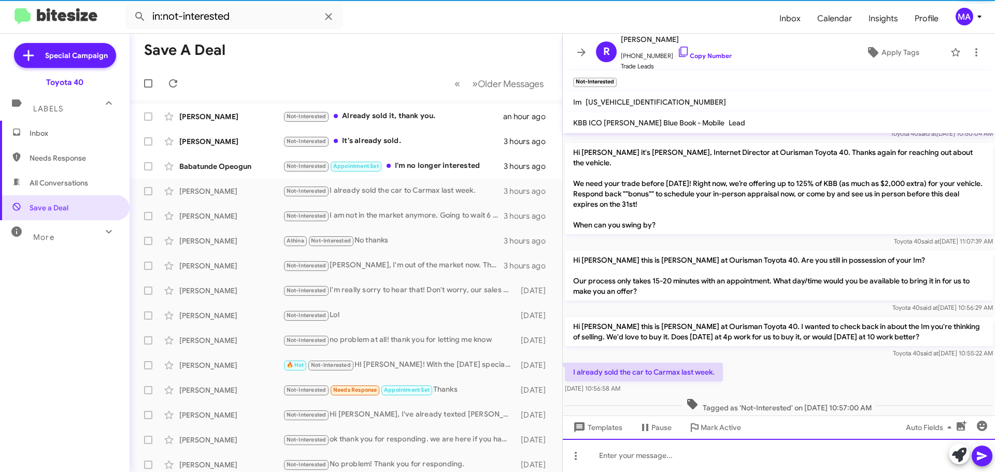
scroll to position [142, 0]
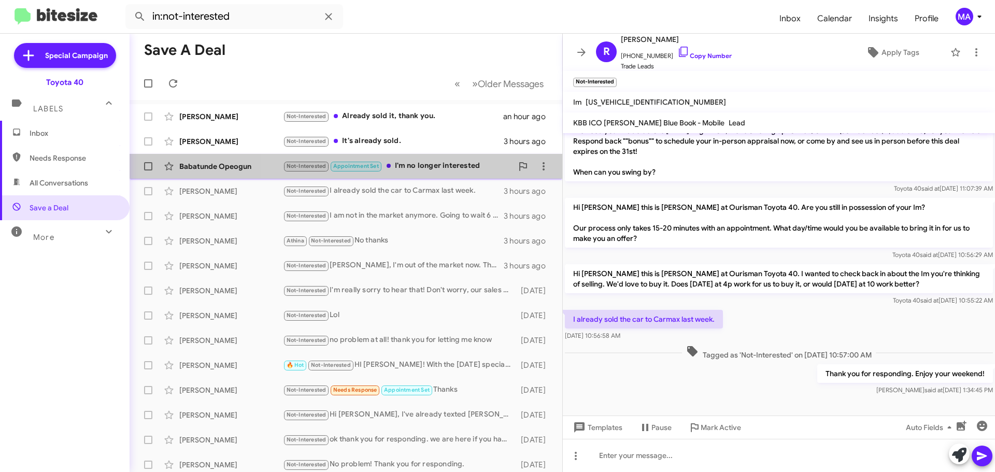
click at [410, 162] on div "Not-Interested Appointment Set I'm no longer interested" at bounding box center [398, 166] width 230 height 12
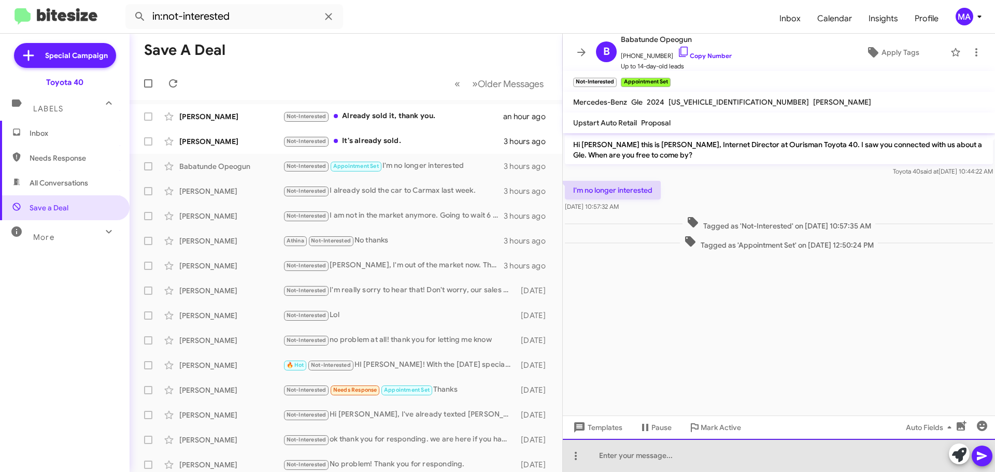
click at [672, 456] on div at bounding box center [779, 455] width 432 height 33
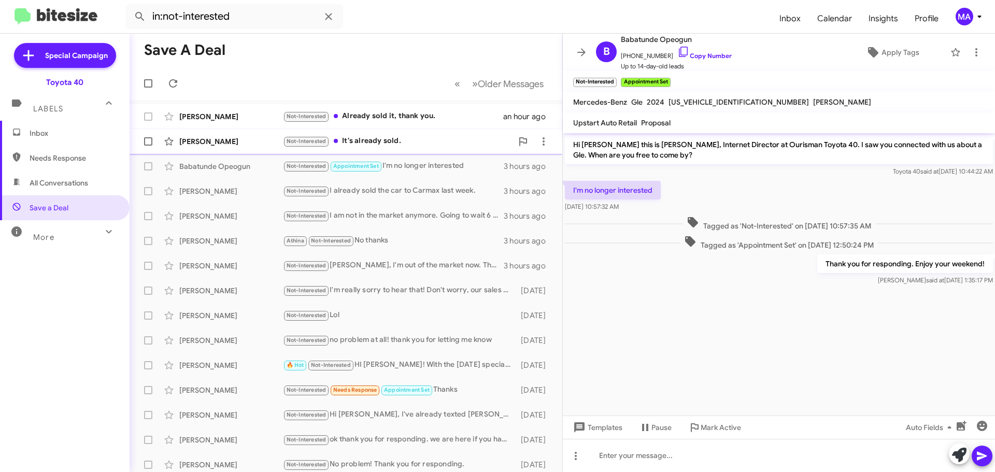
click at [387, 136] on div "Not-Interested It's already sold." at bounding box center [398, 141] width 230 height 12
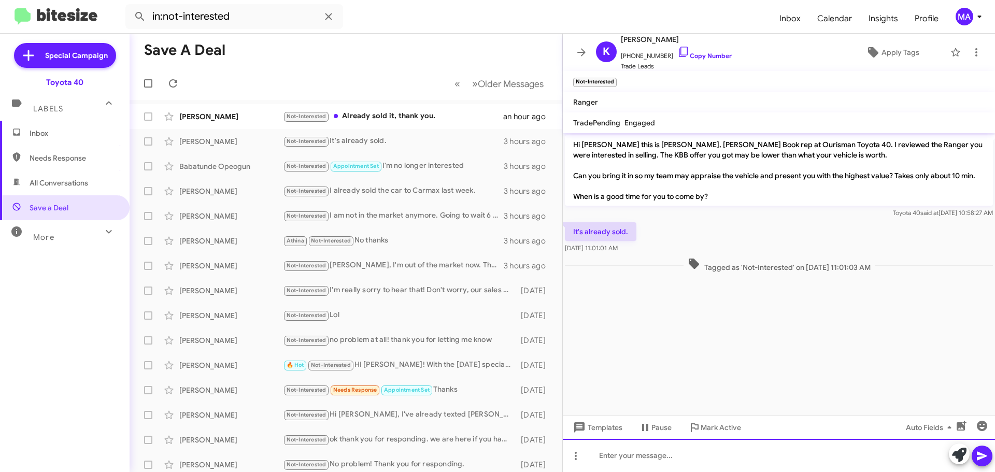
click at [676, 461] on div at bounding box center [779, 455] width 432 height 33
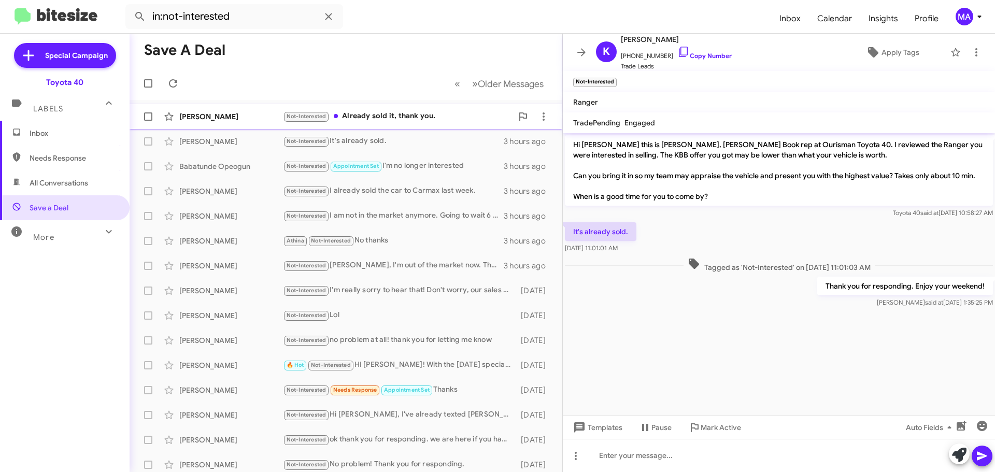
click at [368, 108] on div "Kurt Nagl Not-Interested Already sold it, thank you. an hour ago" at bounding box center [346, 116] width 416 height 21
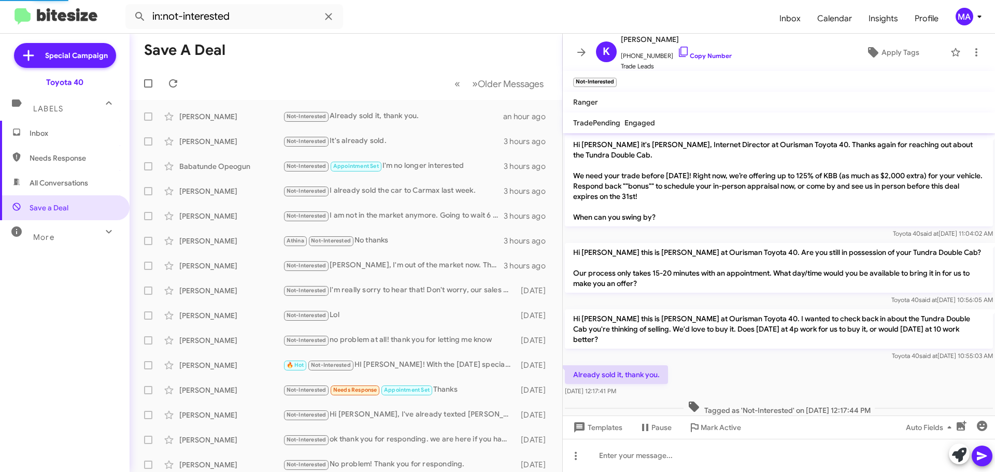
scroll to position [5, 0]
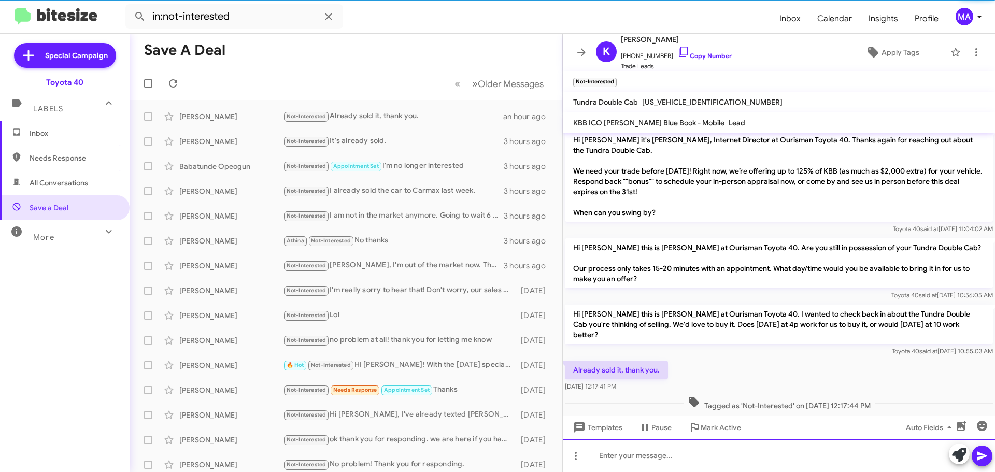
click at [676, 448] on div at bounding box center [779, 455] width 432 height 33
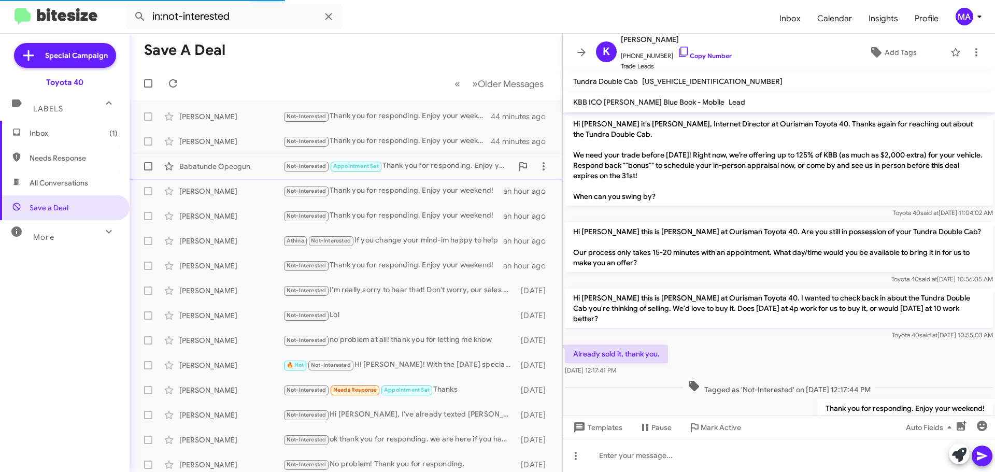
scroll to position [22, 0]
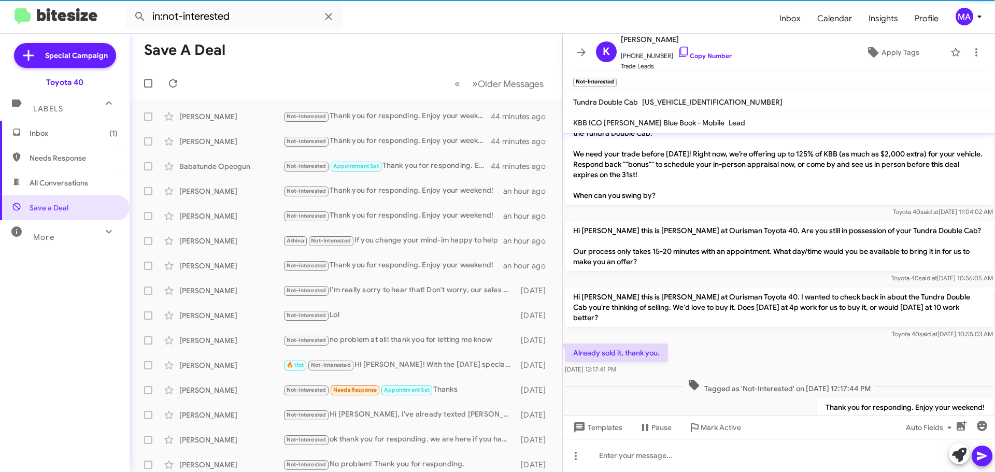
click at [74, 132] on span "Inbox (1)" at bounding box center [74, 133] width 88 height 10
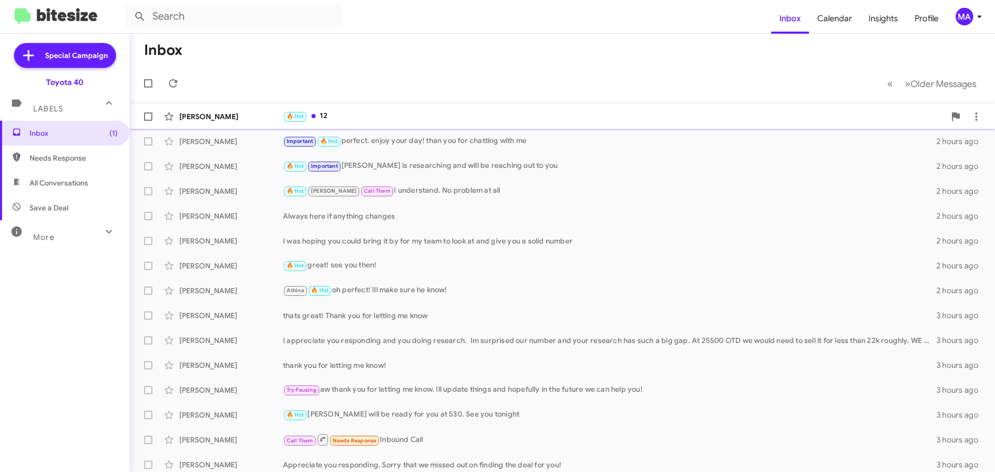
click at [339, 114] on div "🔥 Hot 12" at bounding box center [614, 116] width 662 height 12
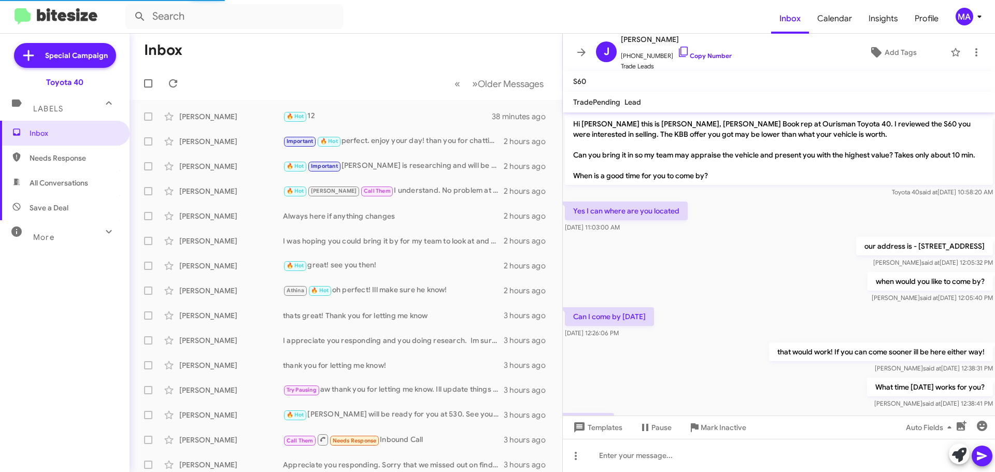
scroll to position [62, 0]
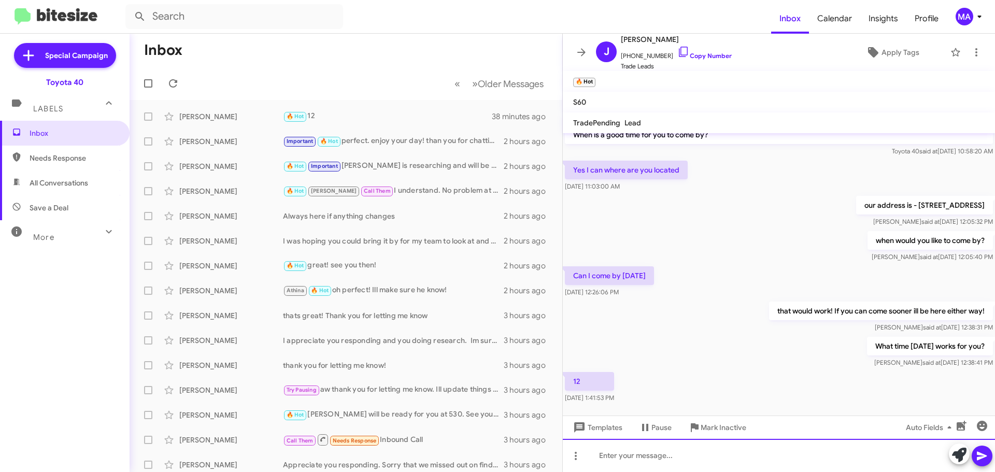
click at [656, 451] on div at bounding box center [779, 455] width 432 height 33
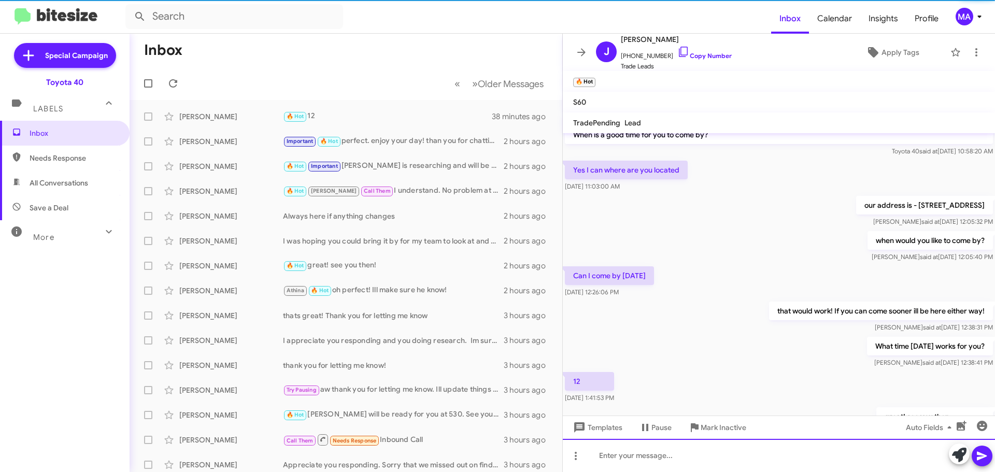
scroll to position [0, 0]
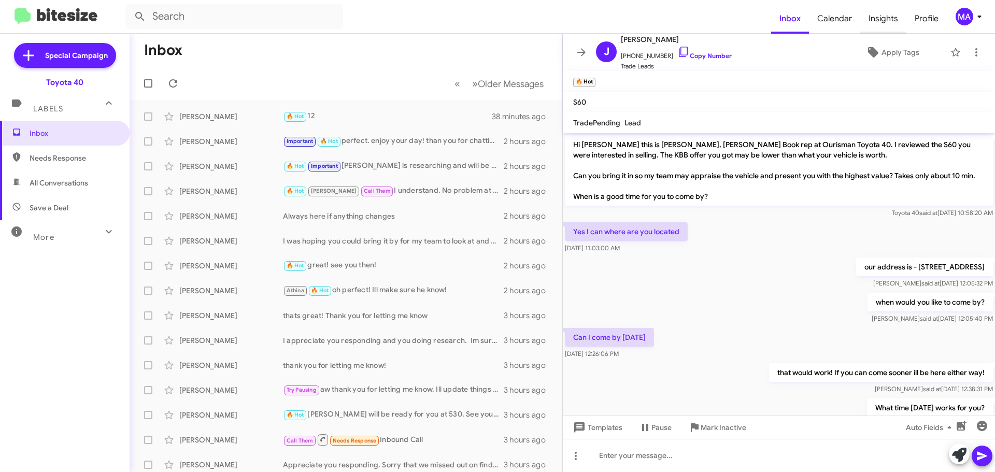
click at [882, 19] on span "Insights" at bounding box center [883, 19] width 46 height 30
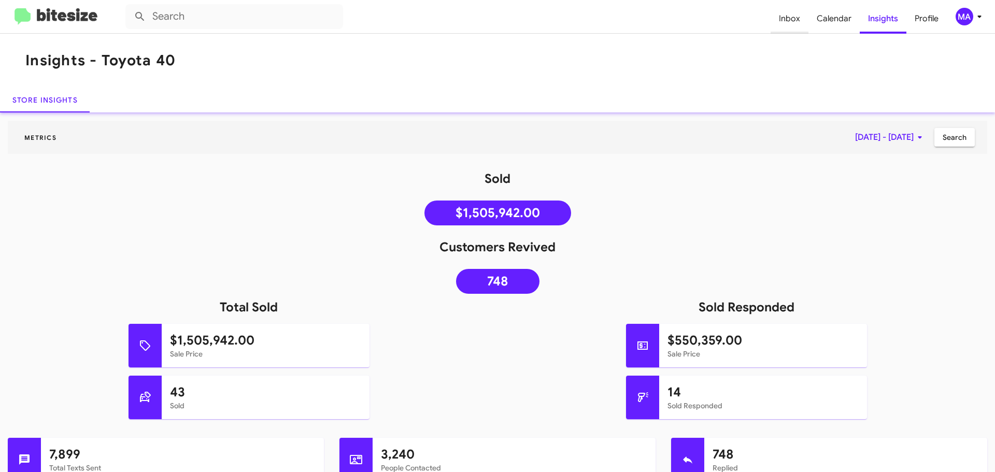
click at [778, 16] on span "Inbox" at bounding box center [790, 19] width 38 height 30
